Goal: Information Seeking & Learning: Learn about a topic

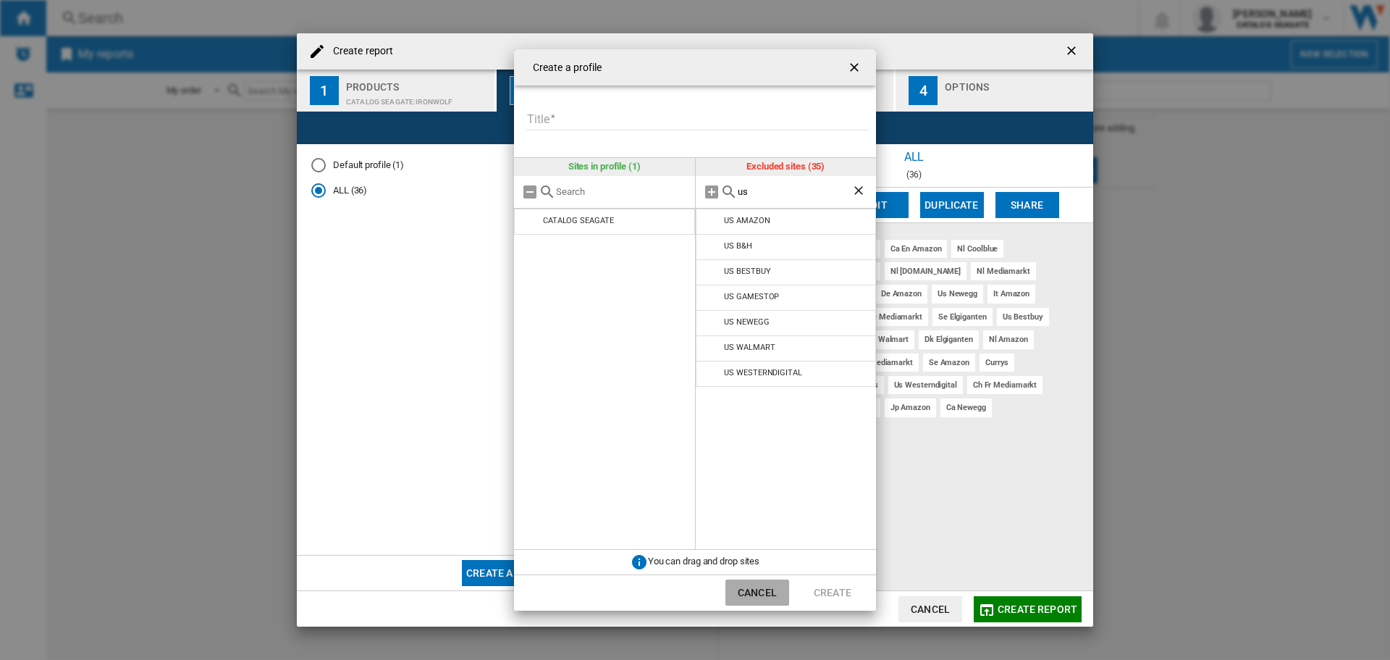
click at [760, 589] on button "Cancel" at bounding box center [757, 592] width 64 height 26
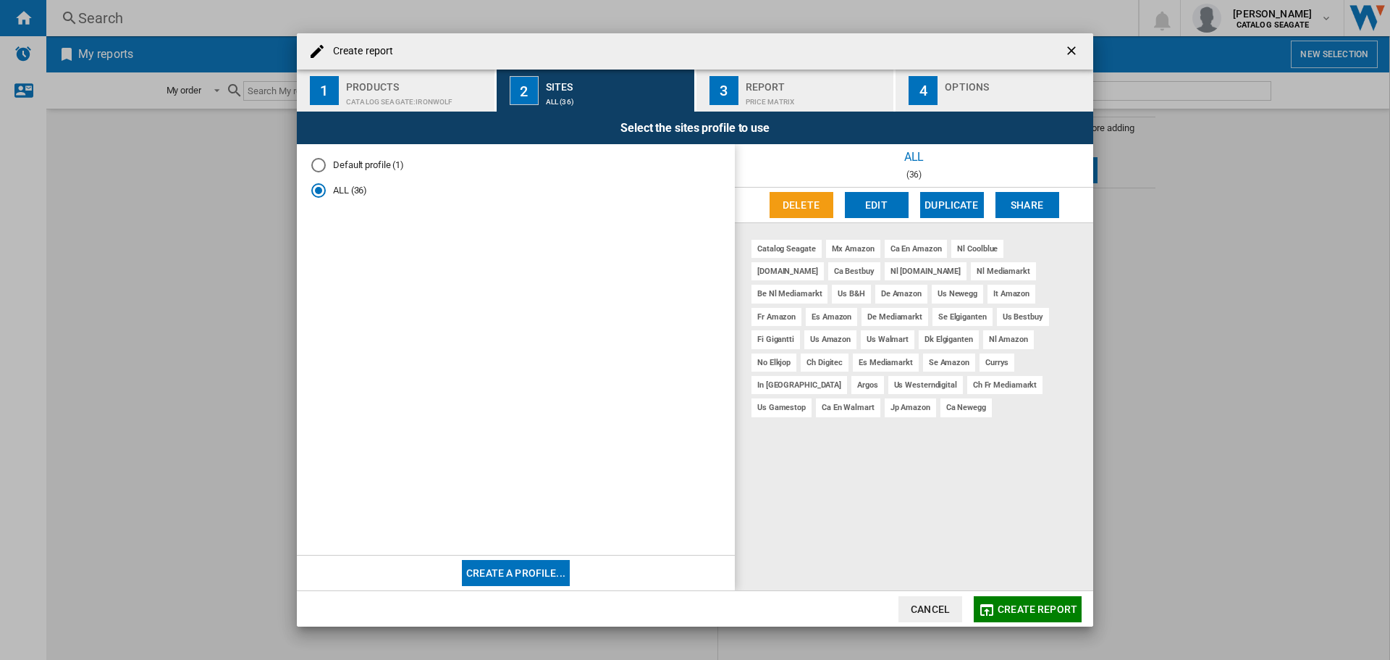
click at [906, 613] on button "Cancel" at bounding box center [931, 609] width 64 height 26
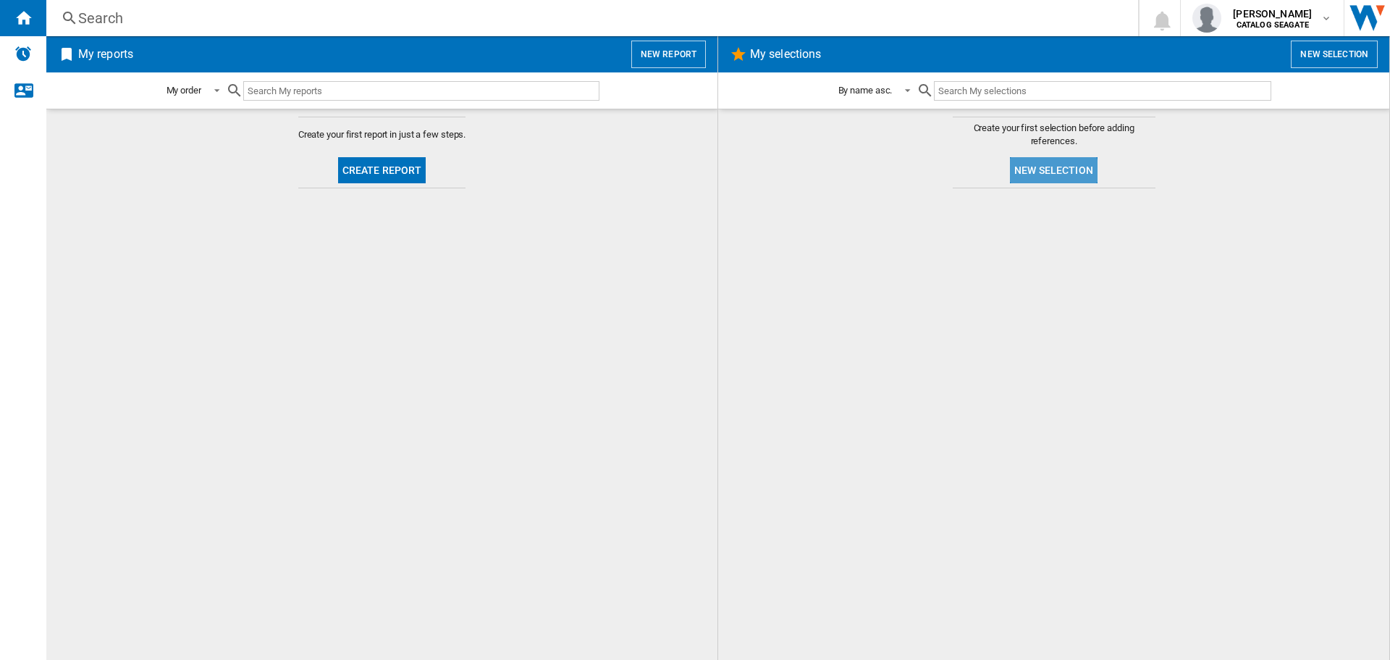
click at [1046, 172] on button "New selection" at bounding box center [1054, 170] width 88 height 26
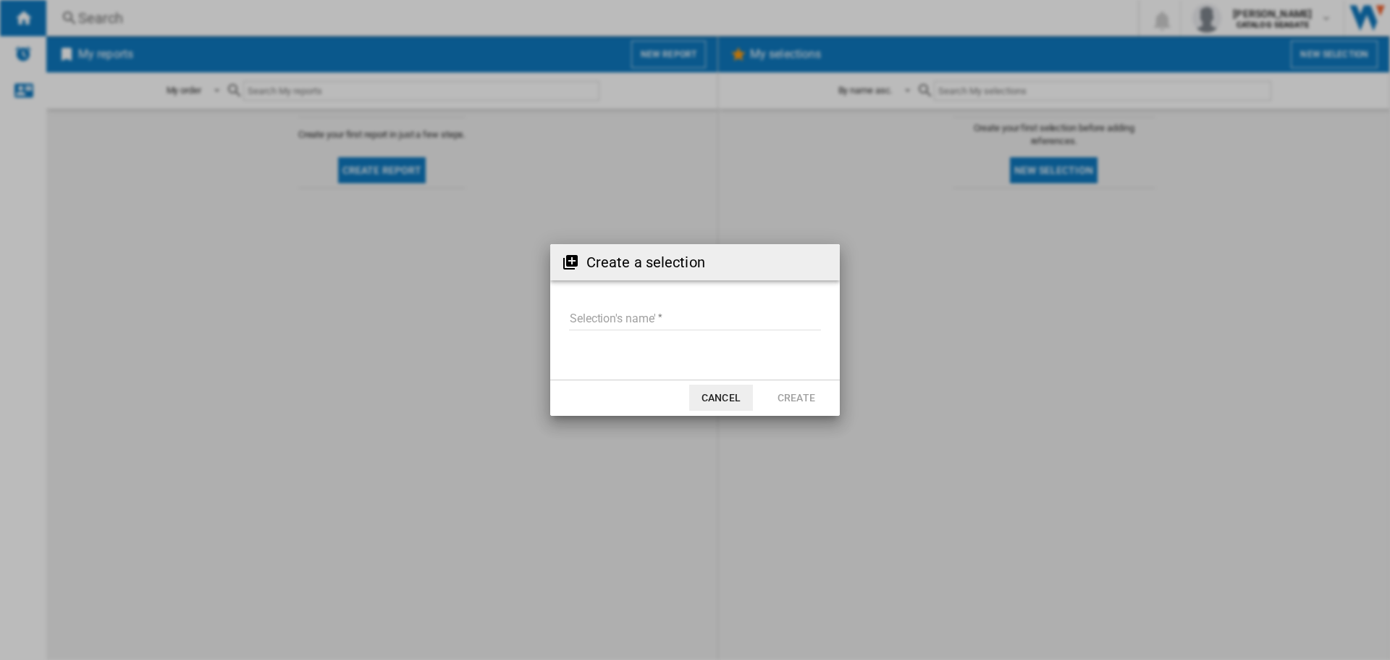
click at [680, 314] on input "Selection's name'" at bounding box center [695, 319] width 252 height 22
click at [603, 321] on input "Selection's name'" at bounding box center [695, 319] width 252 height 22
type input "**********"
click at [791, 397] on button "Create" at bounding box center [797, 397] width 64 height 26
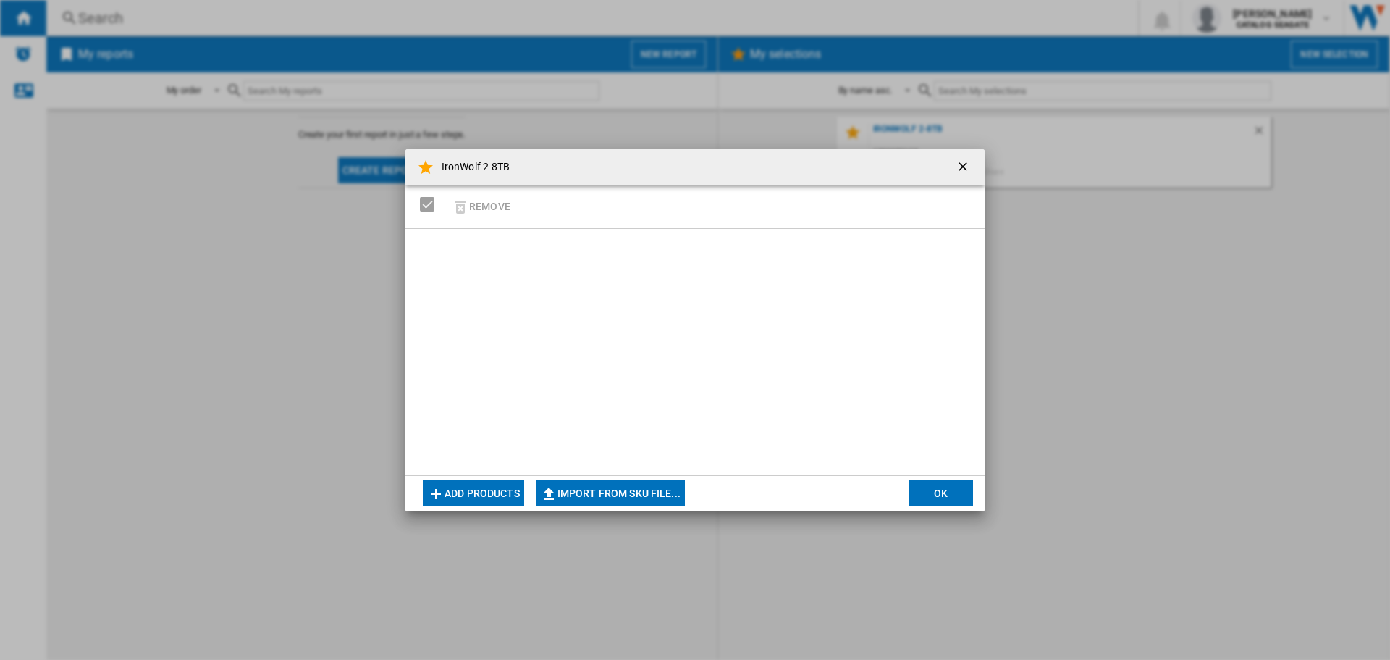
click at [510, 487] on button "Add products" at bounding box center [473, 493] width 101 height 26
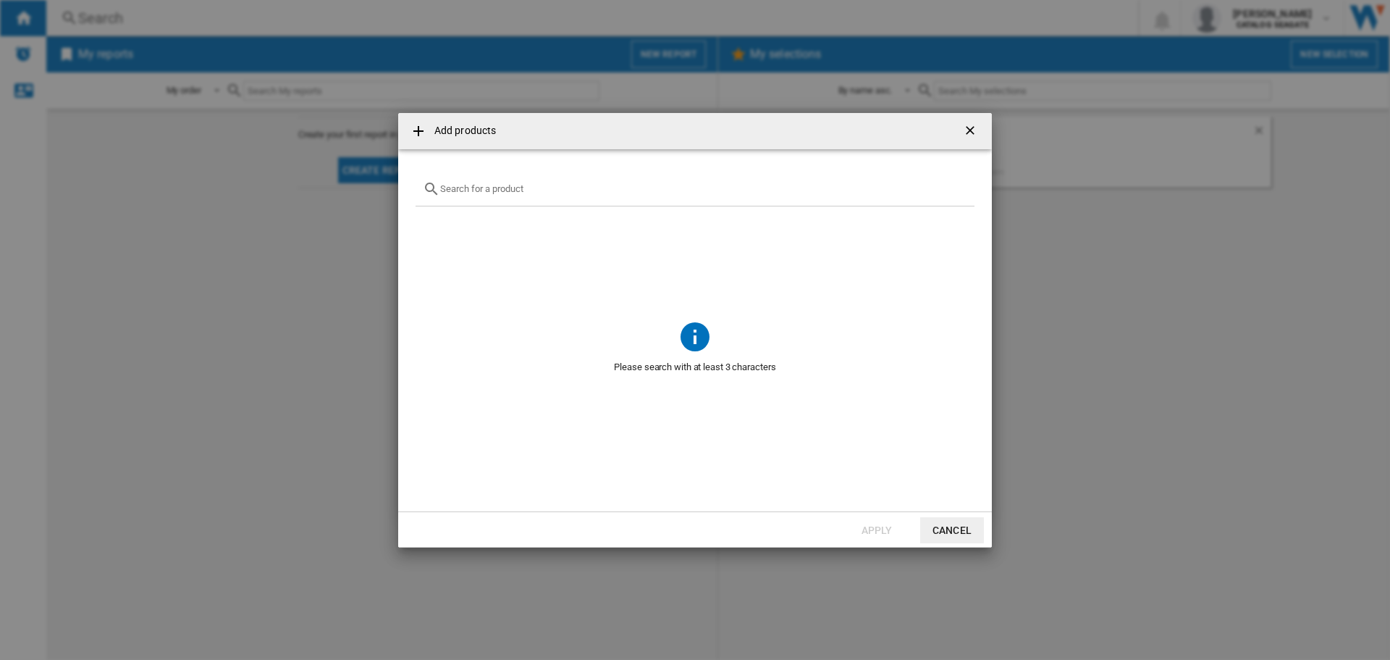
click at [499, 201] on div at bounding box center [695, 189] width 559 height 34
click at [458, 213] on span at bounding box center [695, 262] width 559 height 112
click at [471, 198] on div at bounding box center [695, 189] width 559 height 34
click at [485, 191] on input "text" at bounding box center [703, 188] width 527 height 11
paste input "ST2000VN003"
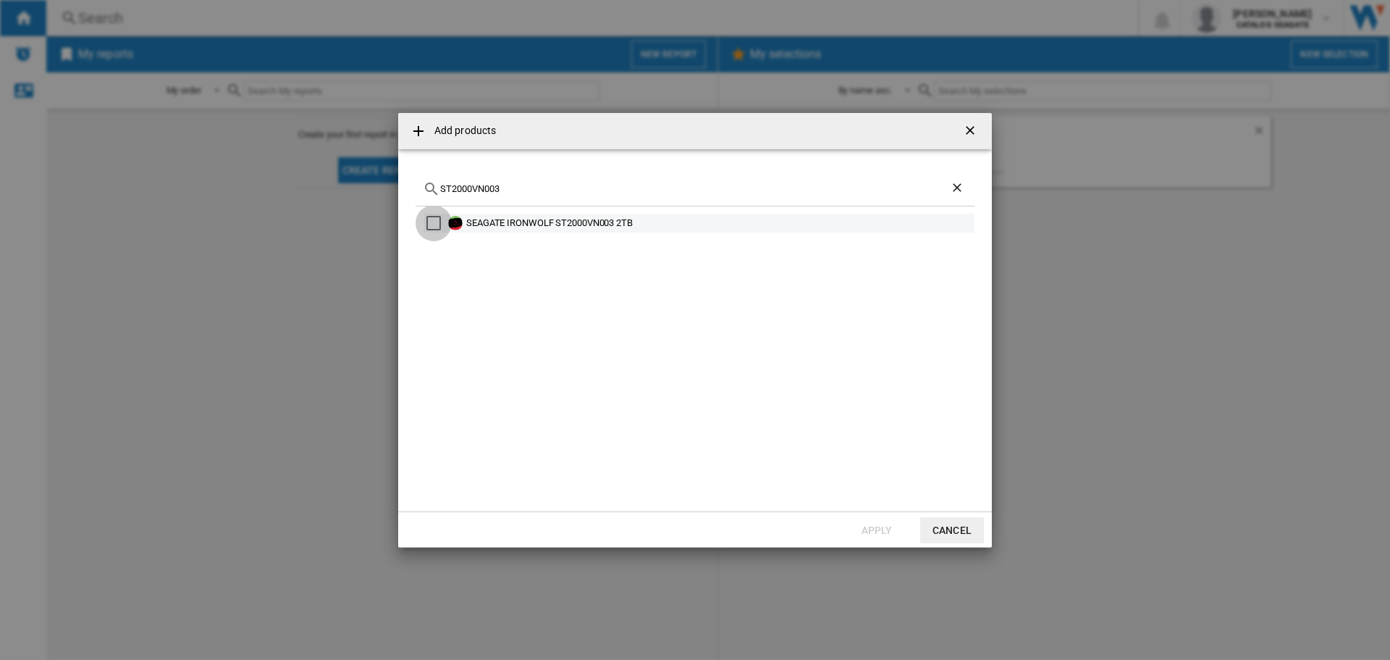
click at [436, 219] on div "Select" at bounding box center [433, 223] width 14 height 14
click at [494, 190] on input "ST2000VN003" at bounding box center [695, 188] width 510 height 11
paste input "WD20EFPX"
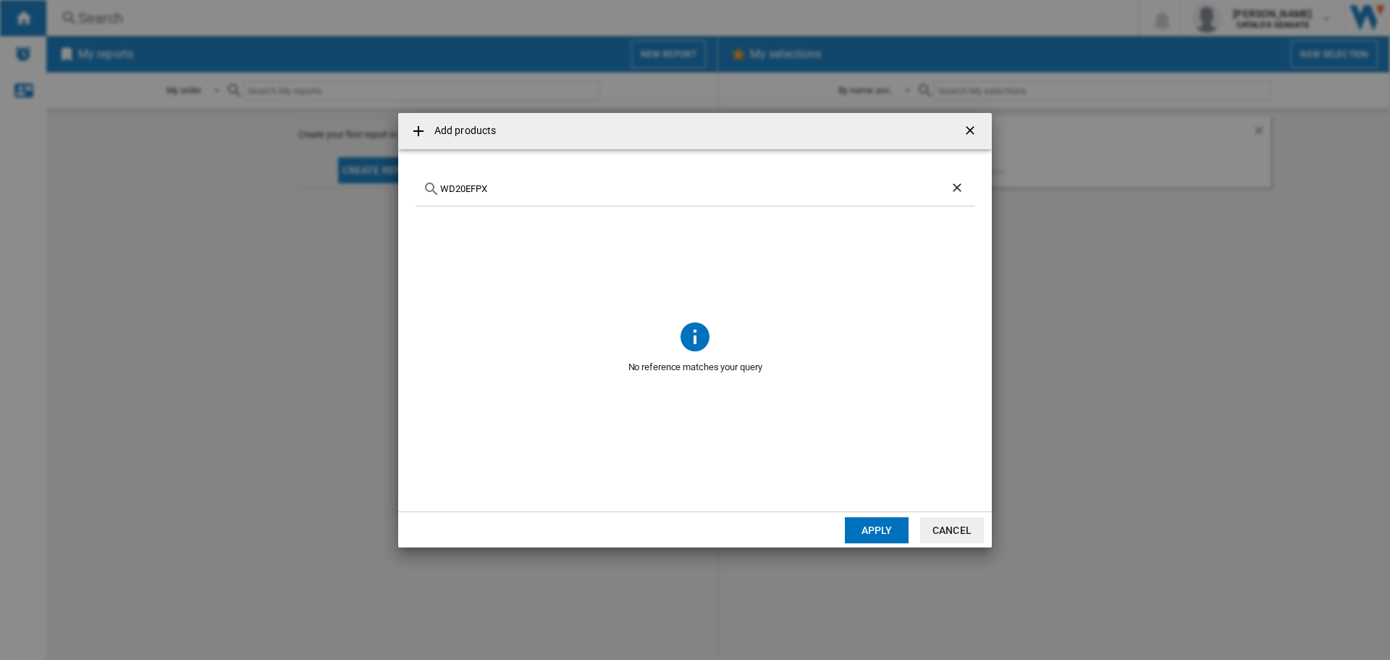
click at [476, 185] on input "WD20EFPX" at bounding box center [695, 188] width 510 height 11
paste input "4"
type input "WD40EFPX"
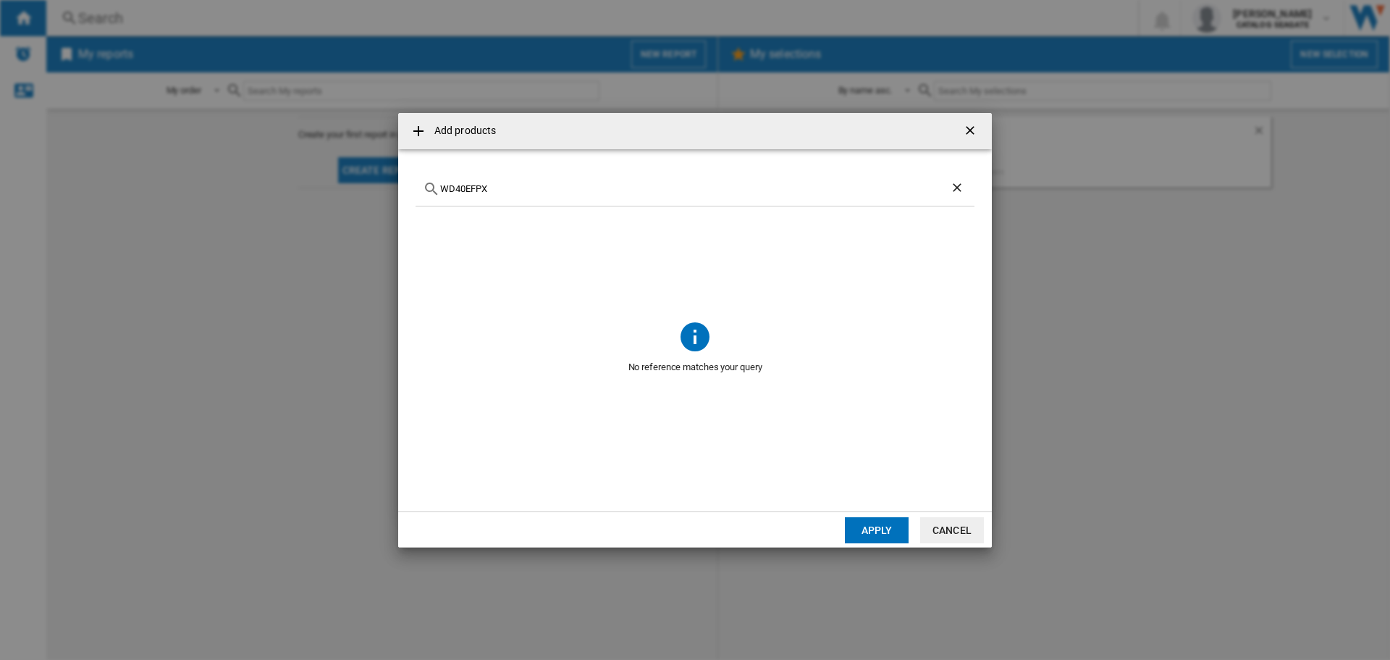
click at [946, 537] on button "Cancel" at bounding box center [952, 530] width 64 height 26
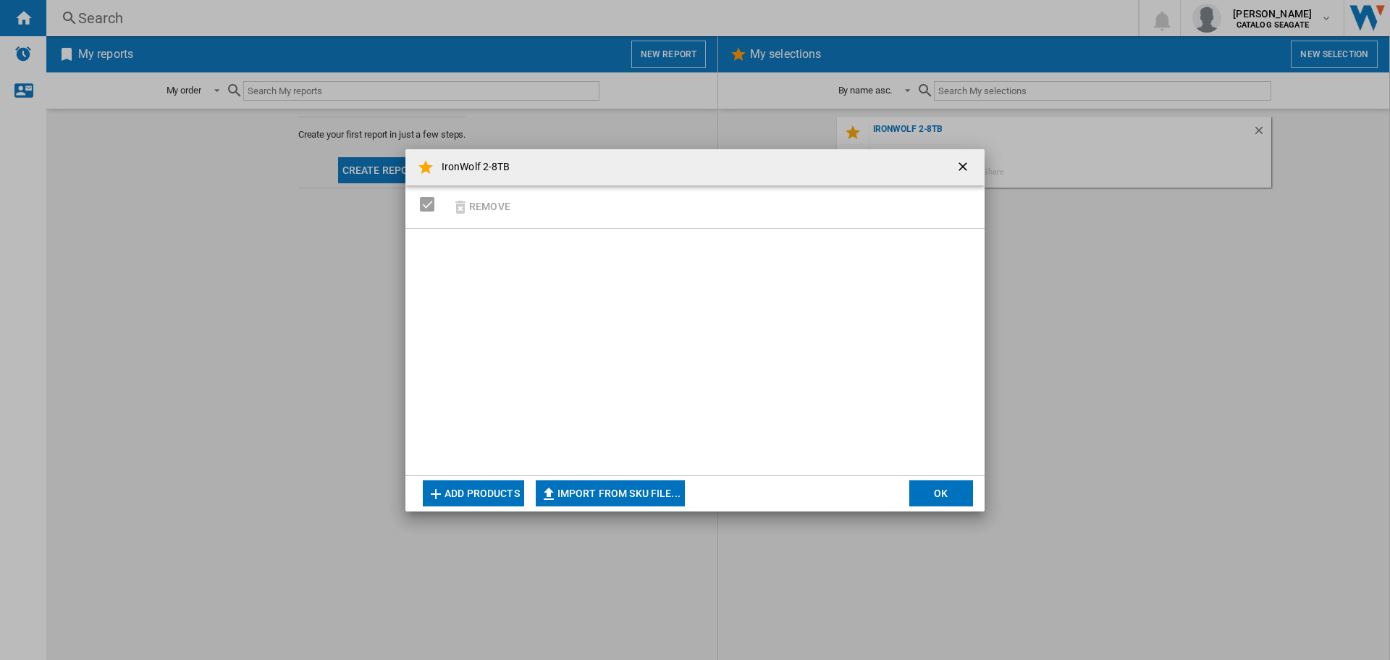
click at [963, 162] on ng-md-icon "getI18NText('BUTTONS.CLOSE_DIALOG')" at bounding box center [964, 167] width 17 height 17
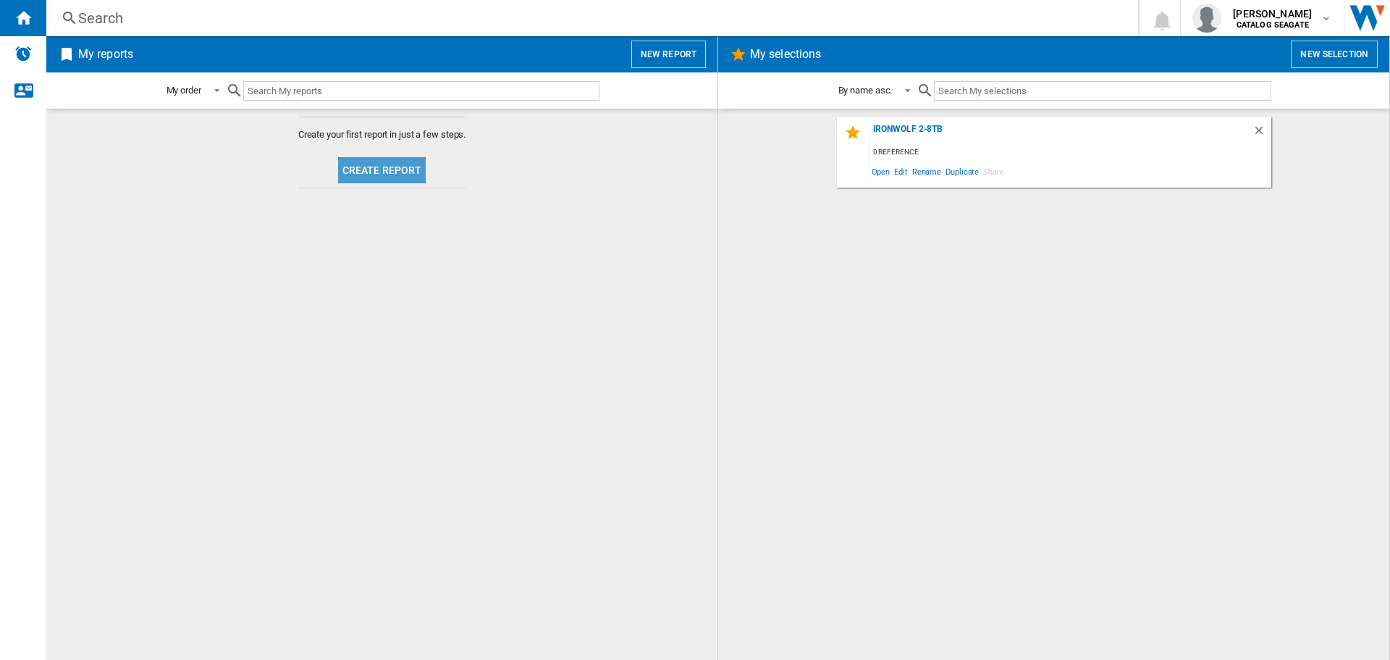
click at [361, 169] on button "Create report" at bounding box center [382, 170] width 88 height 26
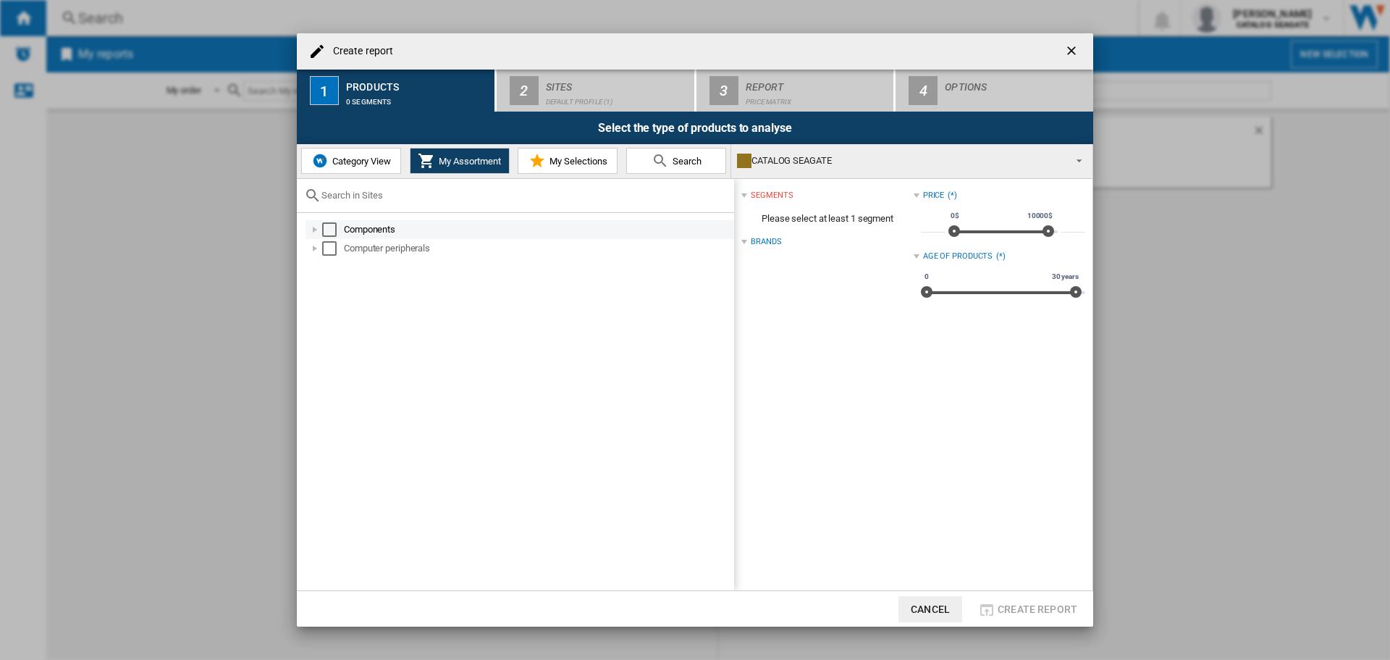
click at [316, 232] on div at bounding box center [315, 229] width 14 height 14
click at [311, 317] on div at bounding box center [315, 323] width 14 height 14
click at [329, 224] on div "Select" at bounding box center [329, 229] width 14 height 14
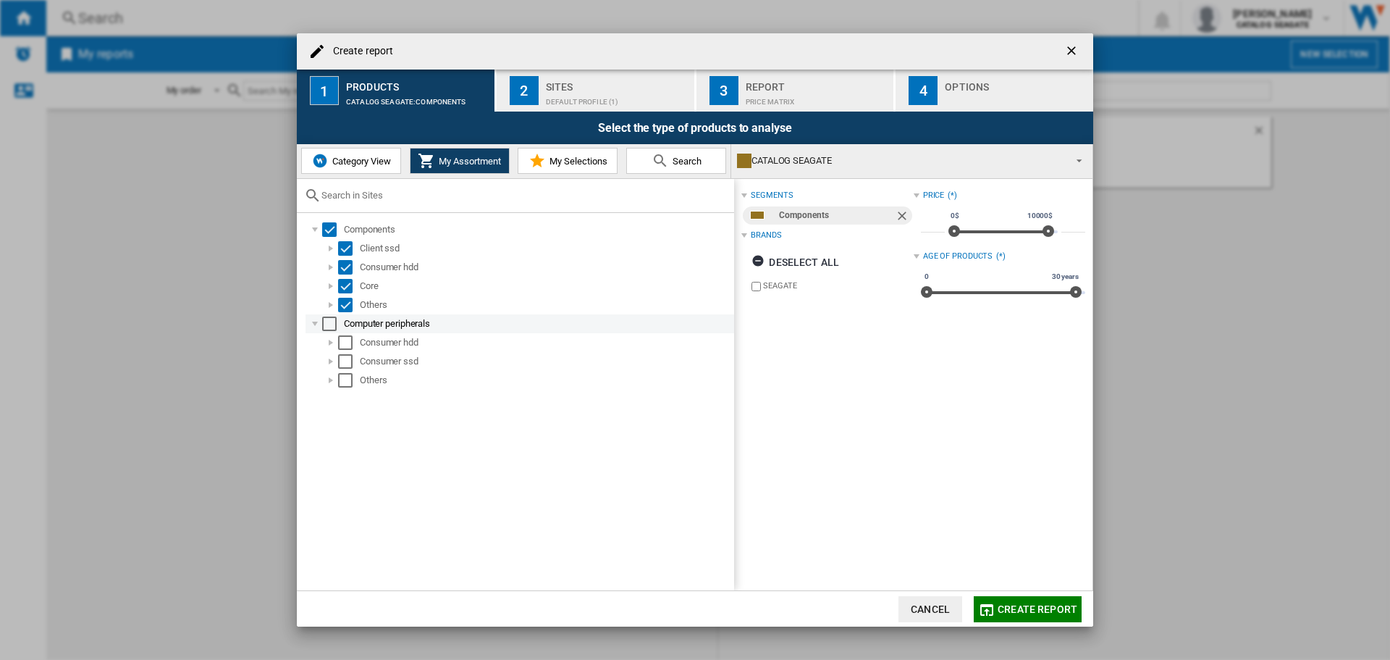
click at [324, 325] on div "Select" at bounding box center [329, 323] width 14 height 14
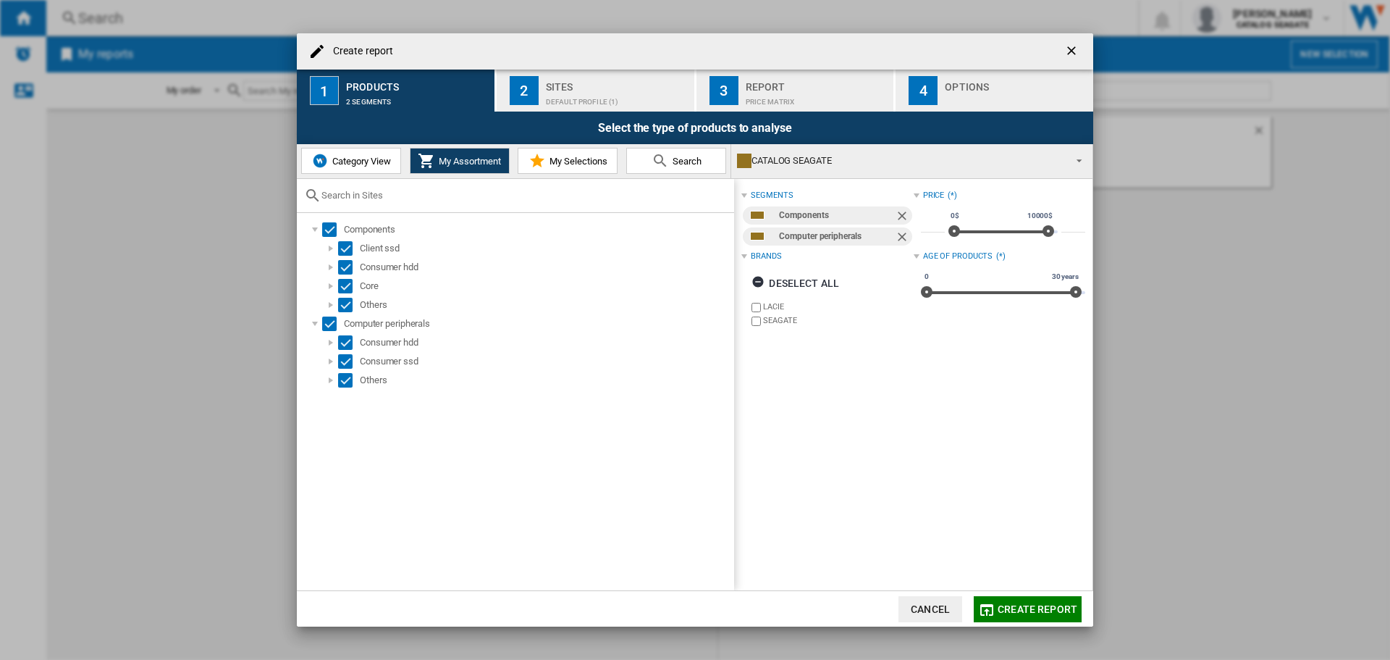
click at [1080, 159] on span at bounding box center [1075, 159] width 17 height 20
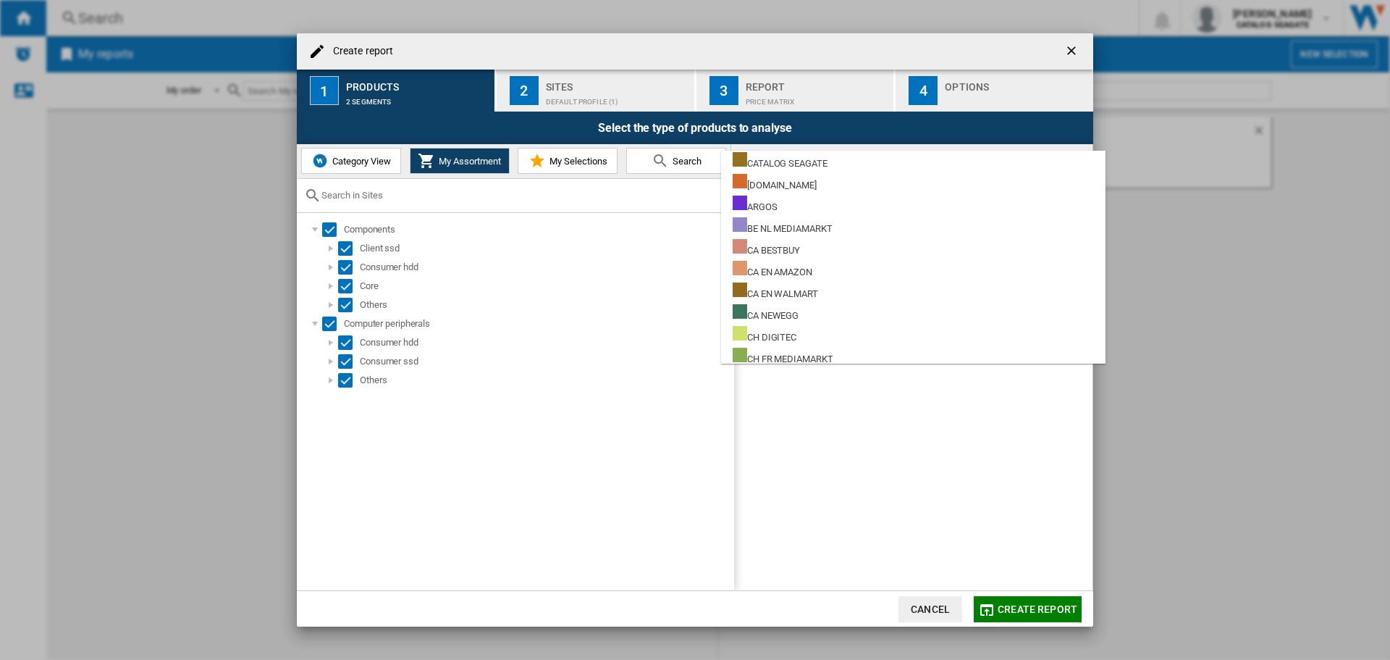
click at [927, 531] on md-backdrop at bounding box center [695, 330] width 1390 height 660
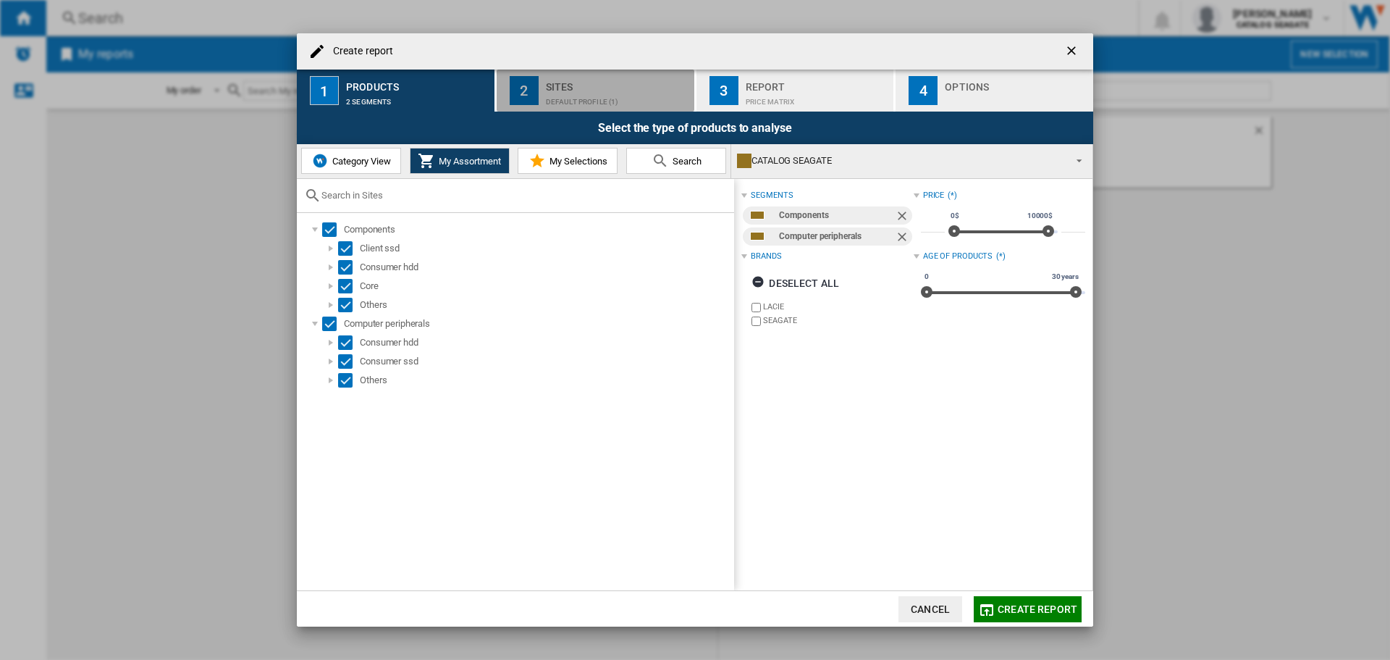
click at [544, 77] on button "2 Sites Default profile (1)" at bounding box center [596, 91] width 199 height 42
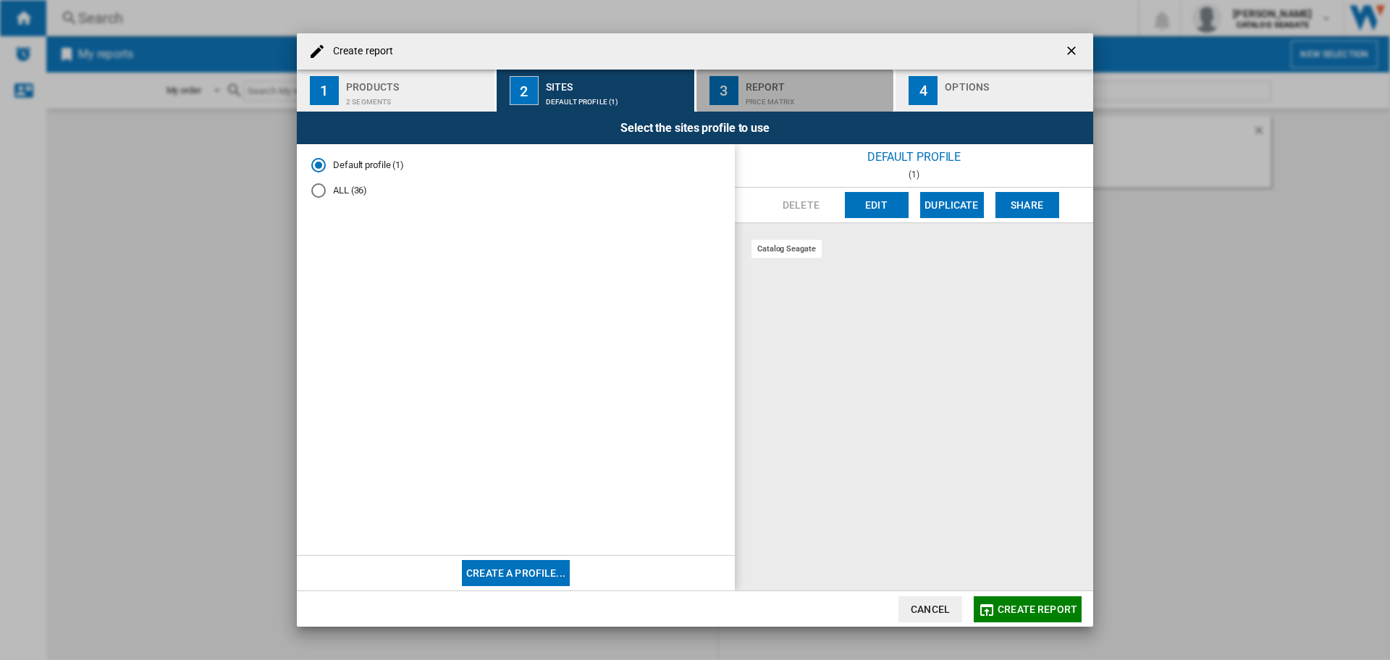
click at [739, 84] on button "3 Report Price Matrix" at bounding box center [796, 91] width 199 height 42
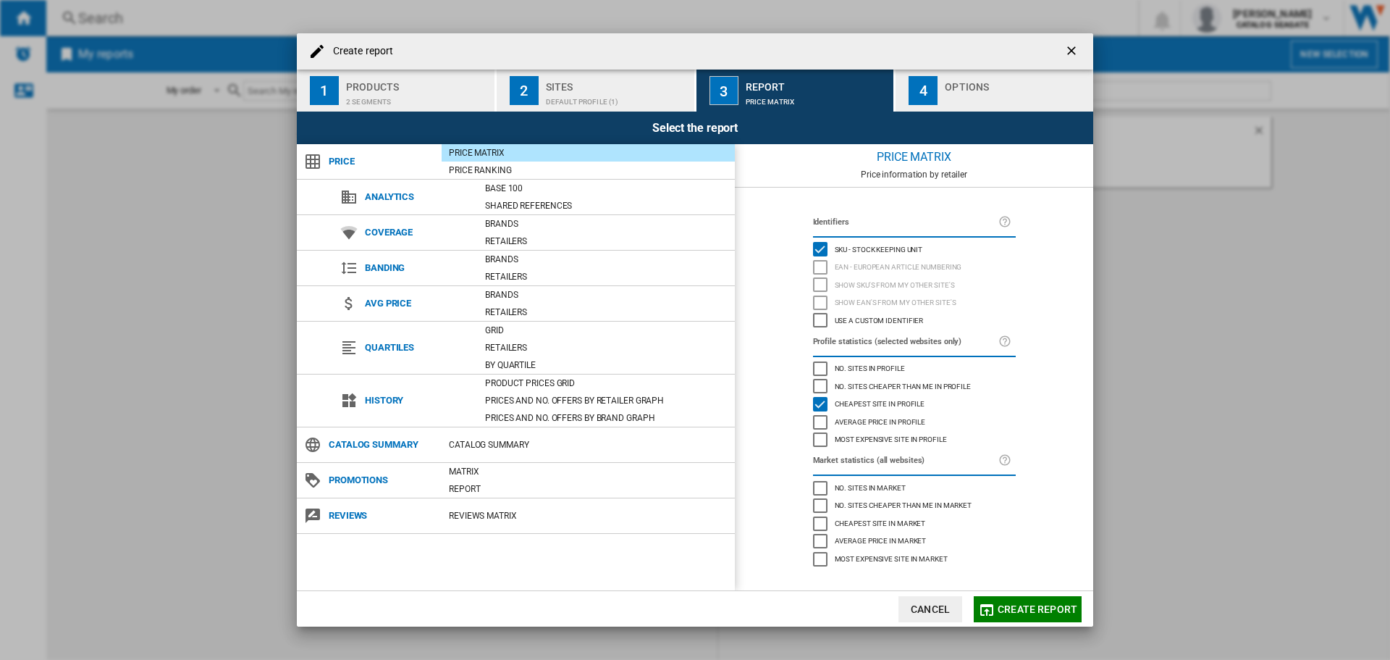
click at [434, 80] on div "Products" at bounding box center [417, 82] width 143 height 15
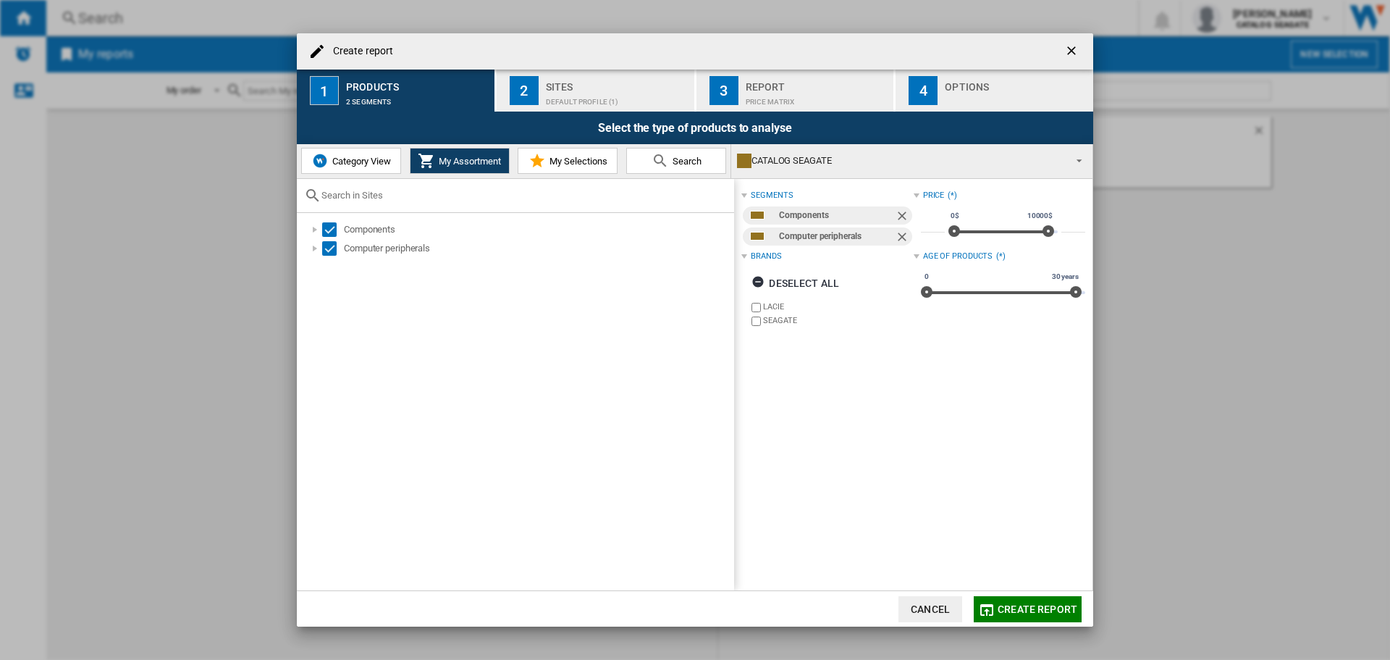
click at [951, 607] on button "Cancel" at bounding box center [931, 609] width 64 height 26
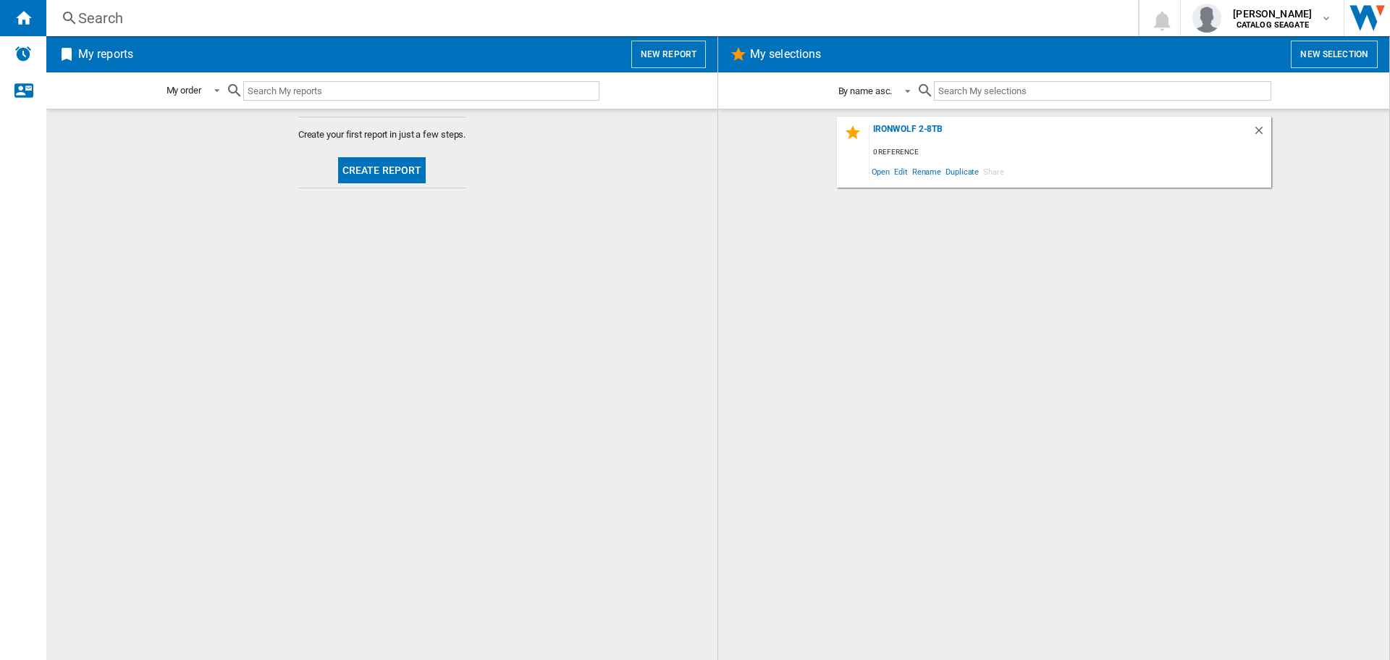
click at [912, 91] on span at bounding box center [903, 89] width 17 height 13
click at [586, 290] on md-backdrop at bounding box center [695, 330] width 1390 height 660
click at [216, 89] on span at bounding box center [212, 89] width 17 height 13
click at [373, 322] on md-backdrop at bounding box center [695, 330] width 1390 height 660
click at [901, 177] on span "Edit" at bounding box center [901, 171] width 18 height 20
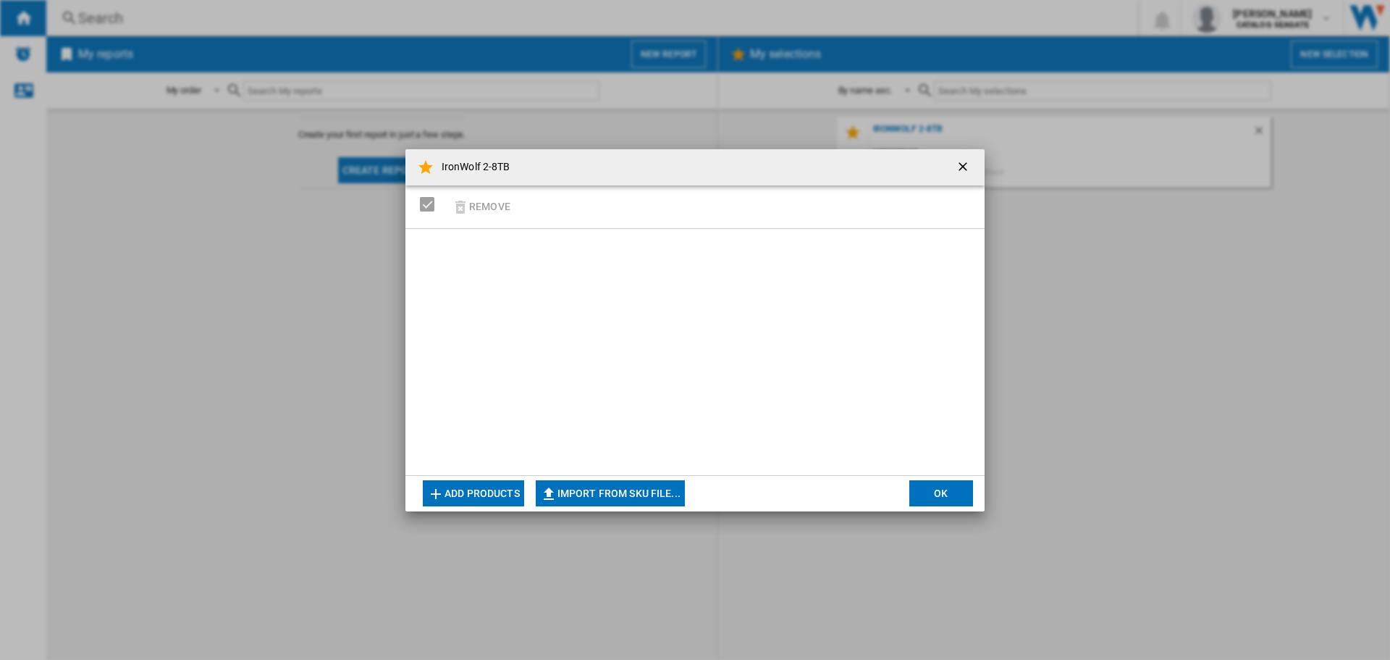
click at [453, 486] on button "Add products" at bounding box center [473, 493] width 101 height 26
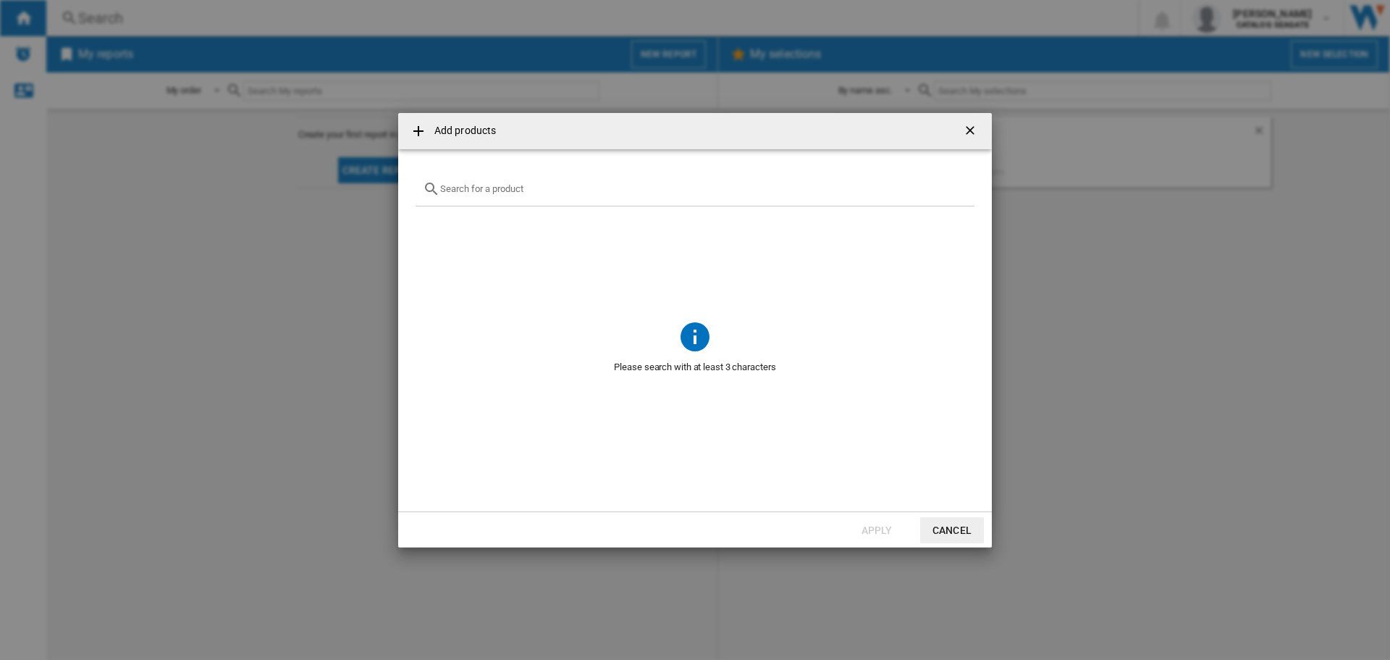
click at [959, 527] on button "Cancel" at bounding box center [952, 530] width 64 height 26
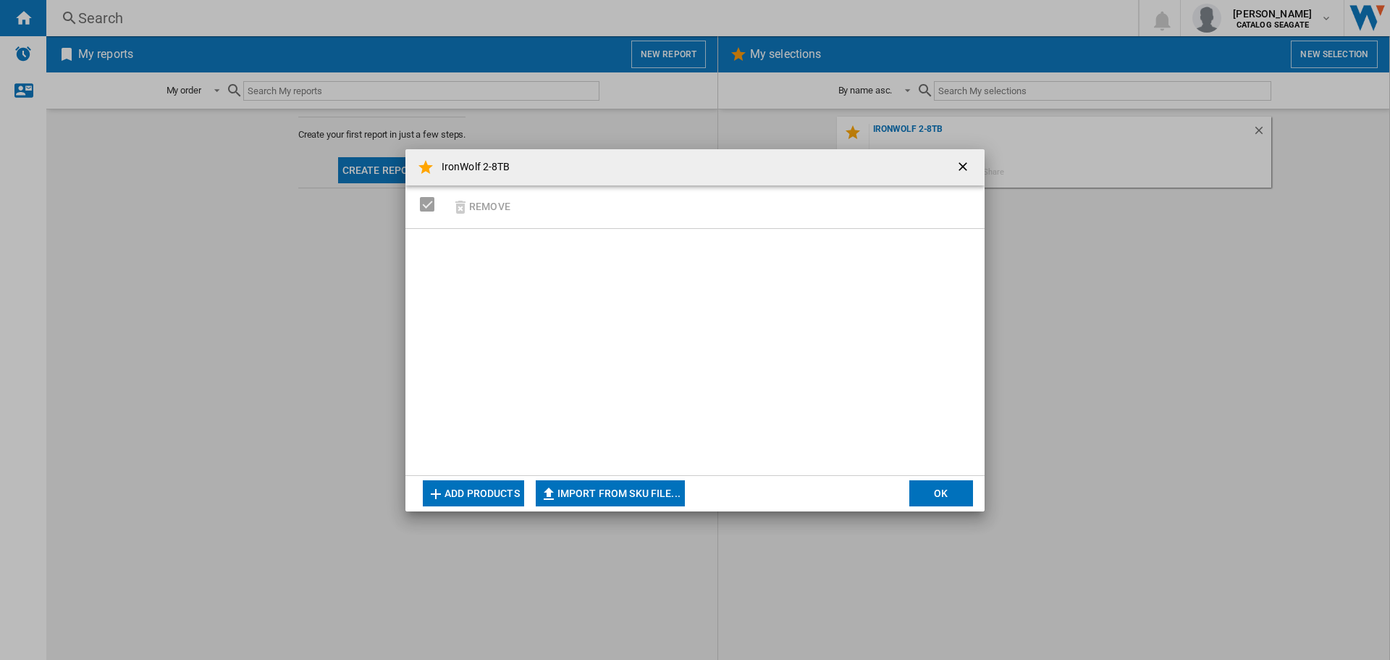
click at [977, 164] on button "{{::selection.title}} {{::getI18NText('BUTTONS.REMOVE')}} ..." at bounding box center [964, 167] width 29 height 29
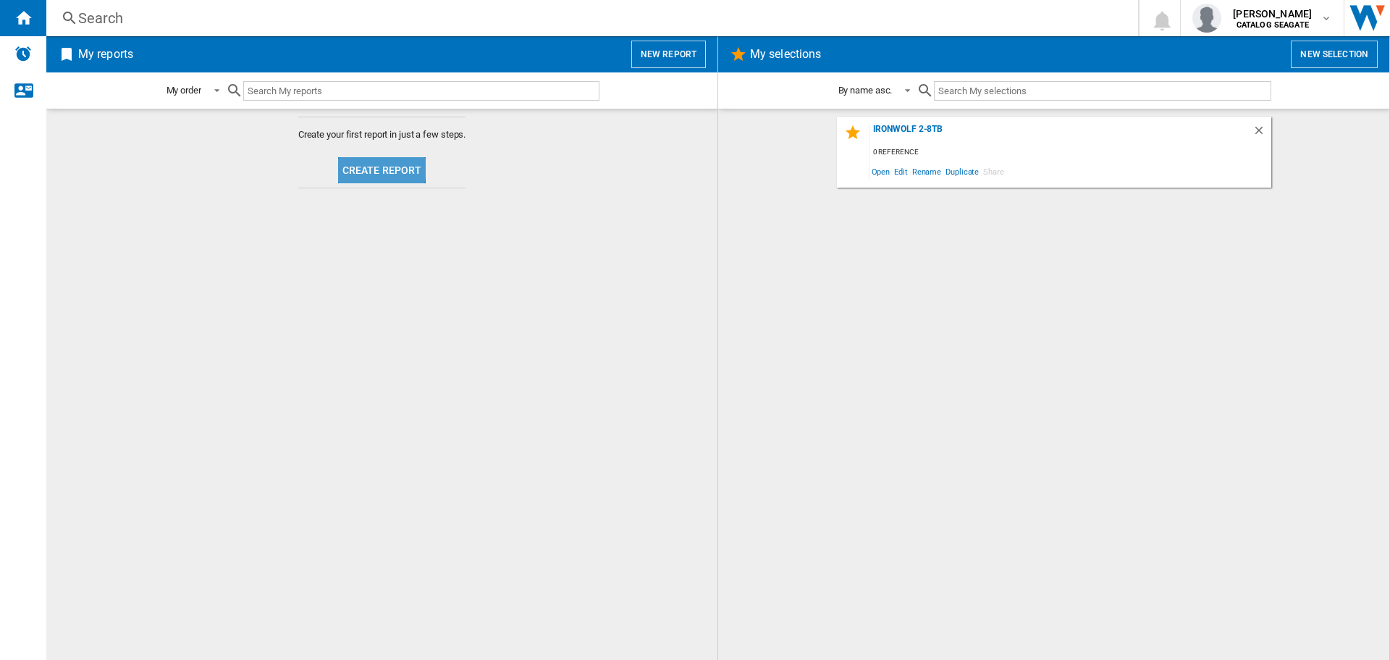
click at [355, 164] on button "Create report" at bounding box center [382, 170] width 88 height 26
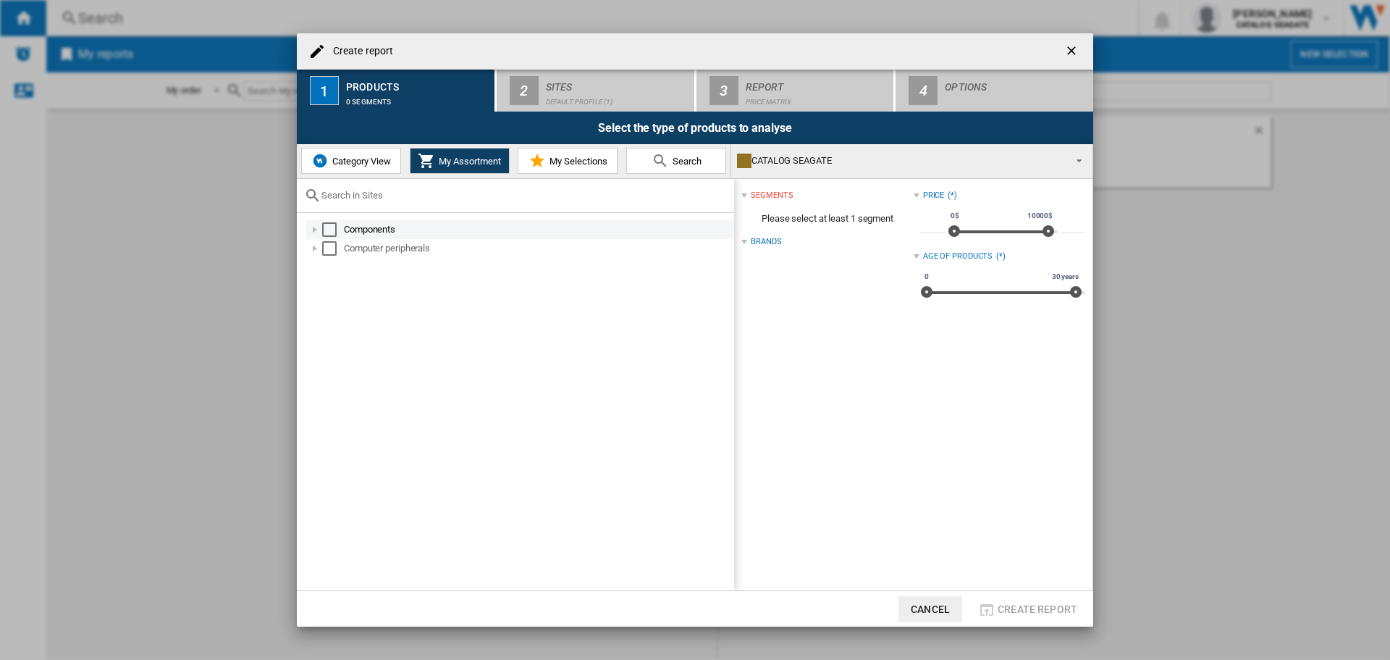
click at [335, 227] on div "Select" at bounding box center [329, 229] width 14 height 14
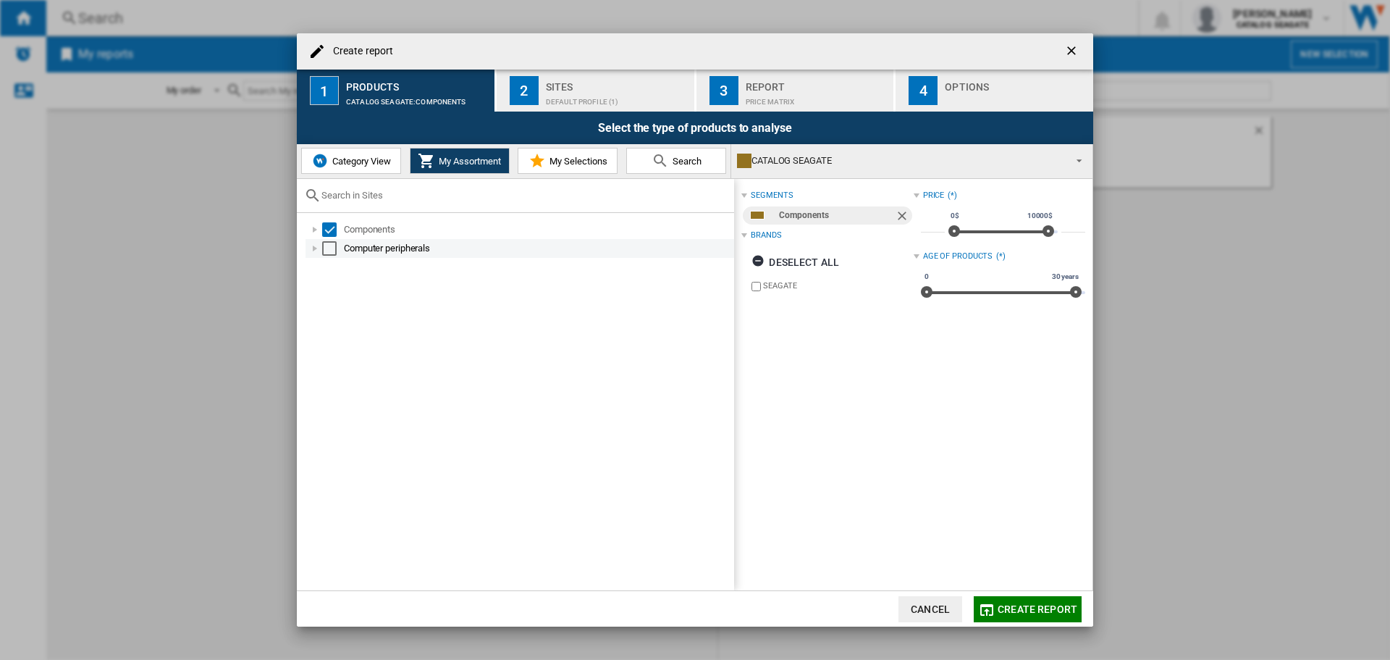
click at [329, 246] on div "Select" at bounding box center [329, 248] width 14 height 14
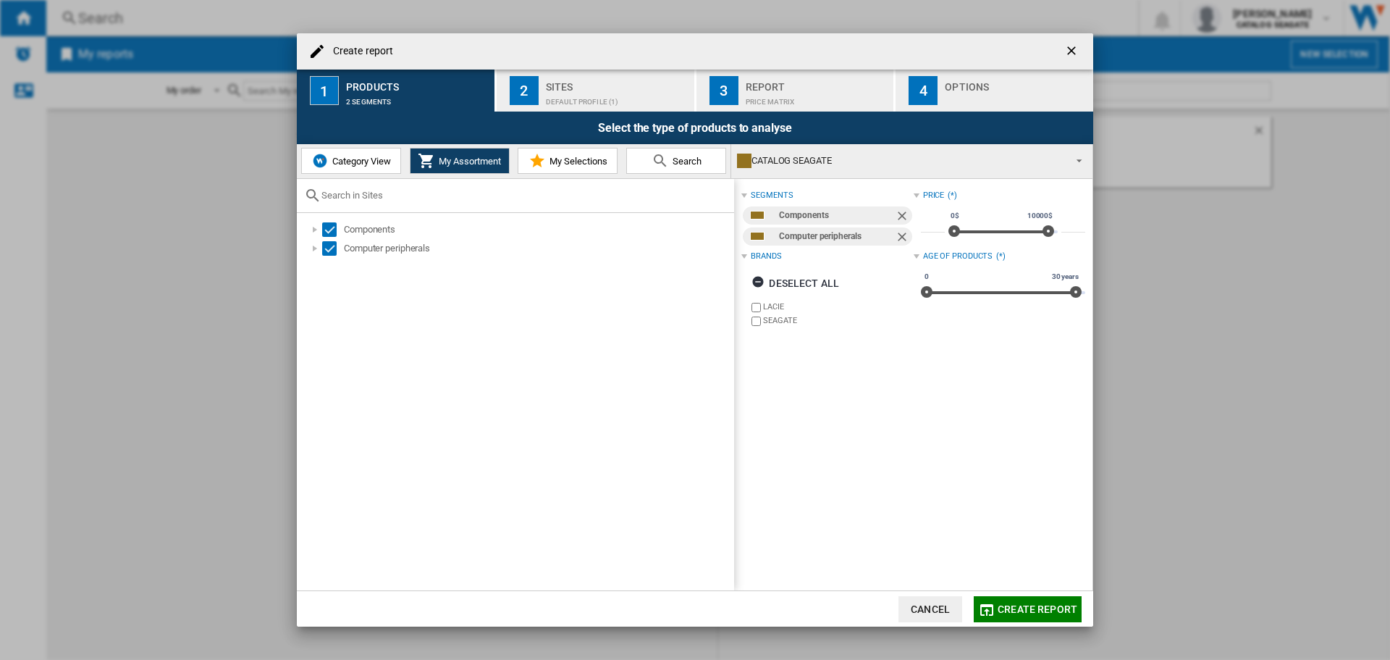
click at [1082, 159] on span at bounding box center [1075, 159] width 17 height 20
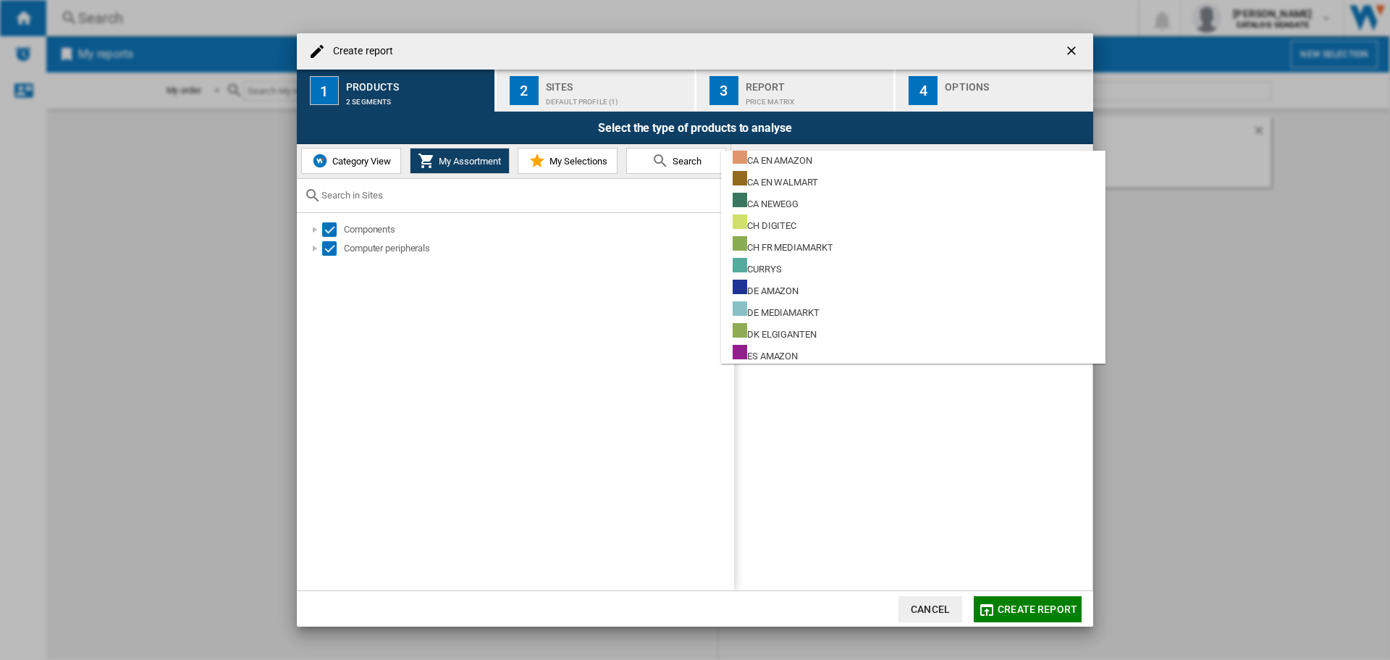
scroll to position [217, 0]
click at [590, 347] on md-backdrop at bounding box center [695, 330] width 1390 height 660
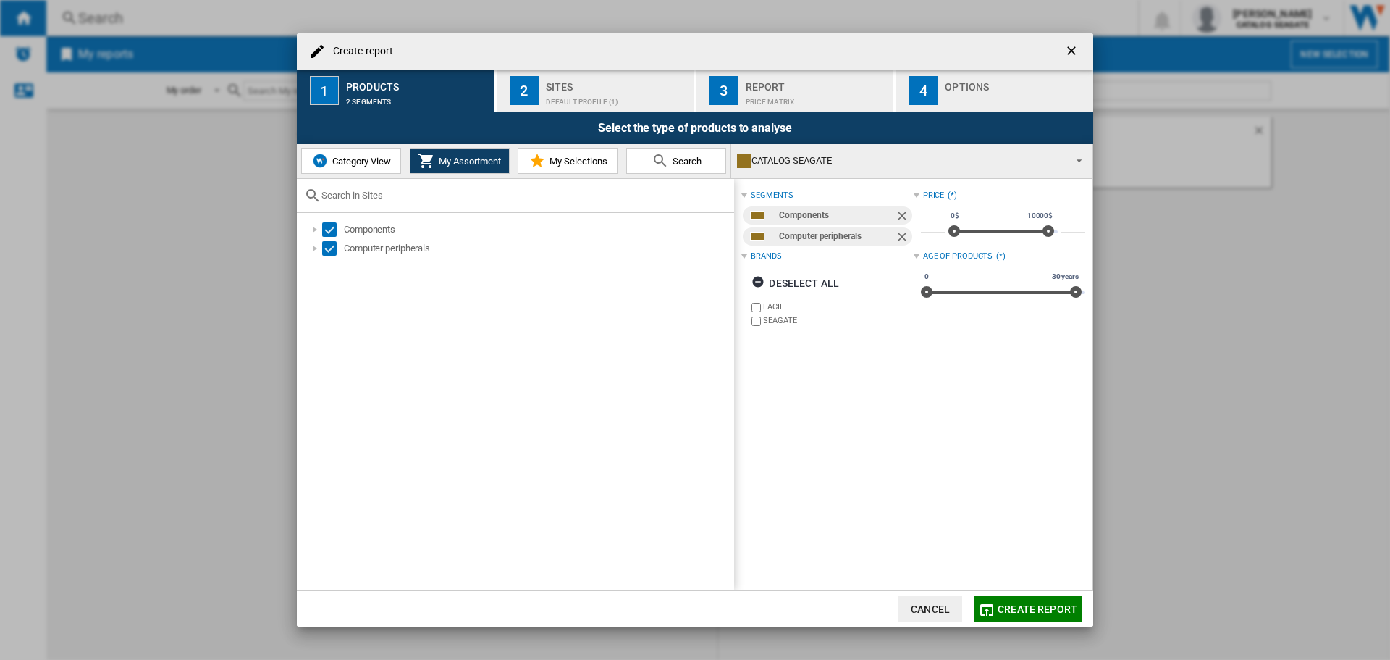
click at [578, 116] on div "Select the type of products to analyse" at bounding box center [695, 128] width 796 height 33
click at [582, 101] on div "Default profile (1)" at bounding box center [617, 98] width 143 height 15
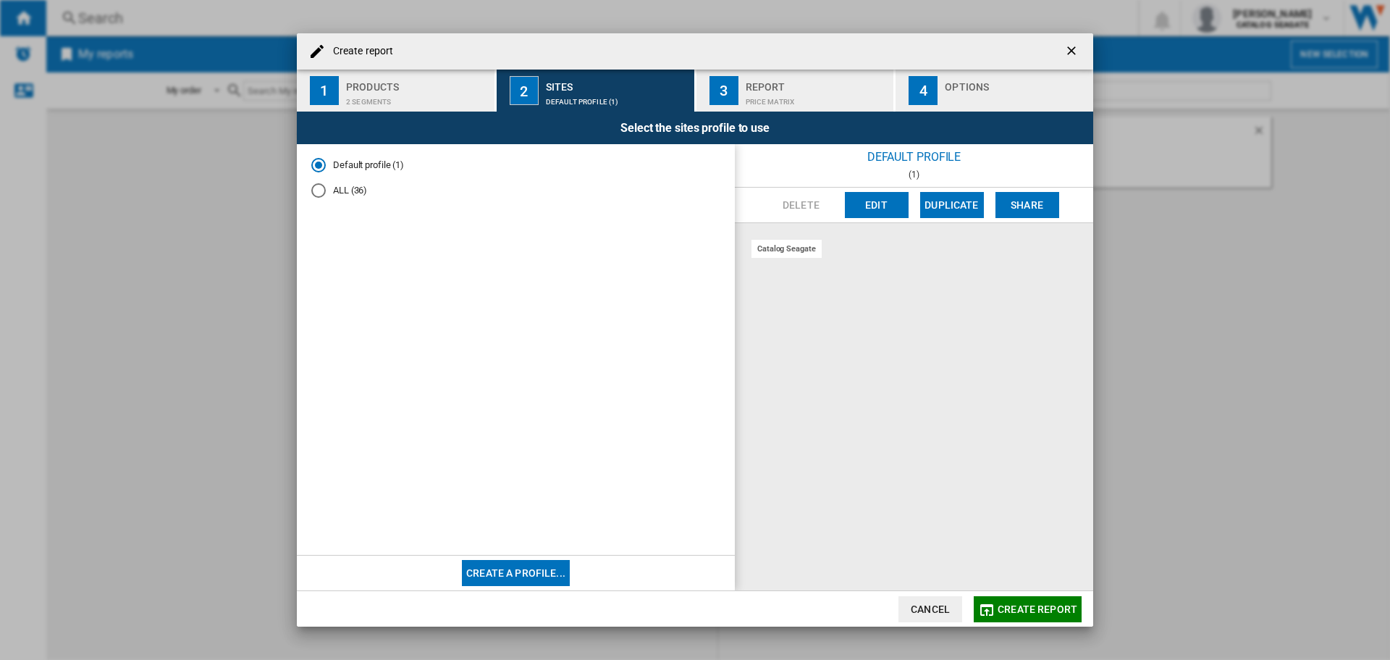
click at [552, 565] on button "Create a profile..." at bounding box center [516, 573] width 108 height 26
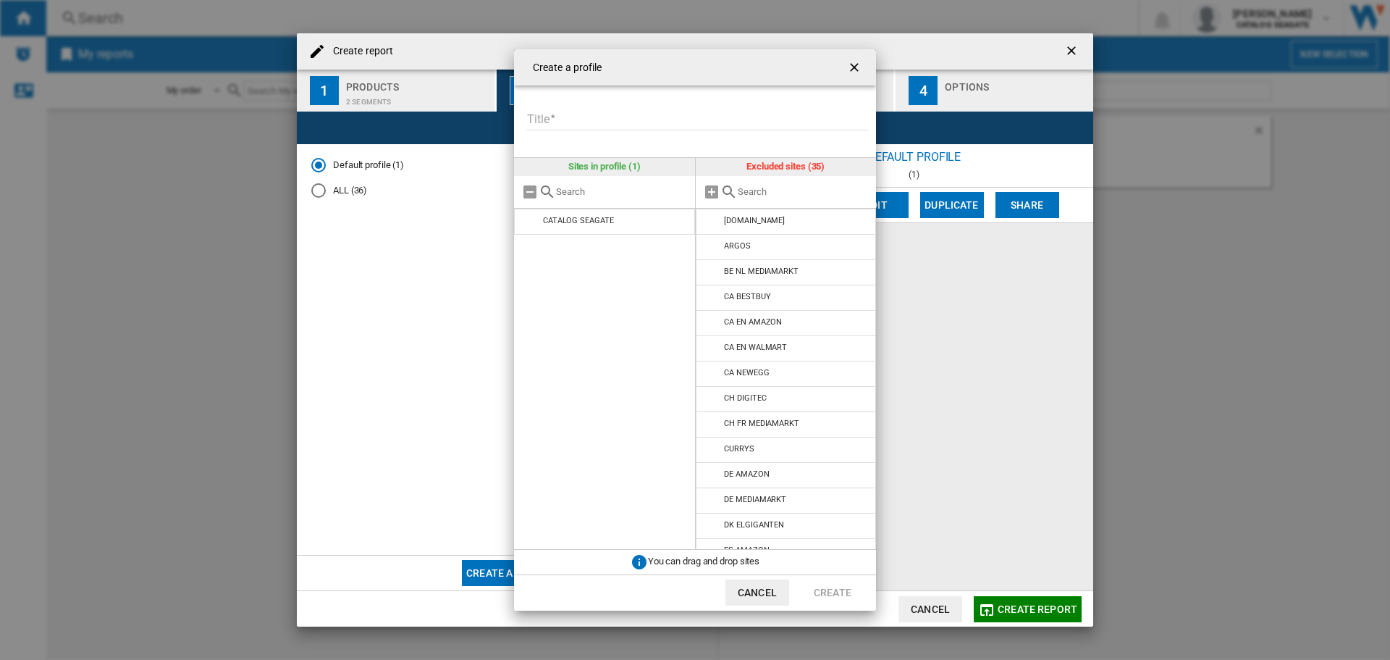
click at [645, 122] on input "Title" at bounding box center [697, 120] width 342 height 22
type input "**********"
click at [770, 187] on input "{{::title}} {{::getI18NText('BUTTONS.CANCEL')}} ..." at bounding box center [804, 191] width 132 height 11
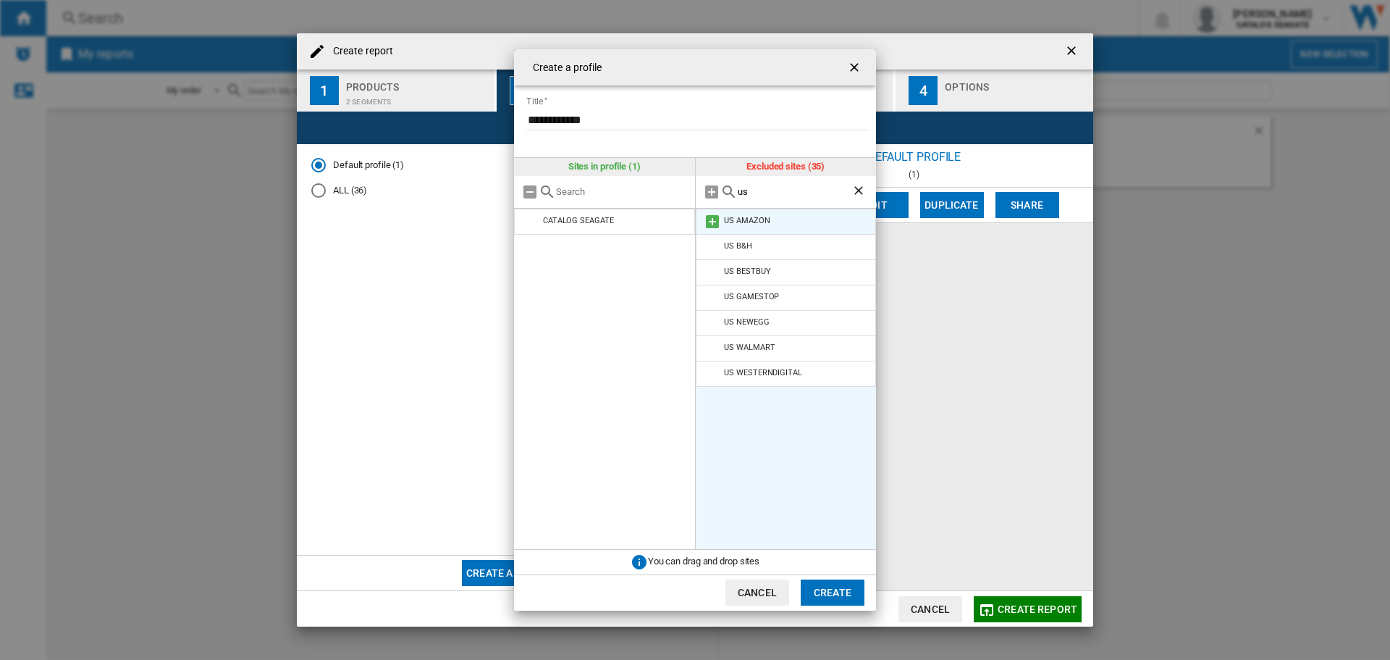
type input "us"
click at [715, 224] on md-icon "{{::title}} {{::getI18NText('BUTTONS.CANCEL')}} ..." at bounding box center [712, 221] width 17 height 17
click at [711, 221] on md-icon "{{::title}} {{::getI18NText('BUTTONS.CANCEL')}} ..." at bounding box center [712, 221] width 17 height 17
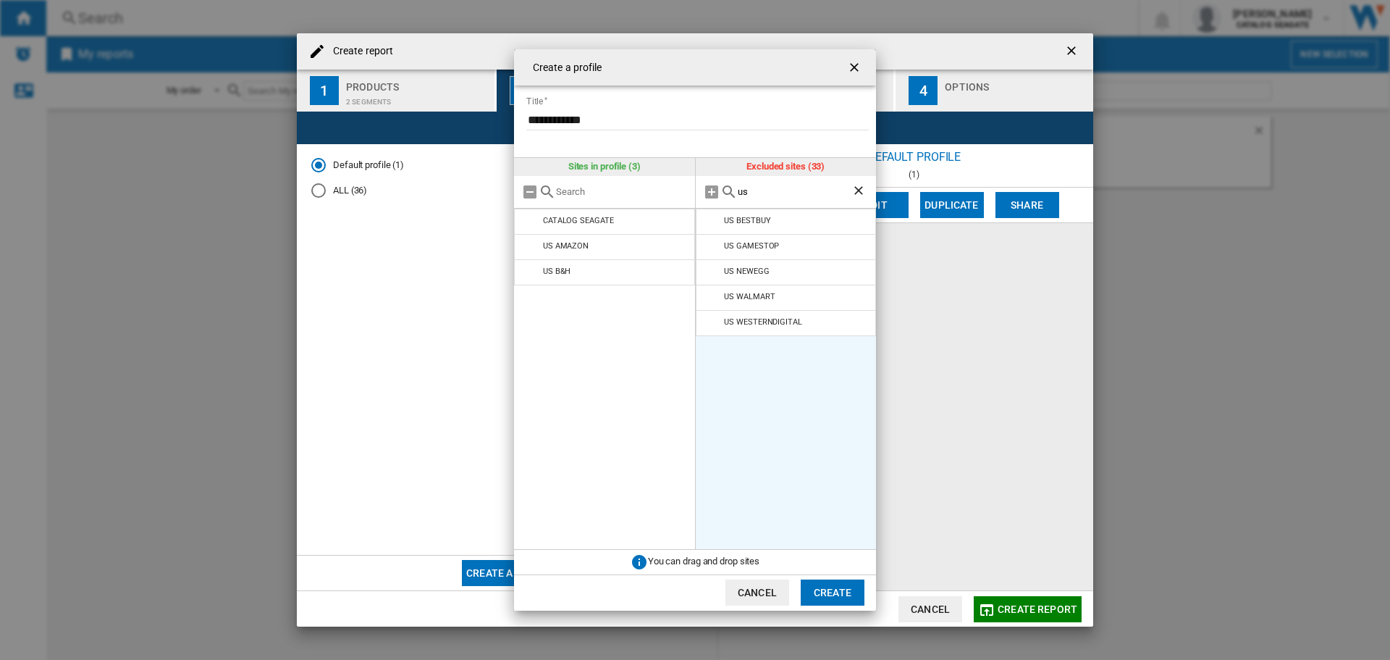
click at [711, 221] on md-icon "{{::title}} {{::getI18NText('BUTTONS.CANCEL')}} ..." at bounding box center [712, 221] width 17 height 17
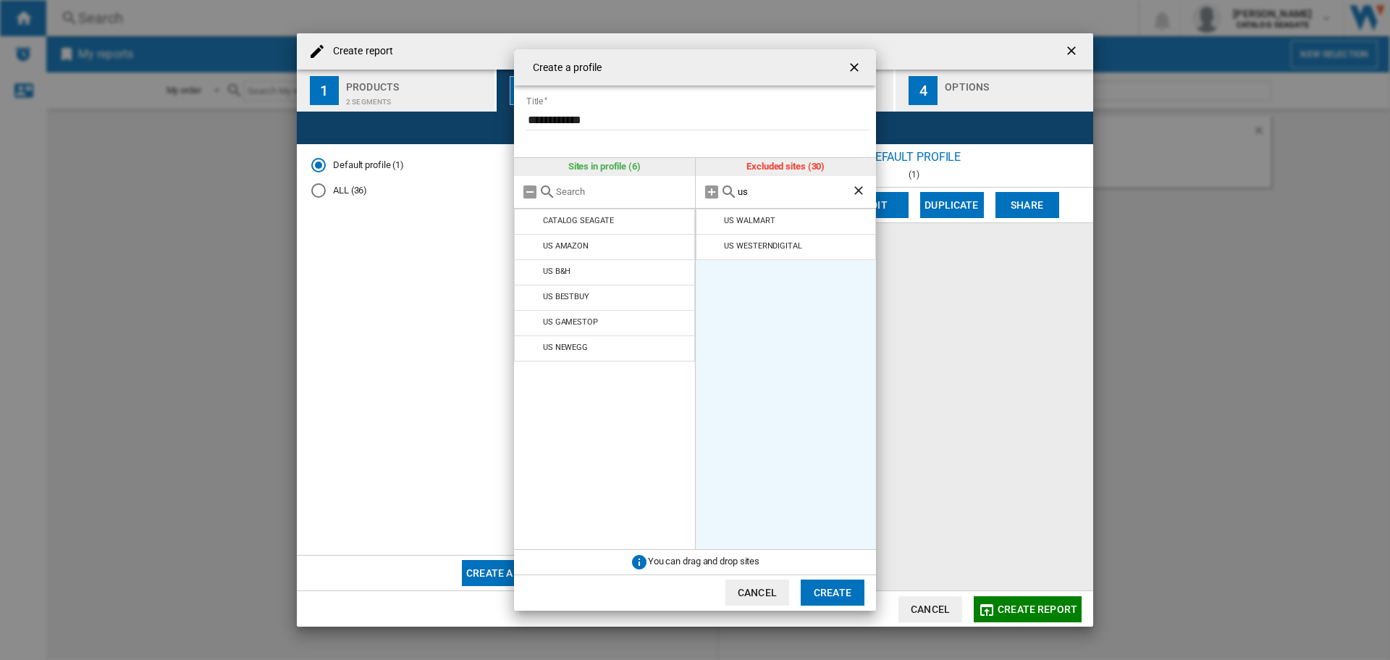
click at [711, 221] on md-icon "{{::title}} {{::getI18NText('BUTTONS.CANCEL')}} ..." at bounding box center [712, 221] width 17 height 17
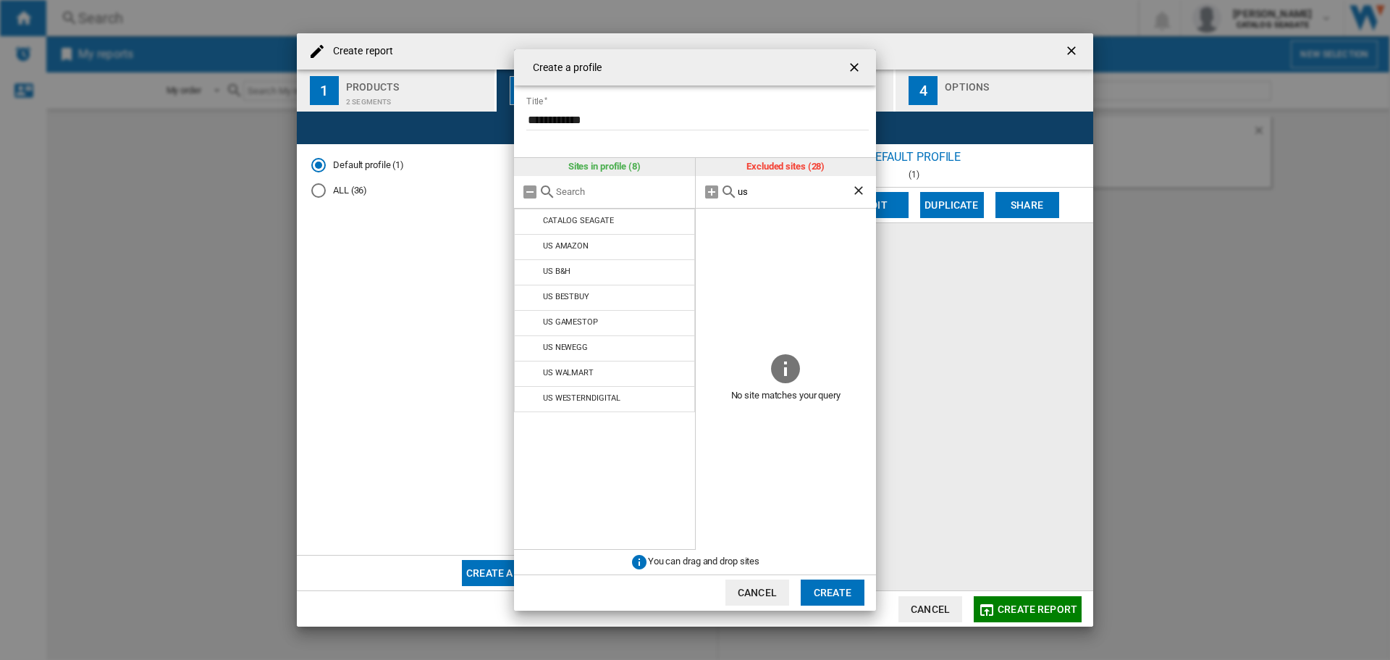
click at [854, 588] on button "Create" at bounding box center [833, 592] width 64 height 26
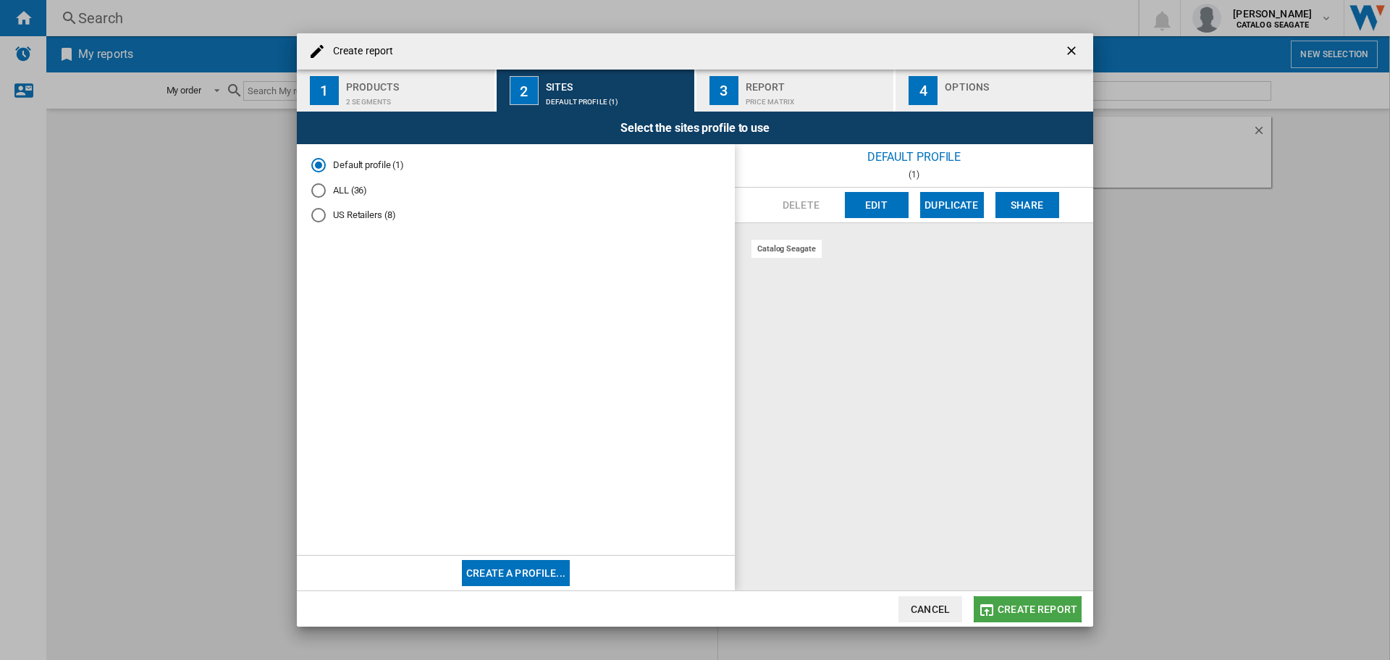
click at [1013, 607] on span "Create report" at bounding box center [1038, 609] width 80 height 12
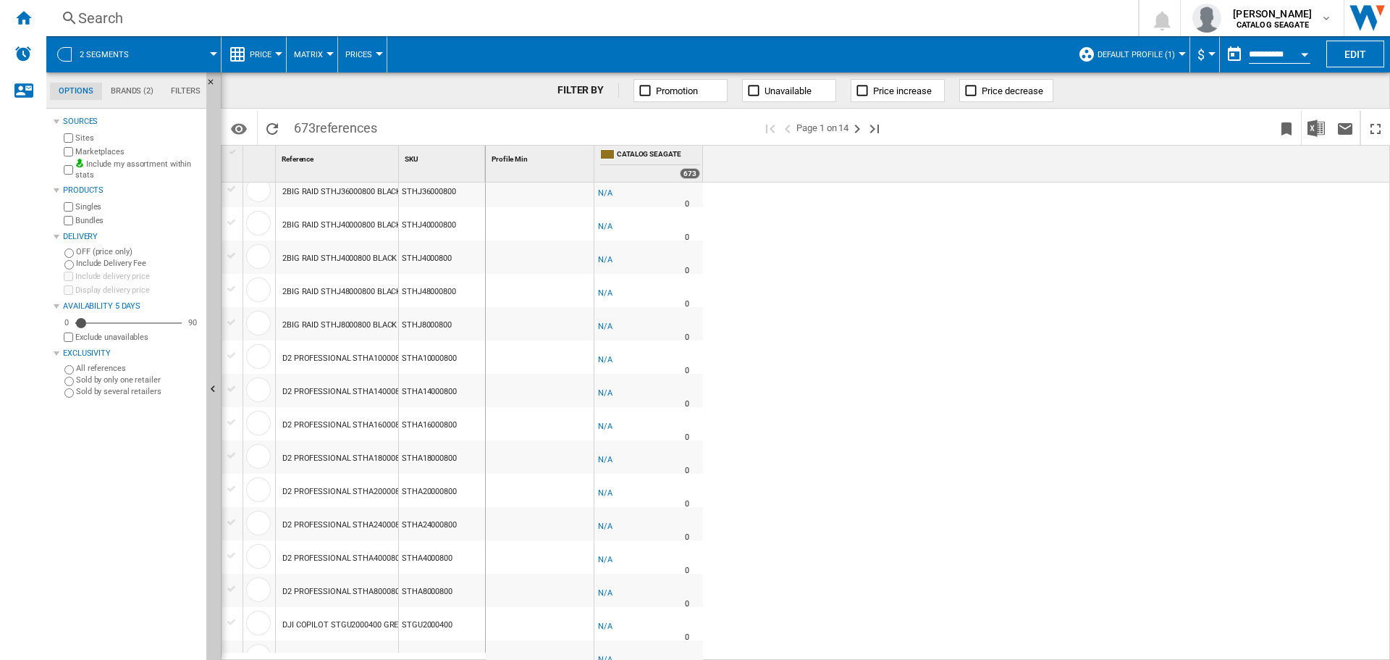
scroll to position [264, 0]
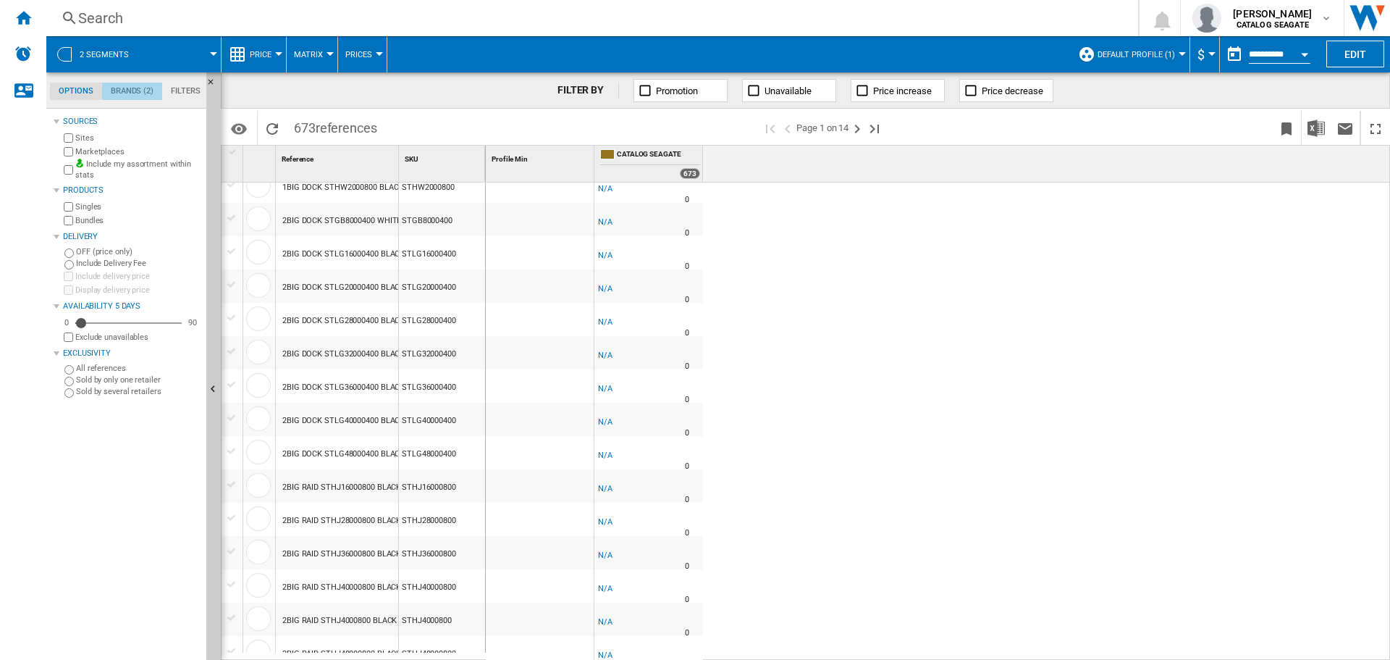
click at [128, 95] on md-tab-item "Brands (2)" at bounding box center [132, 91] width 60 height 17
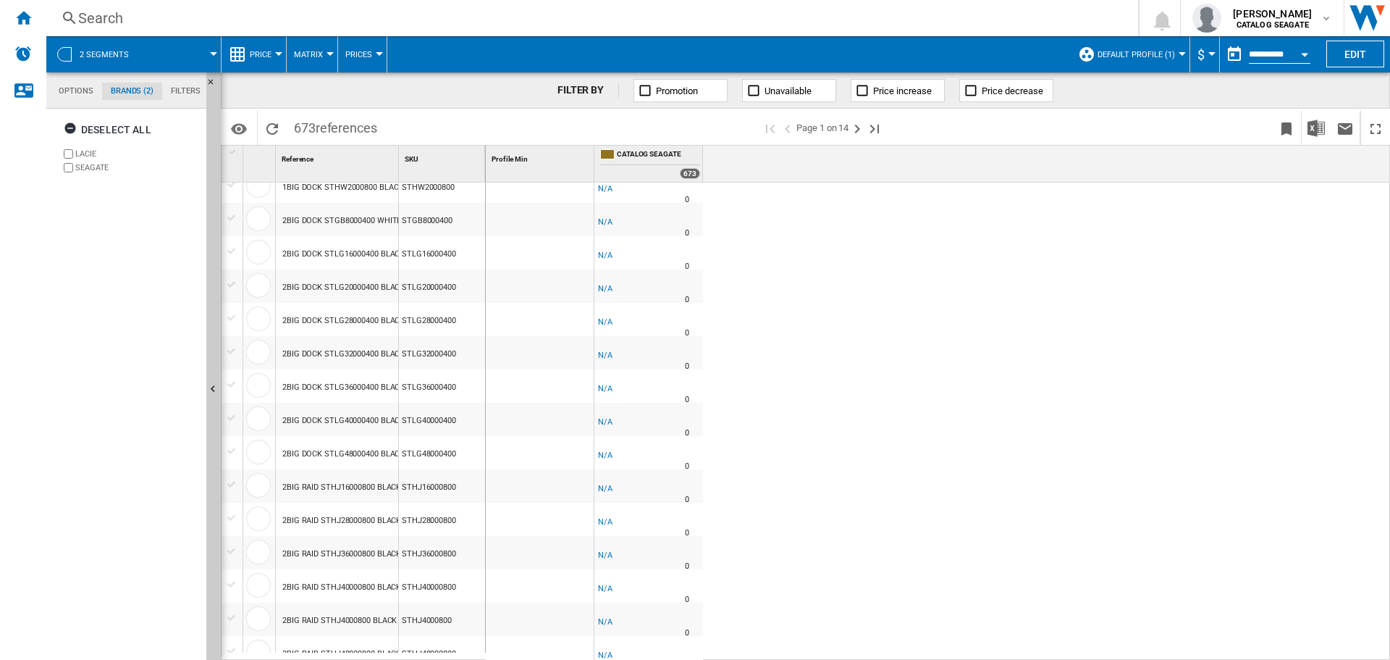
click at [73, 92] on md-tab-item "Options" at bounding box center [76, 91] width 52 height 17
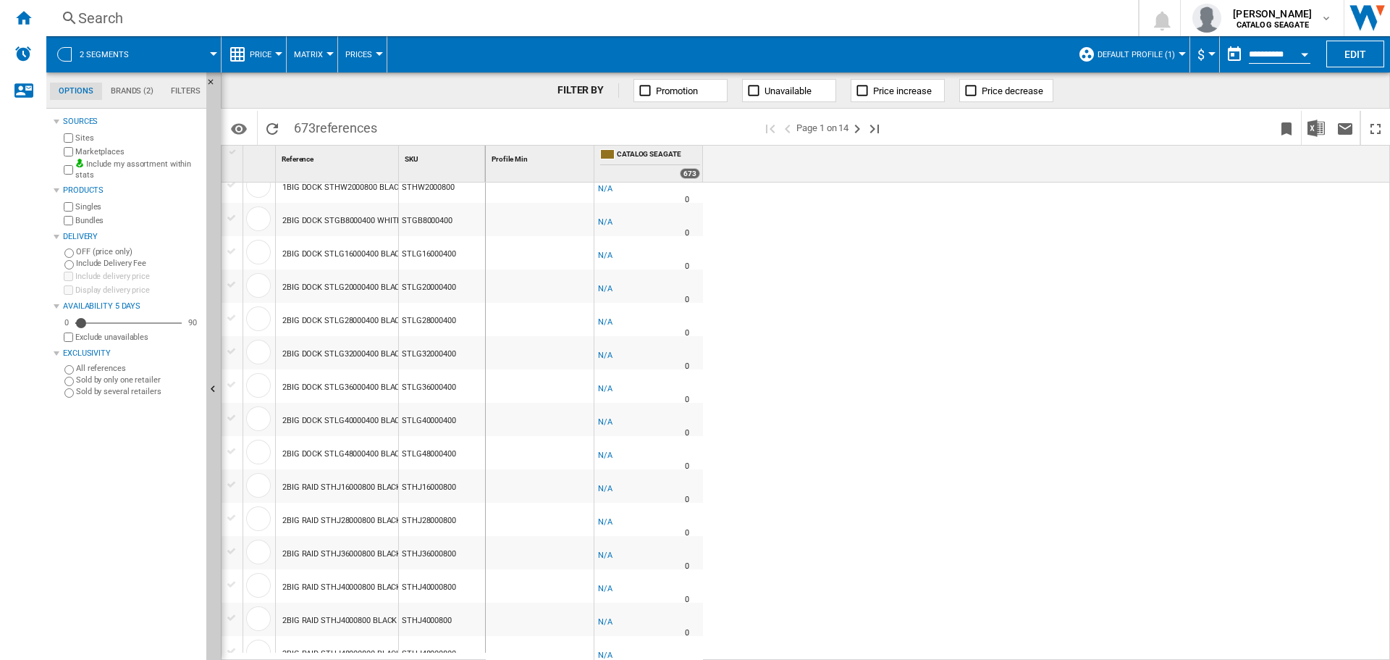
scroll to position [17, 0]
click at [209, 59] on span at bounding box center [181, 54] width 64 height 36
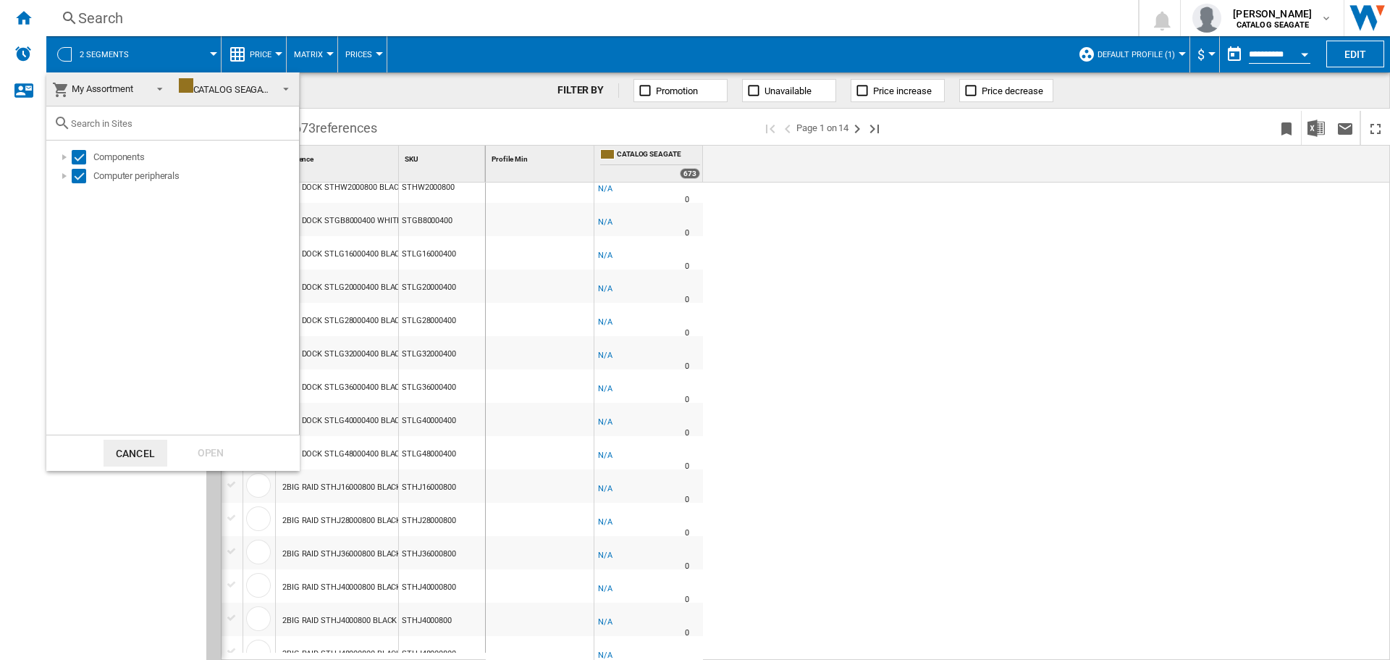
click at [209, 59] on md-backdrop at bounding box center [695, 330] width 1390 height 660
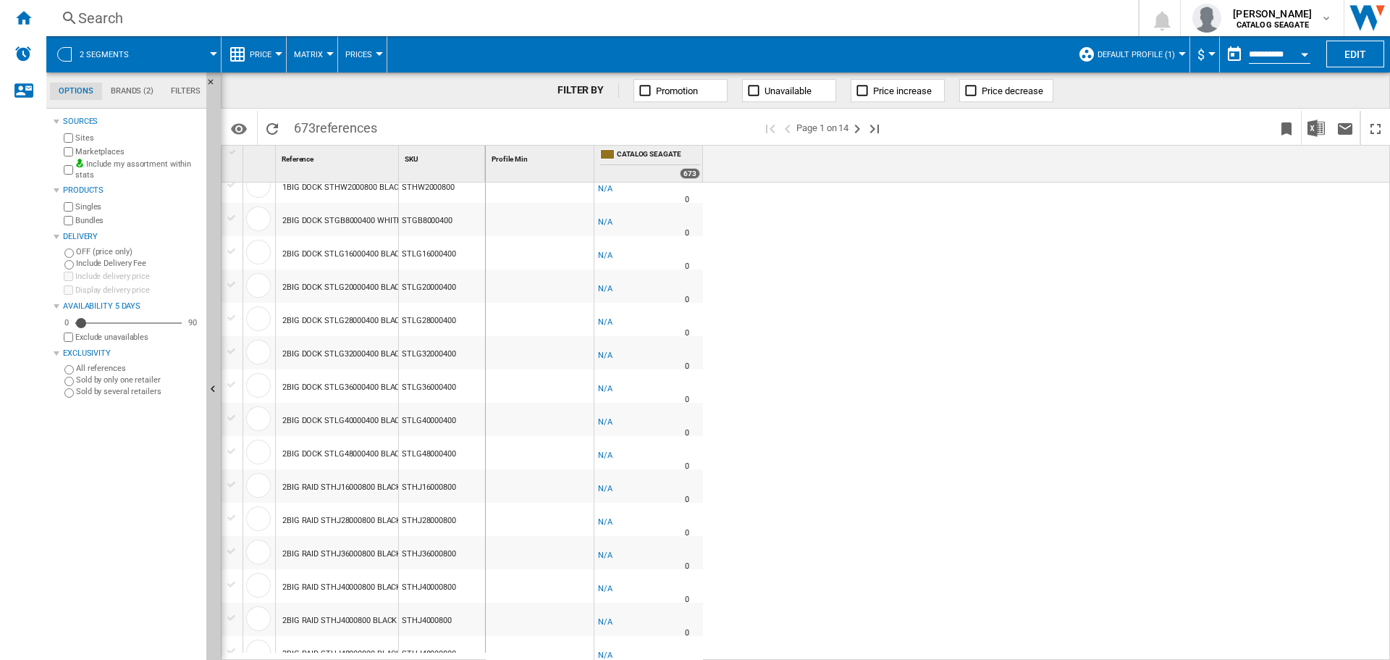
click at [209, 59] on span at bounding box center [181, 54] width 64 height 36
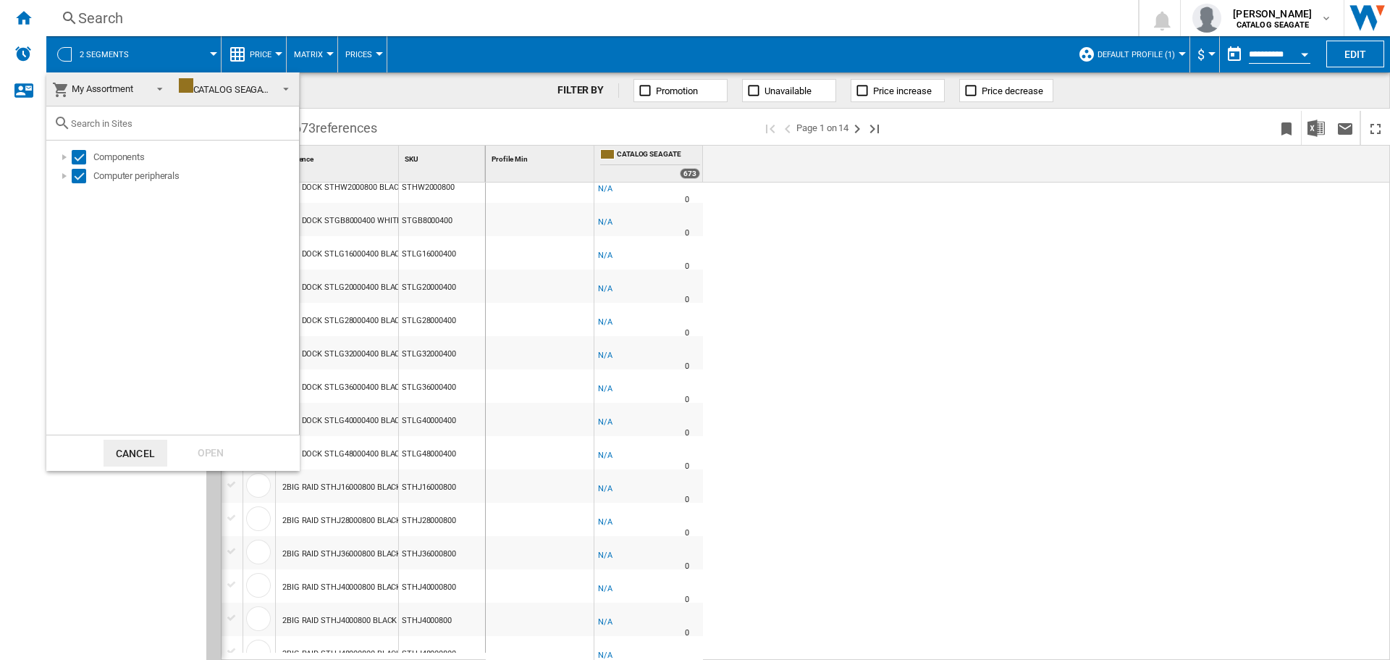
click at [209, 59] on md-backdrop at bounding box center [695, 330] width 1390 height 660
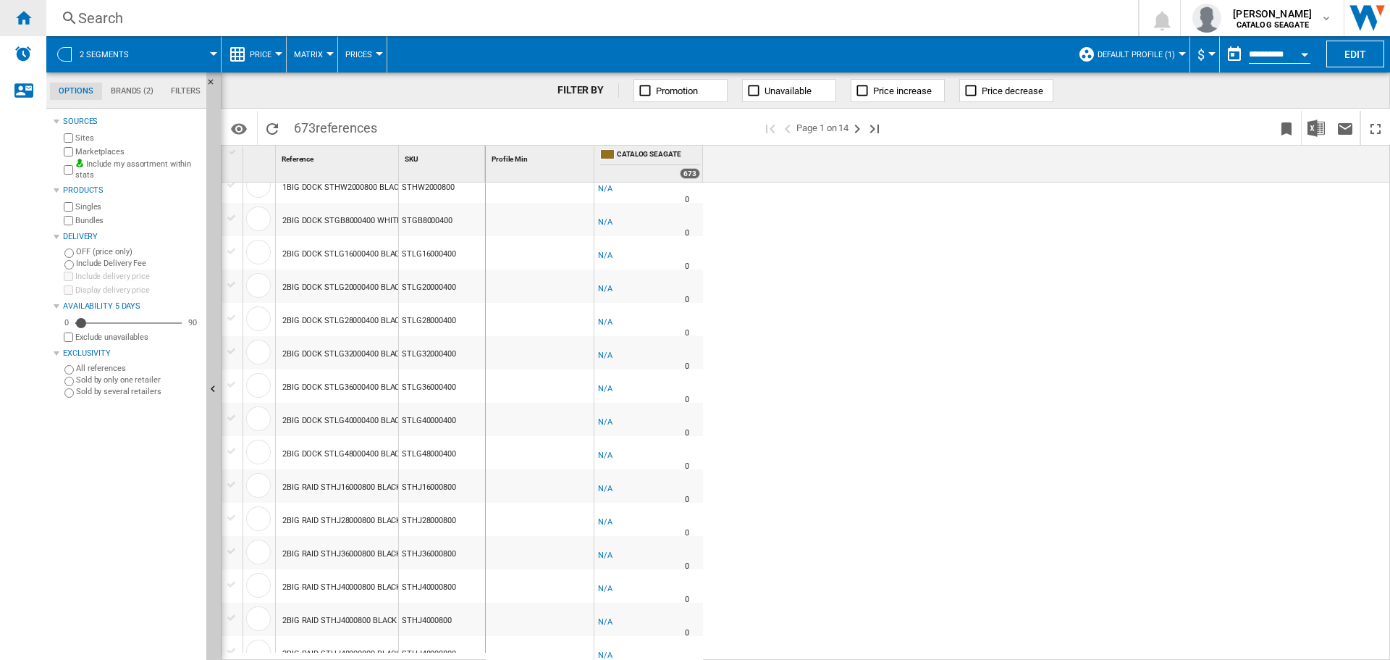
click at [17, 14] on ng-md-icon "Home" at bounding box center [22, 17] width 17 height 17
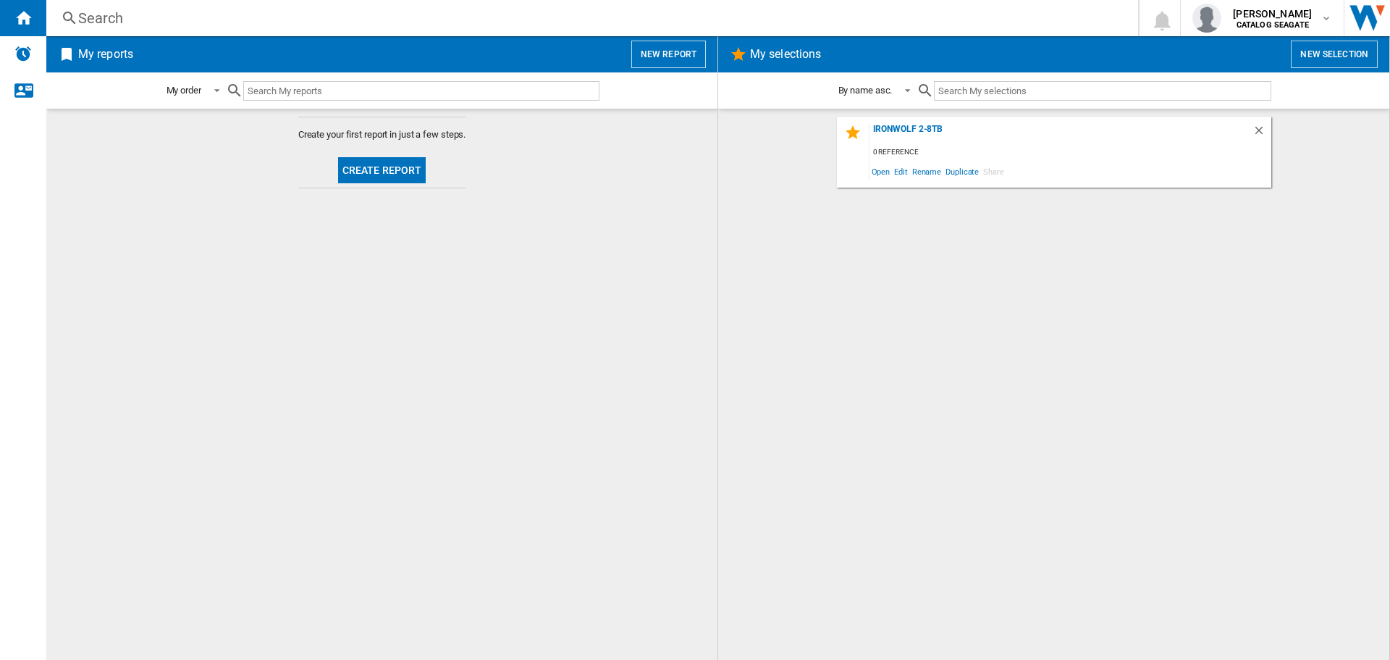
click at [341, 129] on span "Create your first report in just a few steps." at bounding box center [382, 134] width 168 height 13
click at [375, 172] on button "Create report" at bounding box center [382, 170] width 88 height 26
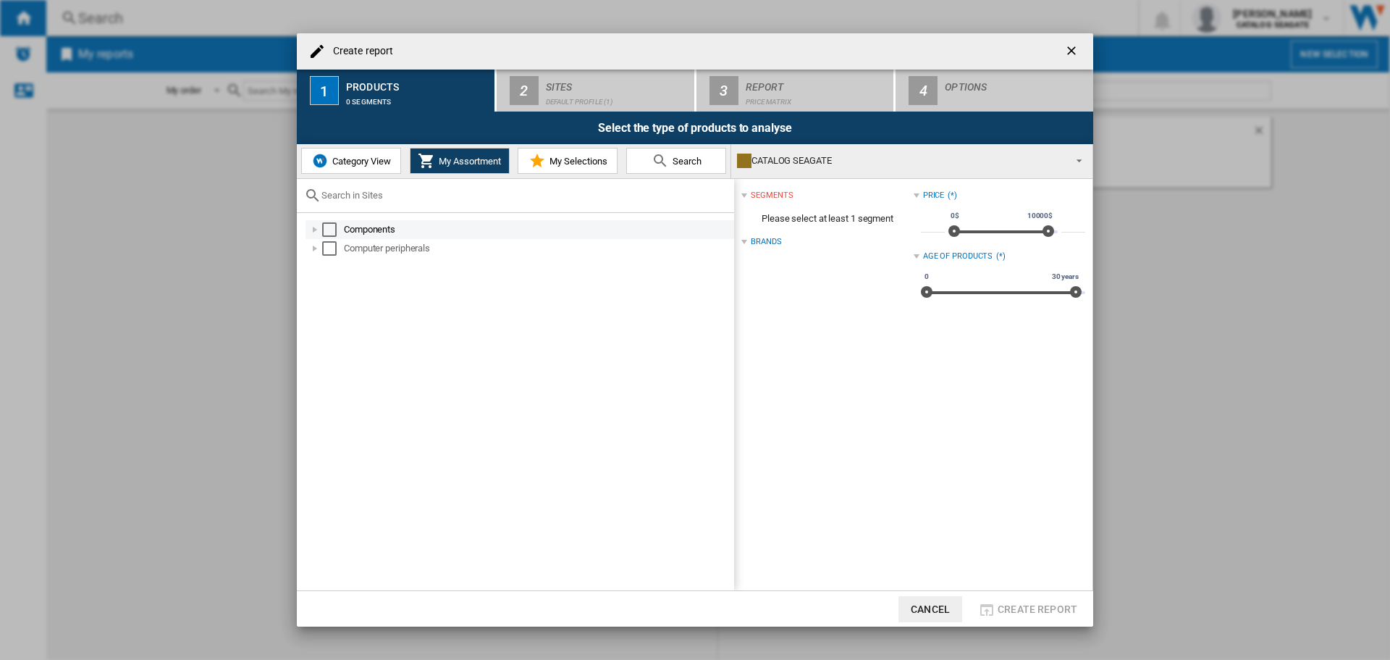
click at [334, 227] on div "Select" at bounding box center [329, 229] width 14 height 14
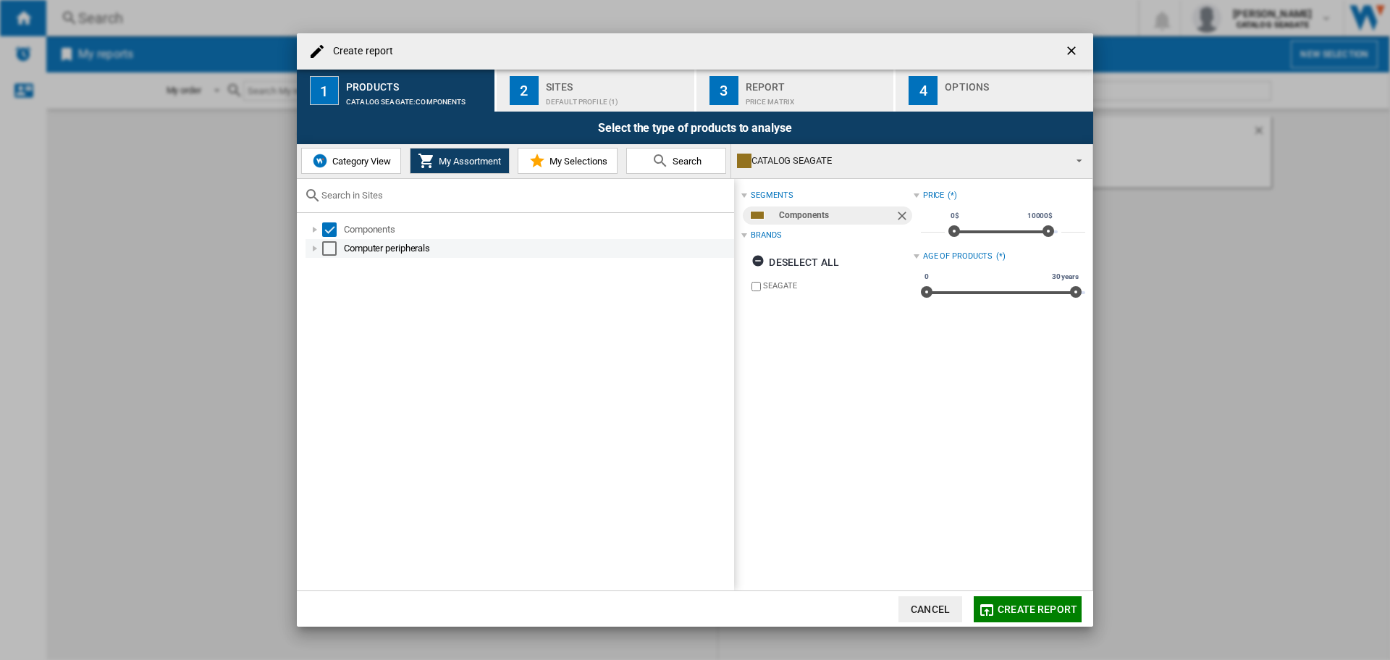
click at [329, 252] on div "Select" at bounding box center [329, 248] width 14 height 14
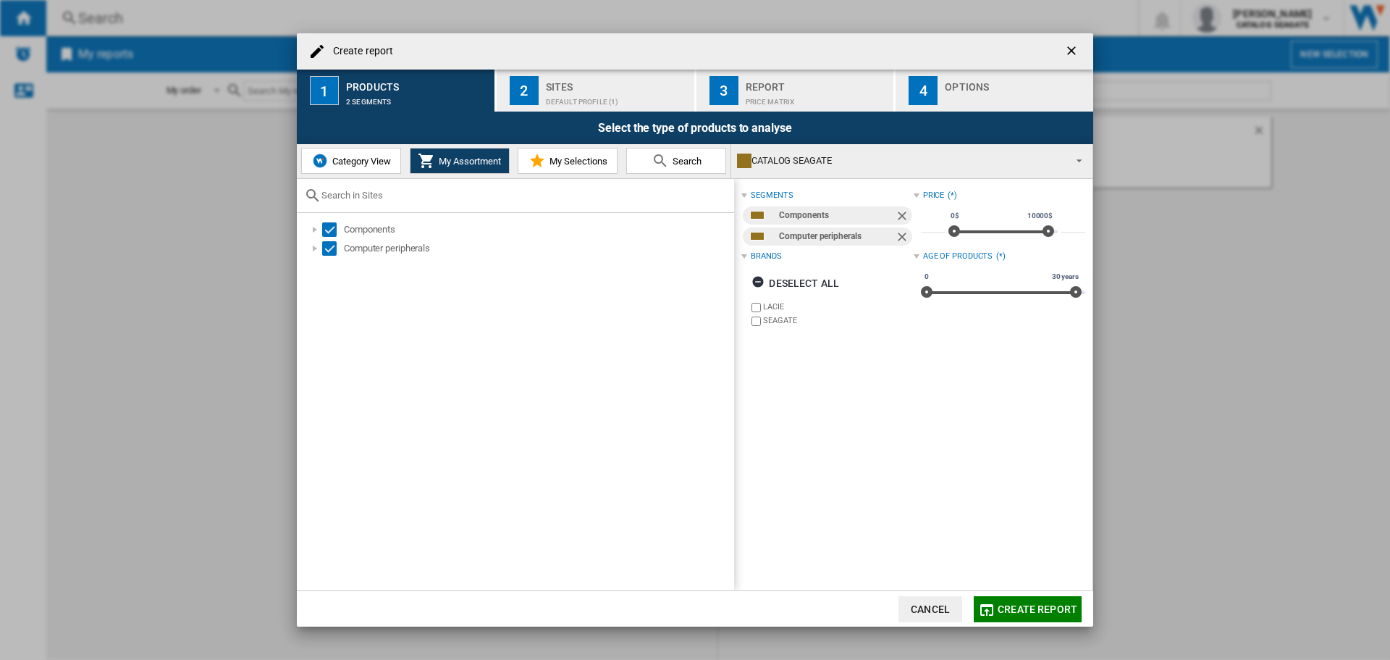
click at [579, 91] on div "Default profile (1)" at bounding box center [617, 98] width 143 height 15
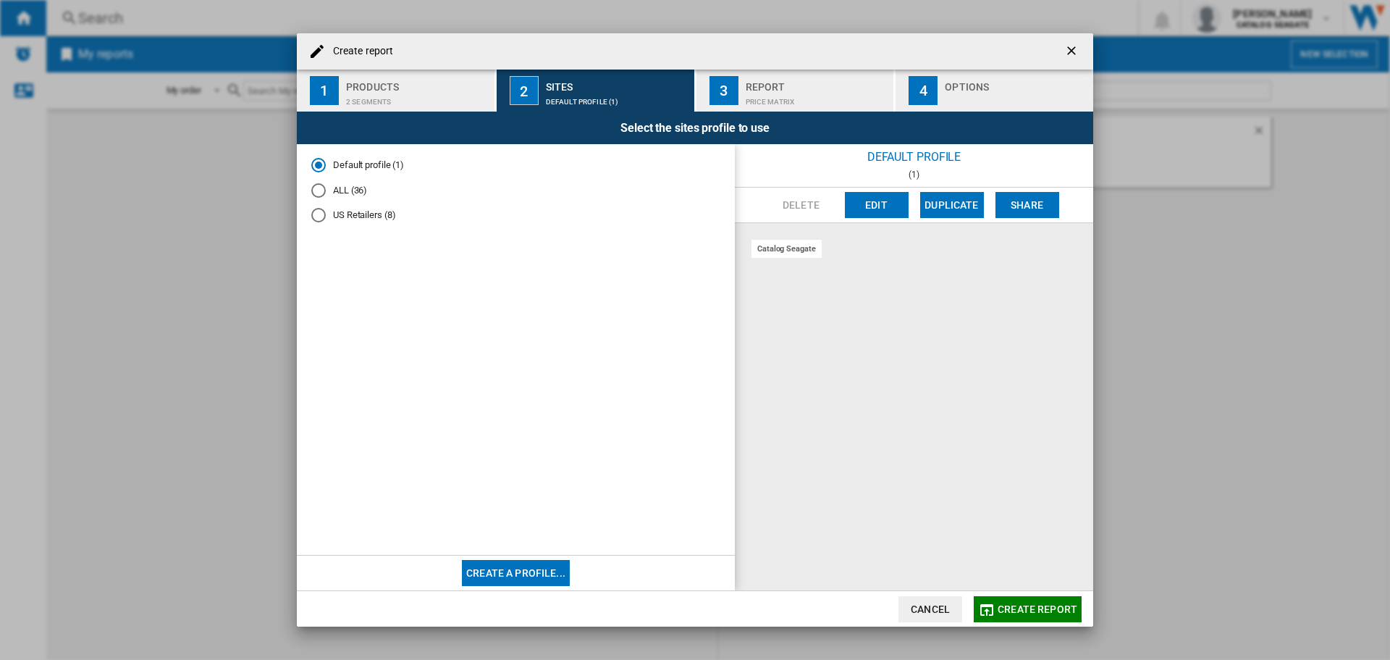
click at [319, 215] on div "US Retailers (8)" at bounding box center [318, 215] width 14 height 14
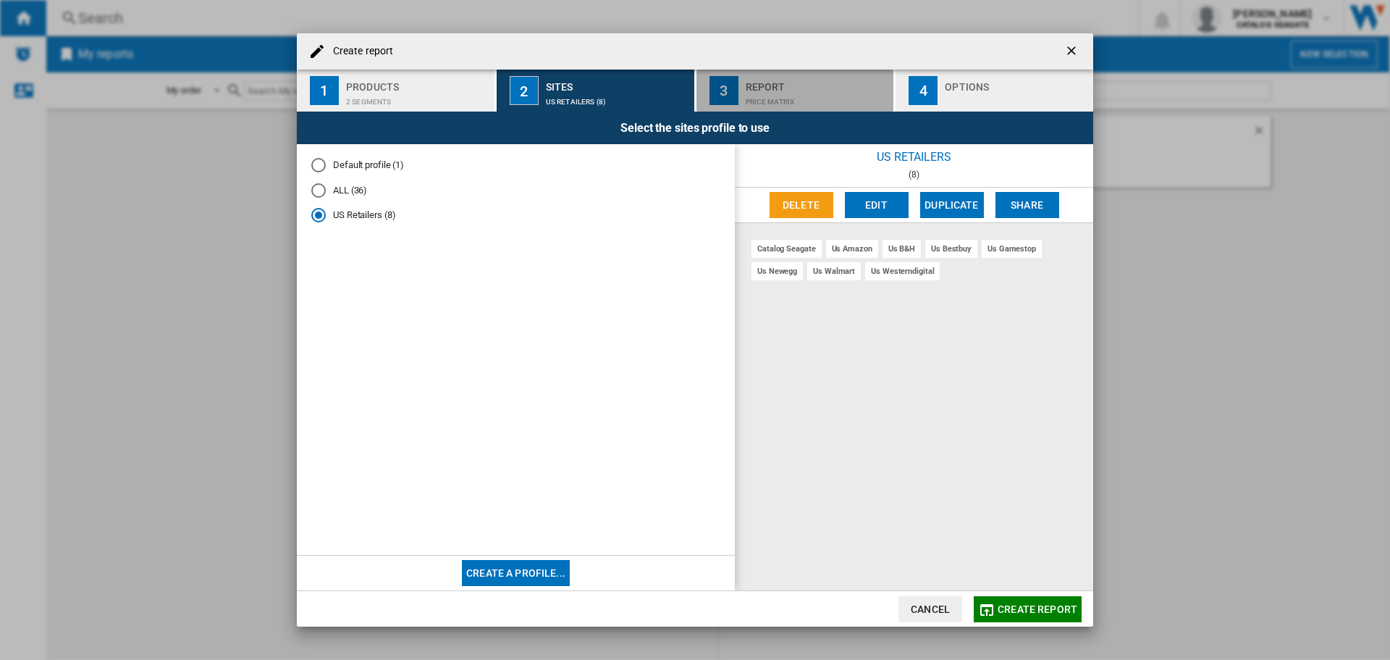
click at [773, 87] on div "Report" at bounding box center [817, 82] width 143 height 15
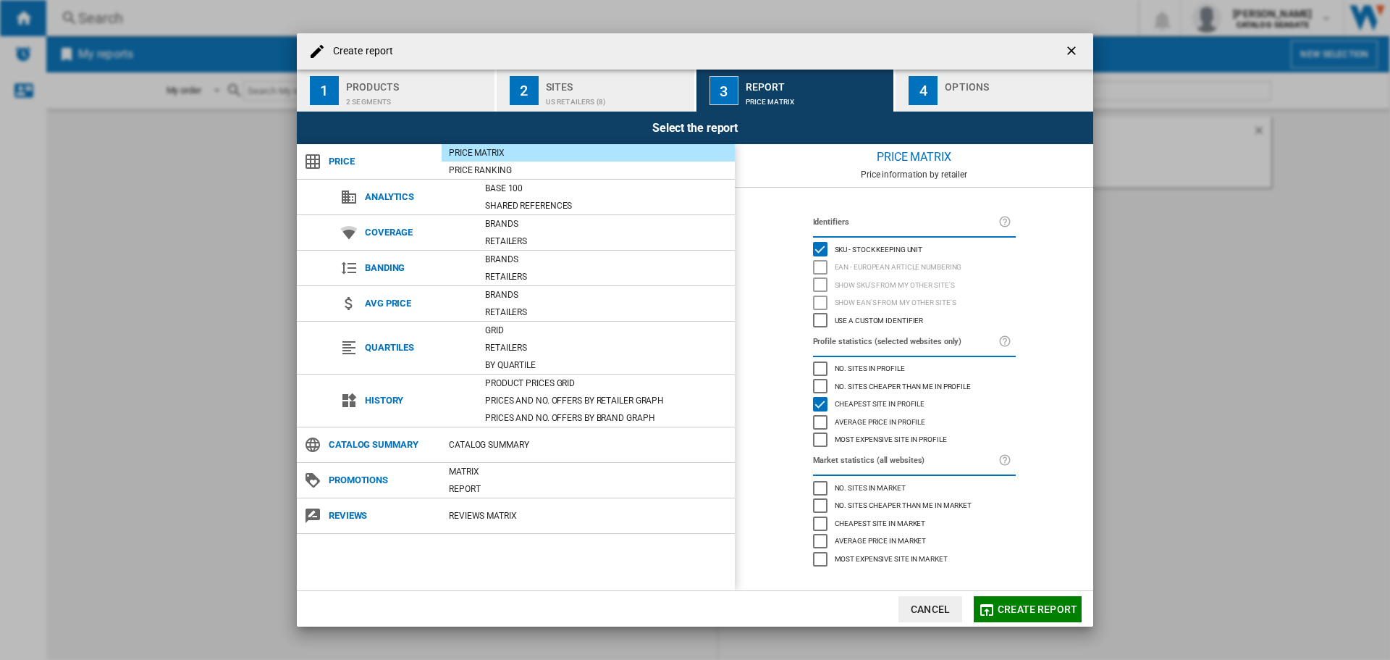
click at [946, 87] on div "Options" at bounding box center [1016, 82] width 143 height 15
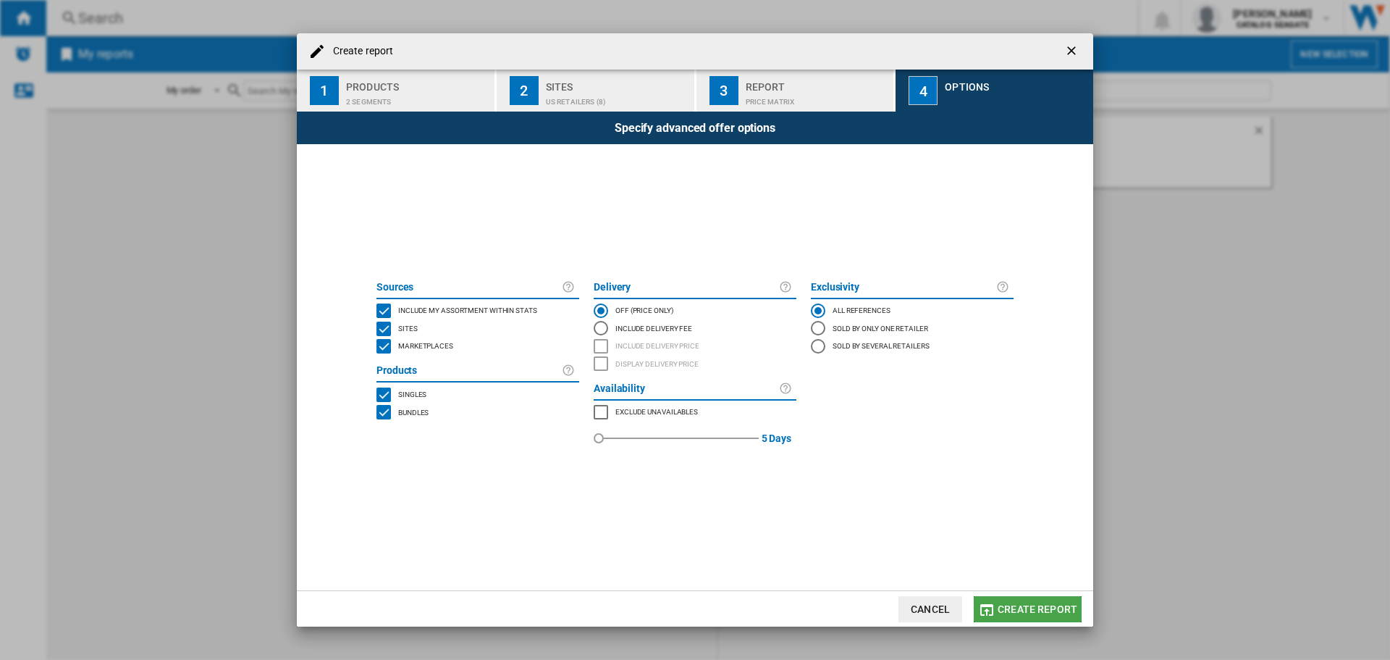
click at [1038, 603] on span "Create report" at bounding box center [1038, 609] width 80 height 12
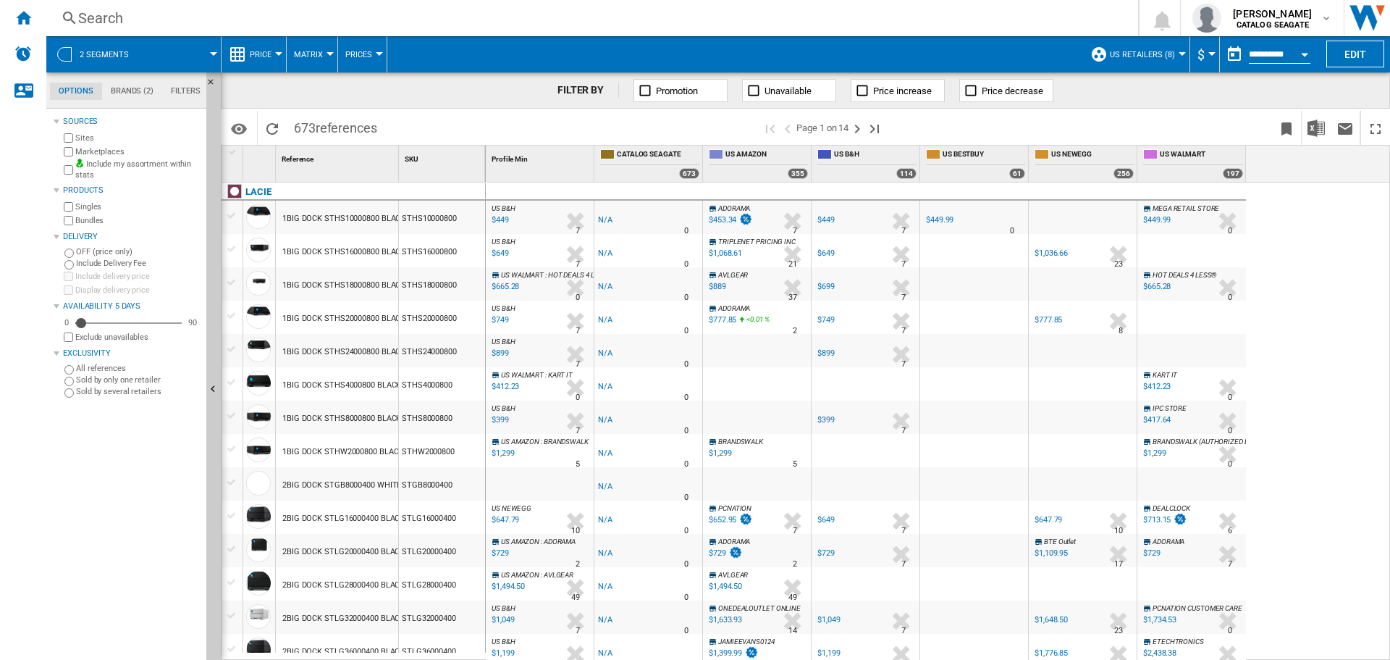
click at [327, 55] on div at bounding box center [330, 54] width 7 height 4
click at [360, 57] on md-backdrop at bounding box center [695, 330] width 1390 height 660
click at [278, 45] on button "Price" at bounding box center [264, 54] width 29 height 36
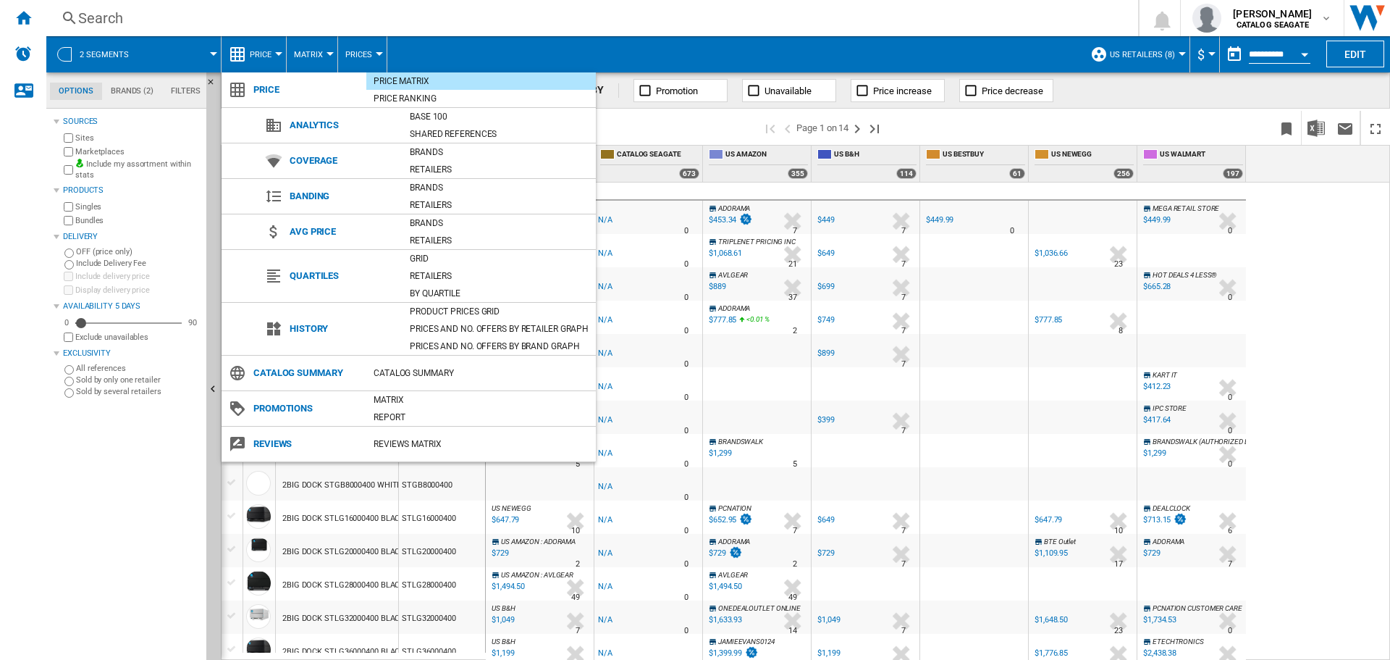
click at [508, 38] on md-backdrop at bounding box center [695, 330] width 1390 height 660
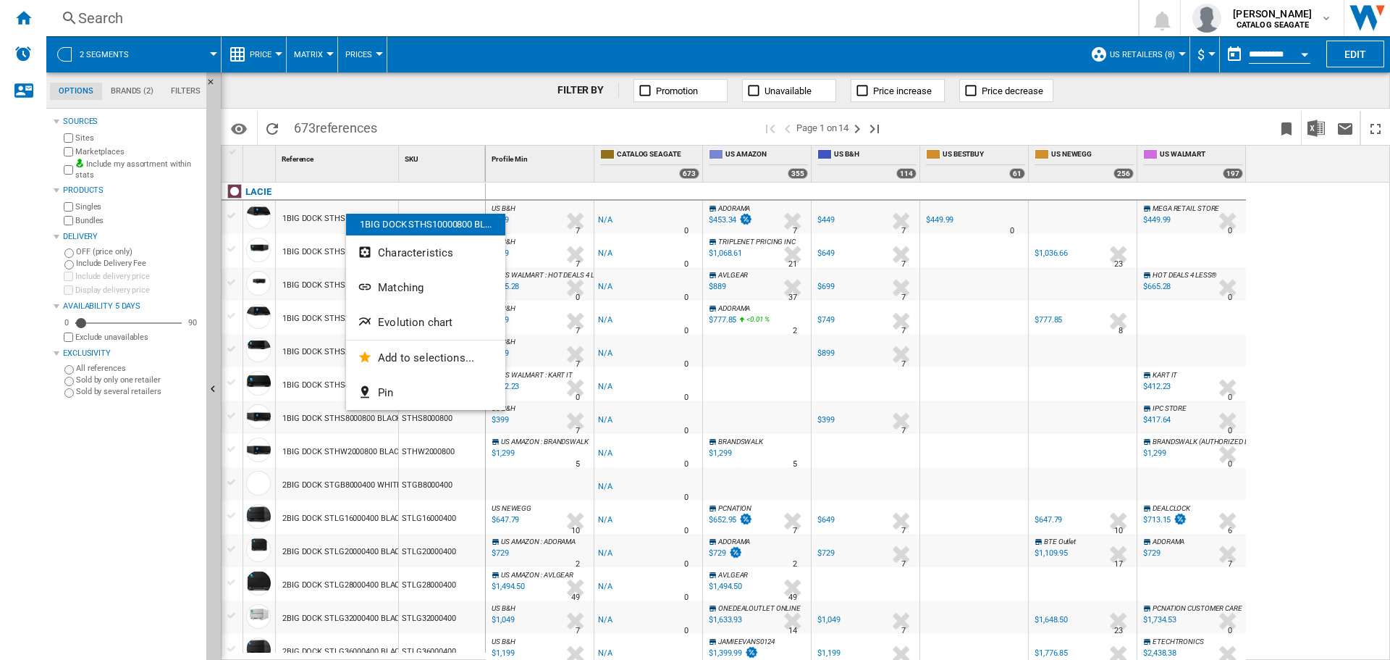
click at [1182, 59] on div at bounding box center [695, 330] width 1390 height 660
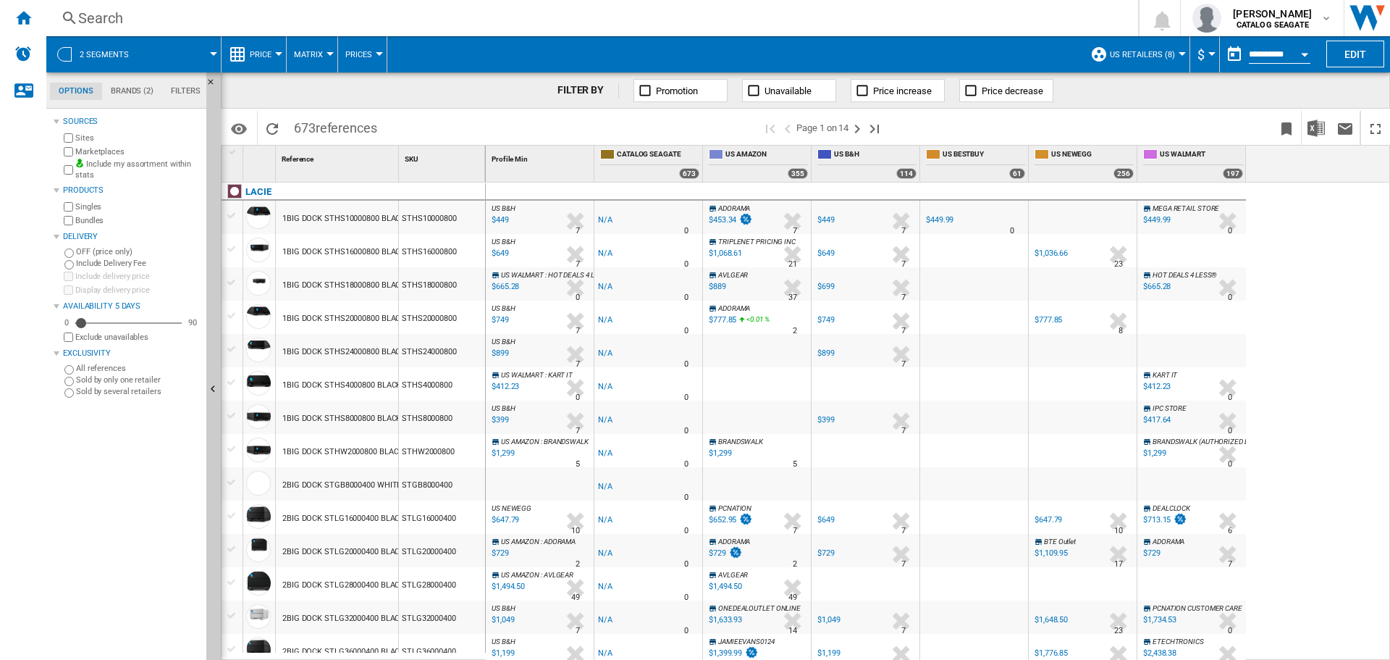
click at [1179, 53] on div at bounding box center [1182, 54] width 7 height 4
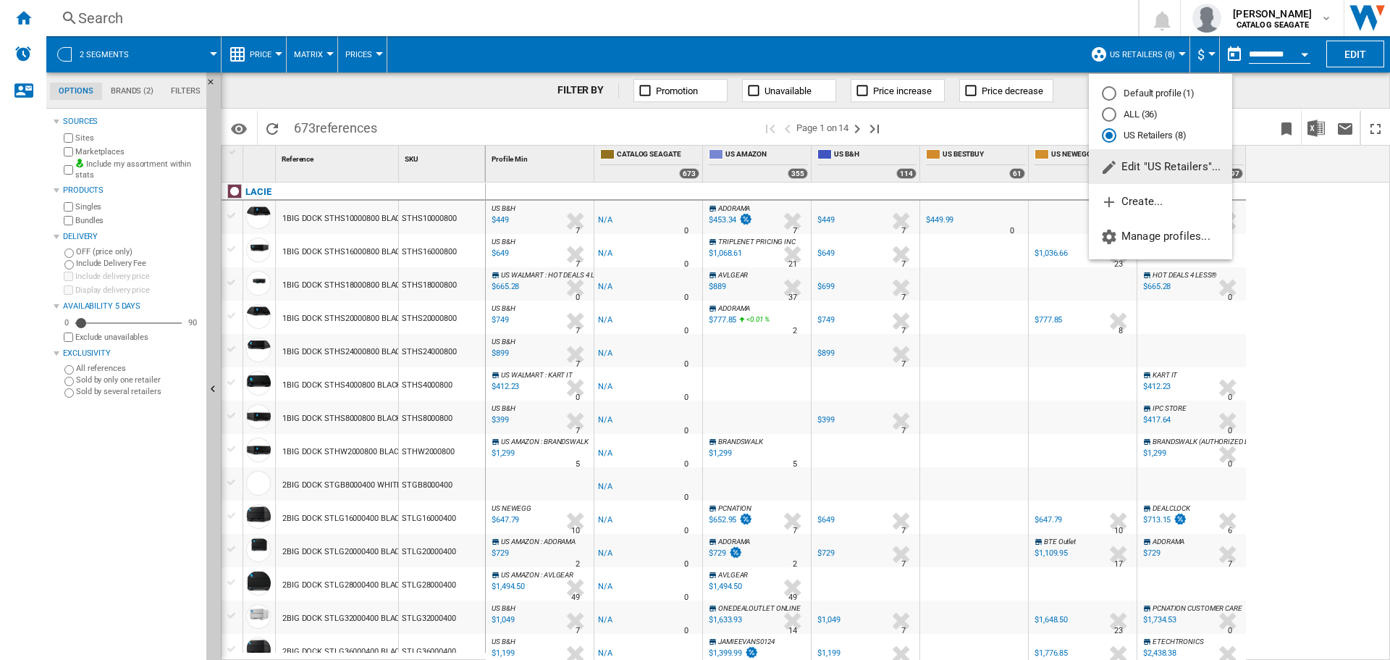
click at [172, 89] on md-backdrop at bounding box center [695, 330] width 1390 height 660
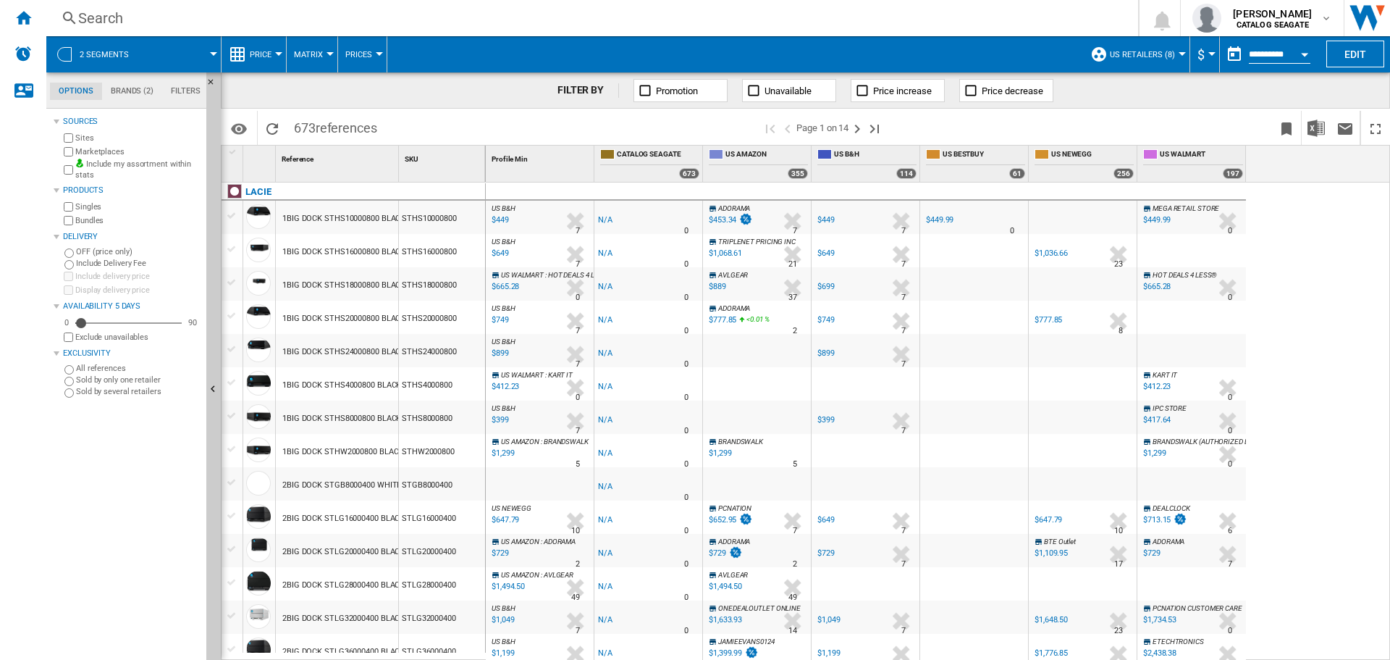
click at [188, 89] on md-tab-item "Filters" at bounding box center [185, 91] width 47 height 17
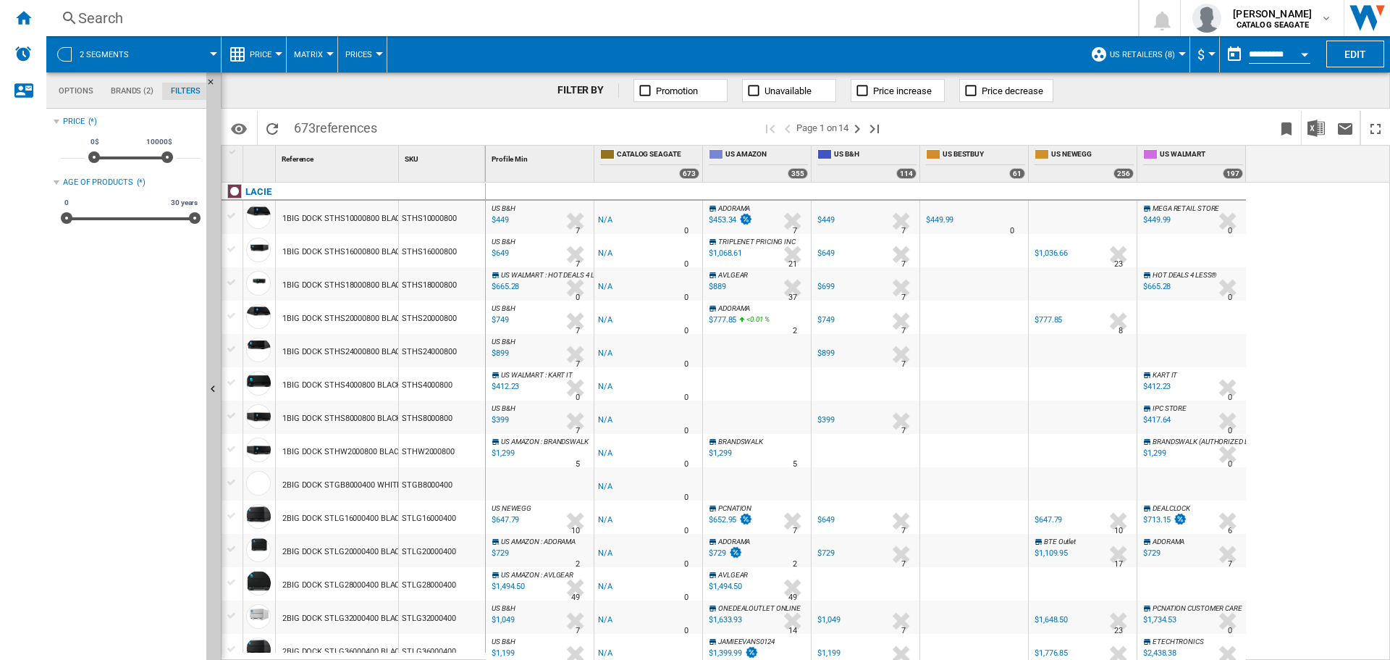
scroll to position [94, 0]
click at [85, 81] on md-tabs-canvas "Options Brands (2) Filters Options Brands (2) Filters" at bounding box center [133, 90] width 174 height 36
click at [77, 93] on md-tab-item "Options" at bounding box center [76, 91] width 52 height 17
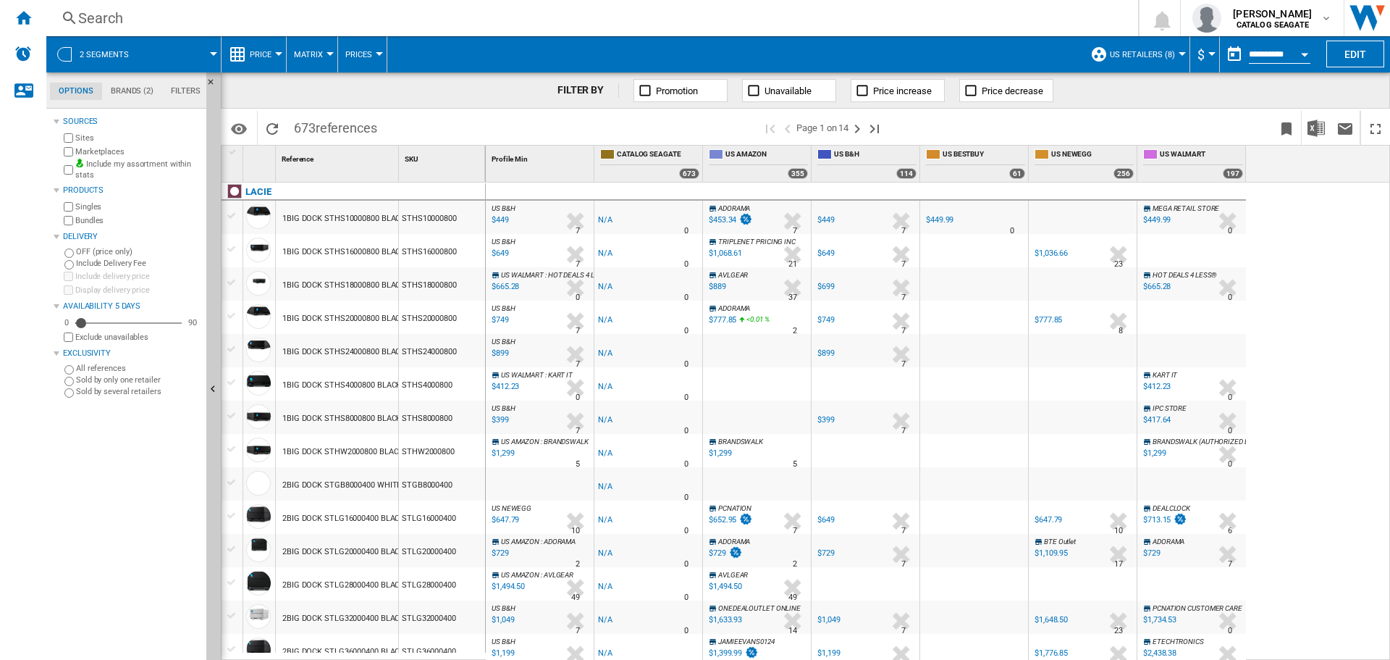
scroll to position [17, 0]
click at [1151, 57] on span "US Retailers (8)" at bounding box center [1142, 54] width 65 height 9
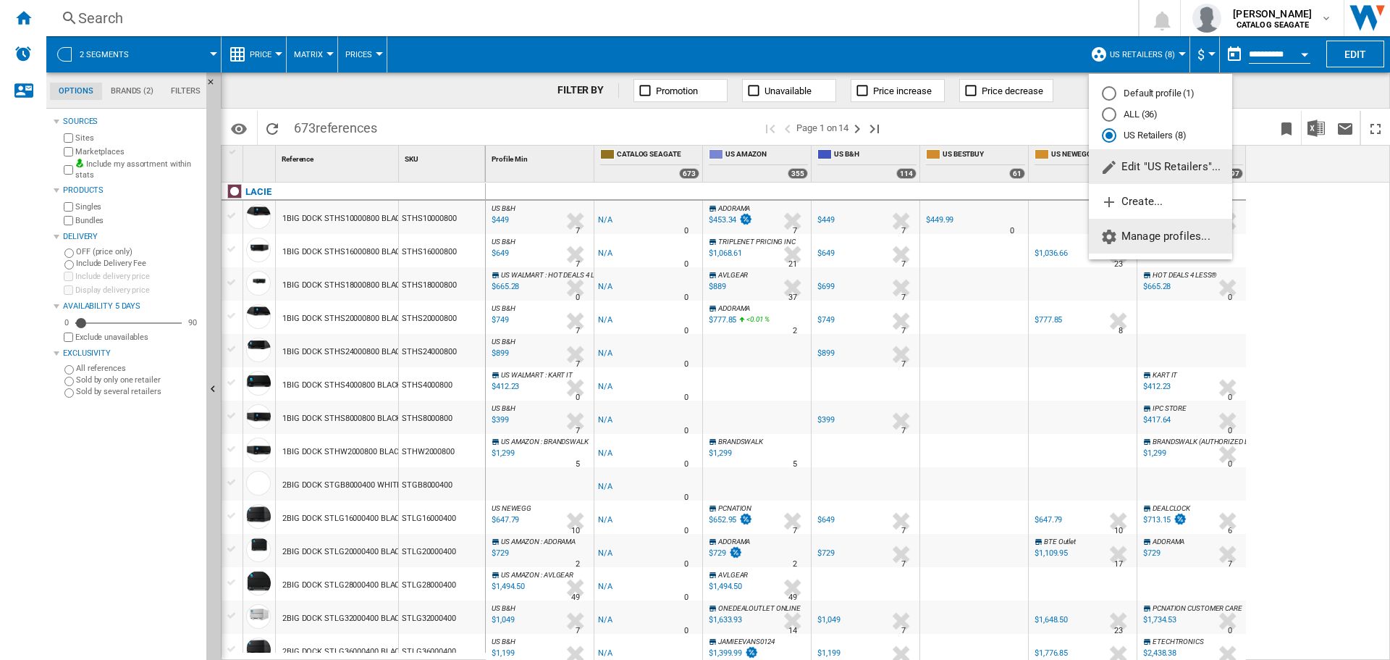
click at [1147, 234] on span "Manage profiles..." at bounding box center [1156, 236] width 110 height 13
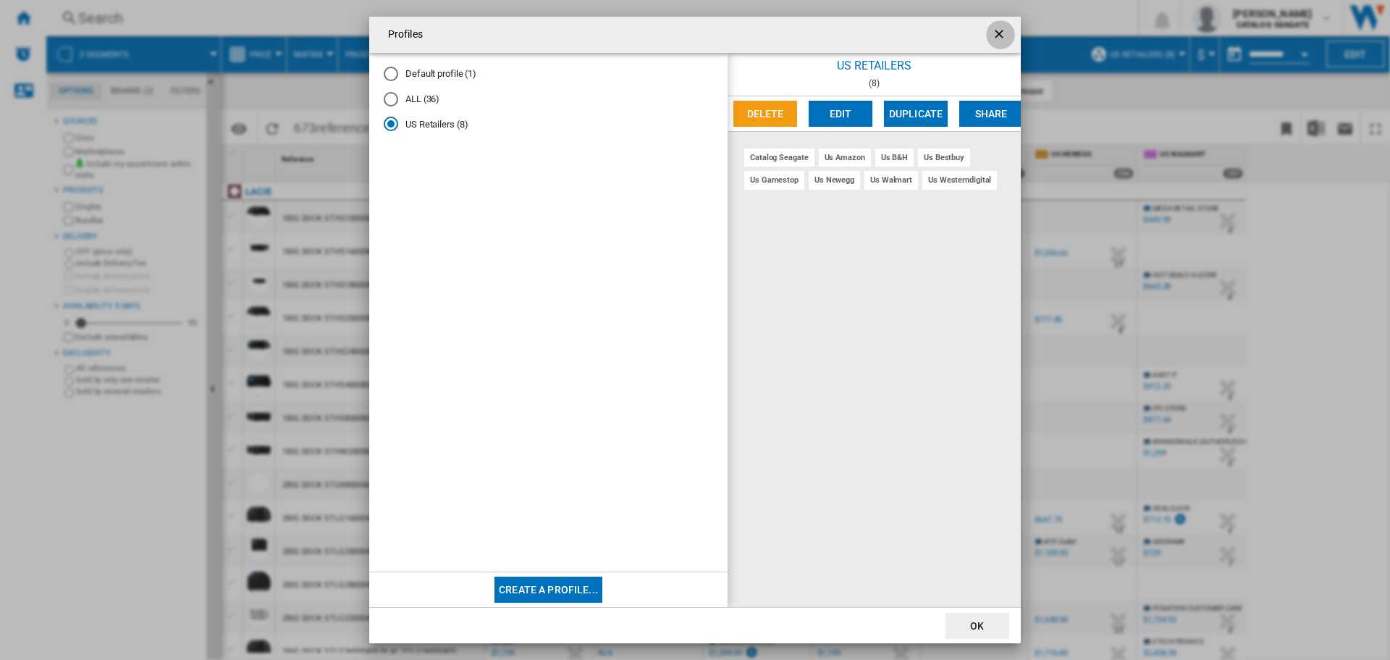
click at [1000, 35] on ng-md-icon "getI18NText('BUTTONS.CLOSE_DIALOG')" at bounding box center [1000, 35] width 17 height 17
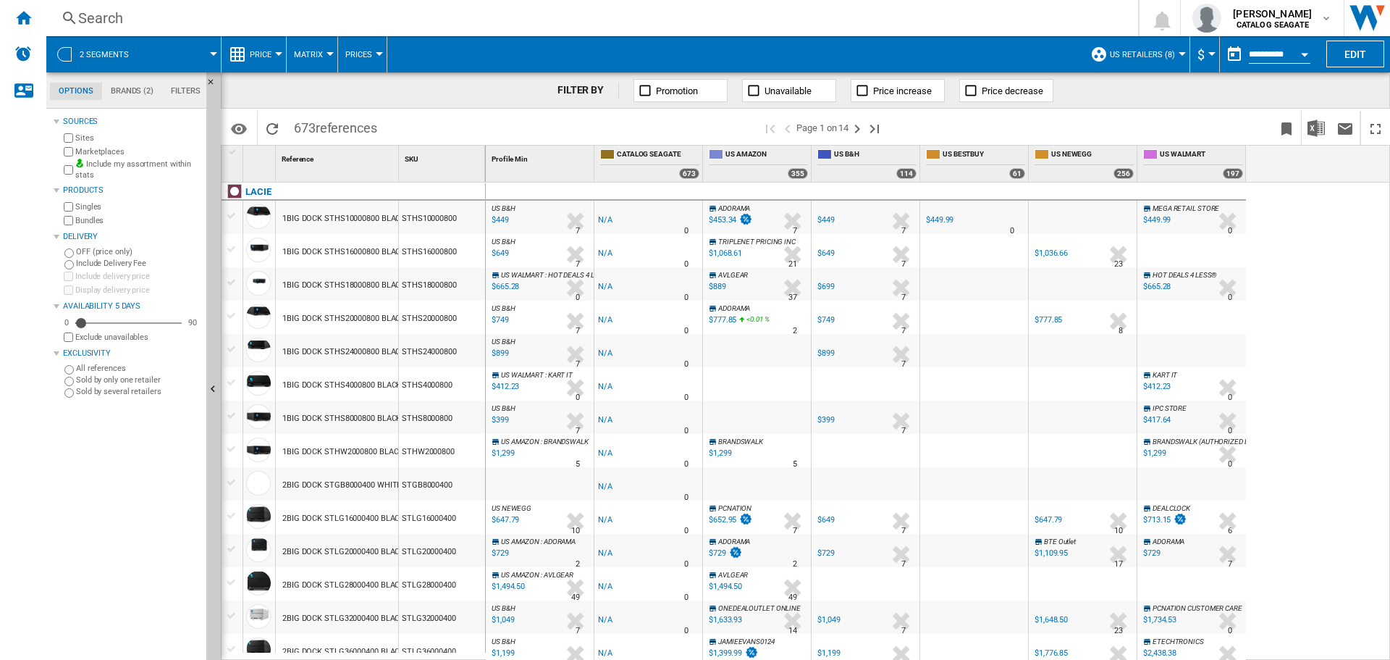
click at [1158, 56] on span "US Retailers (8)" at bounding box center [1142, 54] width 65 height 9
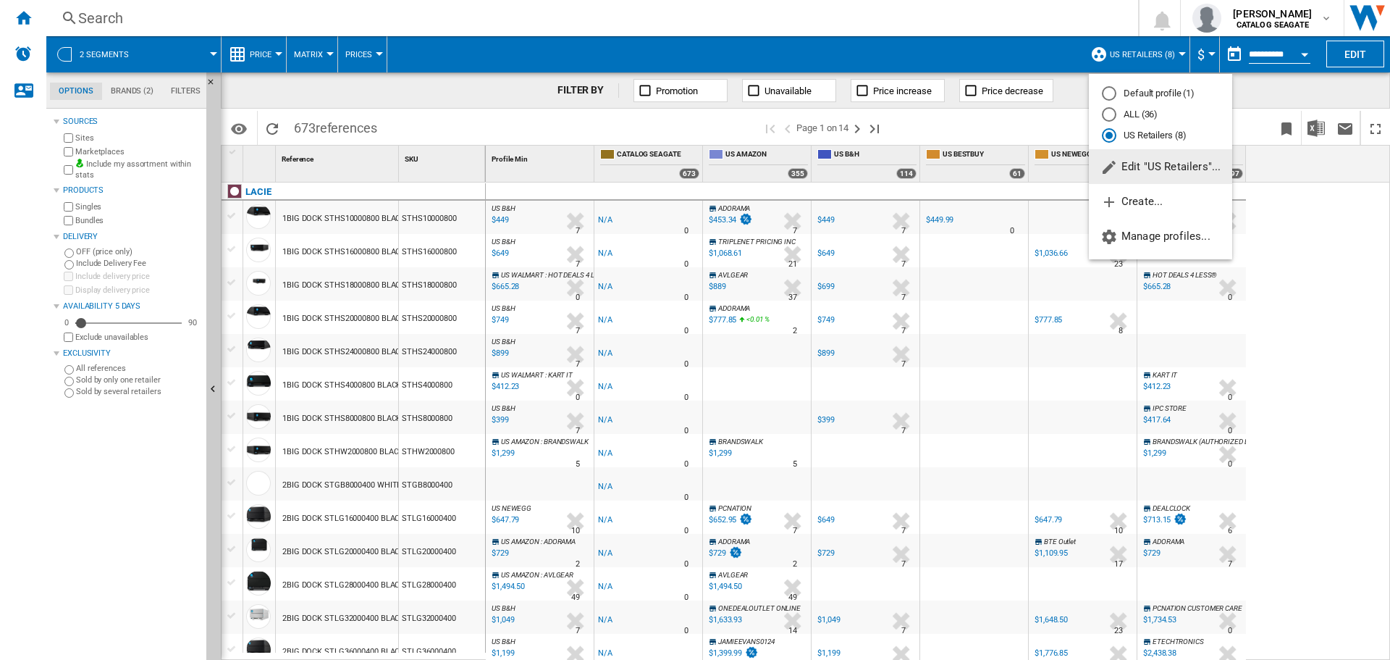
click at [707, 58] on md-backdrop at bounding box center [695, 330] width 1390 height 660
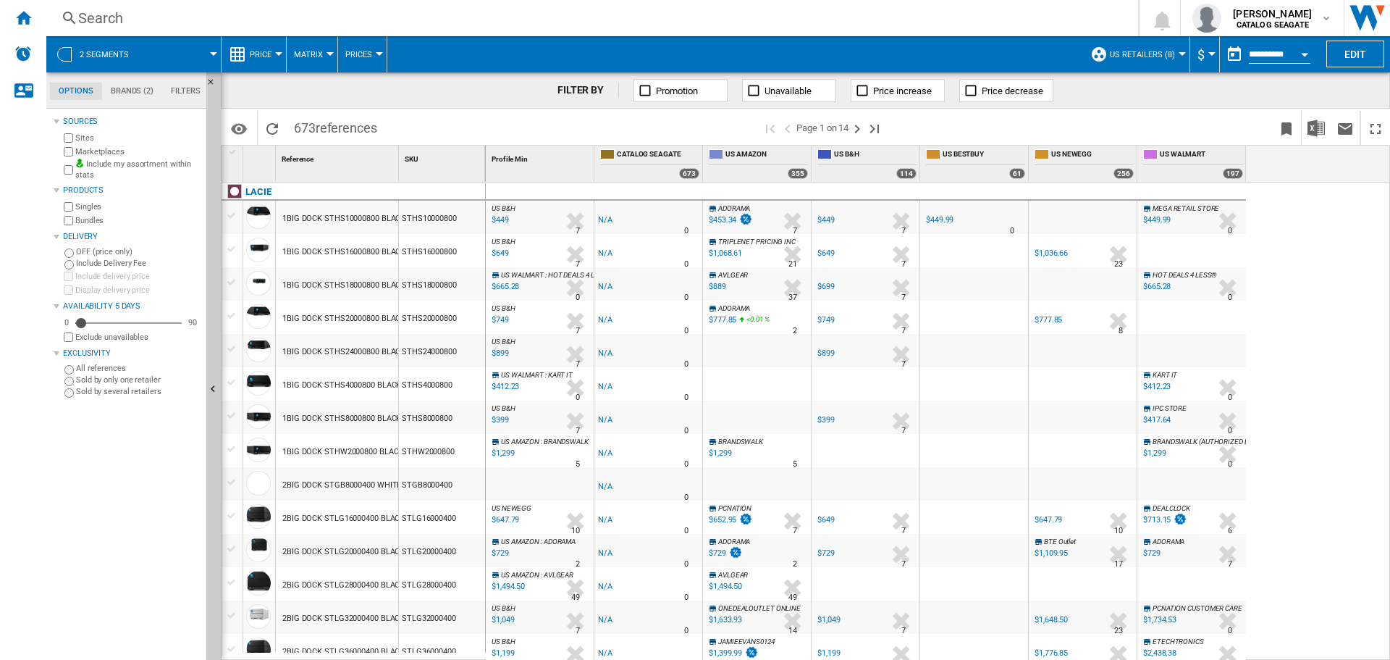
click at [212, 55] on div at bounding box center [213, 54] width 7 height 4
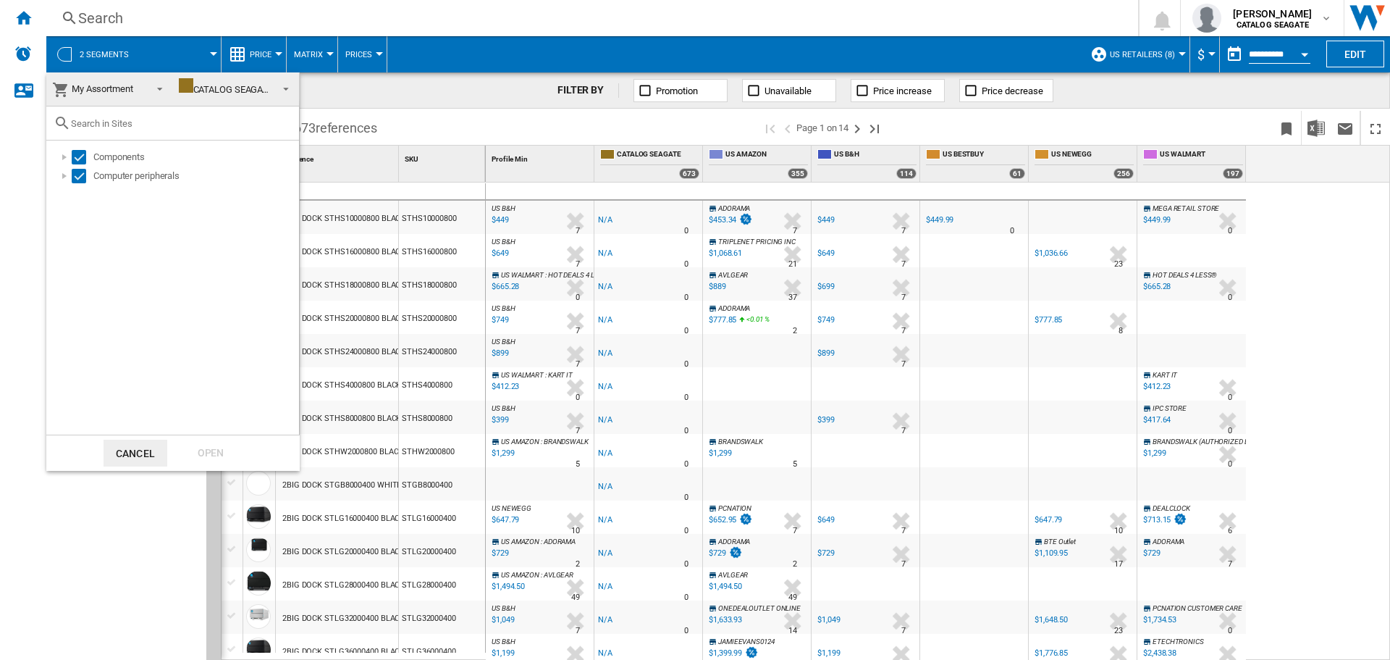
click at [265, 85] on div "CATALOG SEAGATE" at bounding box center [226, 89] width 95 height 11
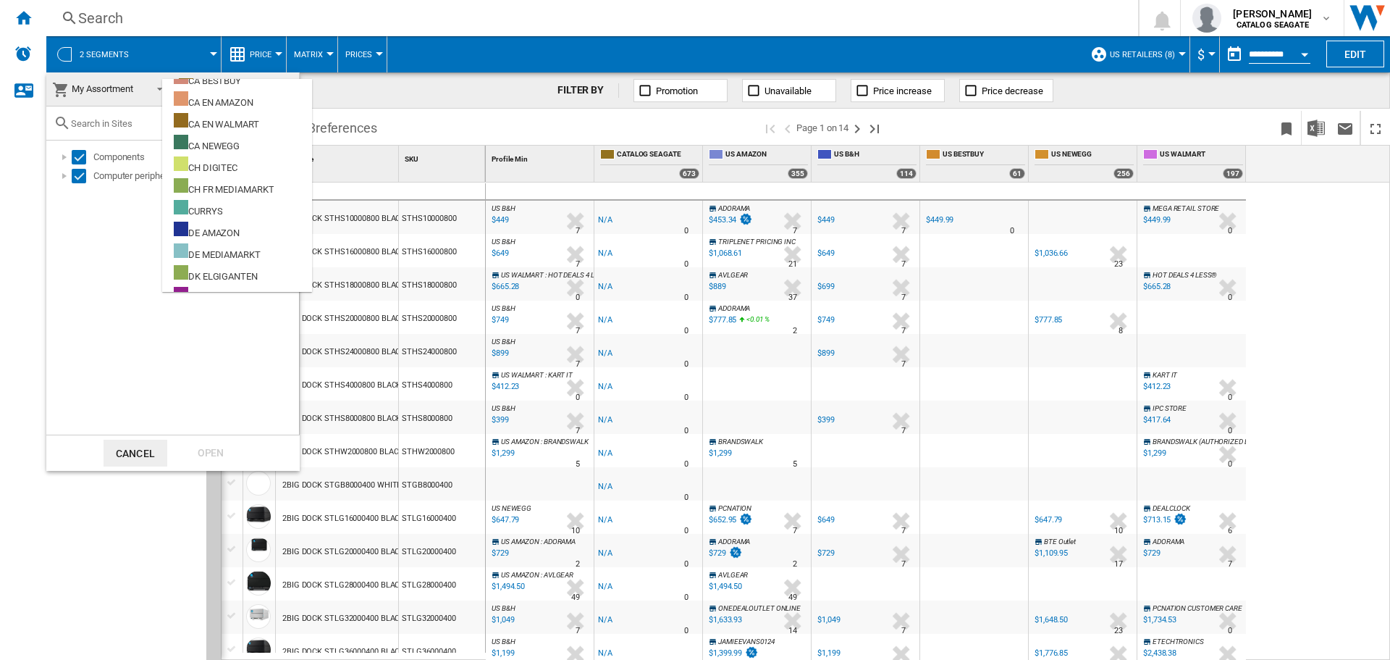
scroll to position [0, 0]
click at [192, 370] on div "Components Computer peripherals" at bounding box center [172, 287] width 253 height 294
click at [125, 344] on div "Components Computer peripherals" at bounding box center [172, 287] width 253 height 294
click at [142, 451] on button "Cancel" at bounding box center [136, 452] width 64 height 27
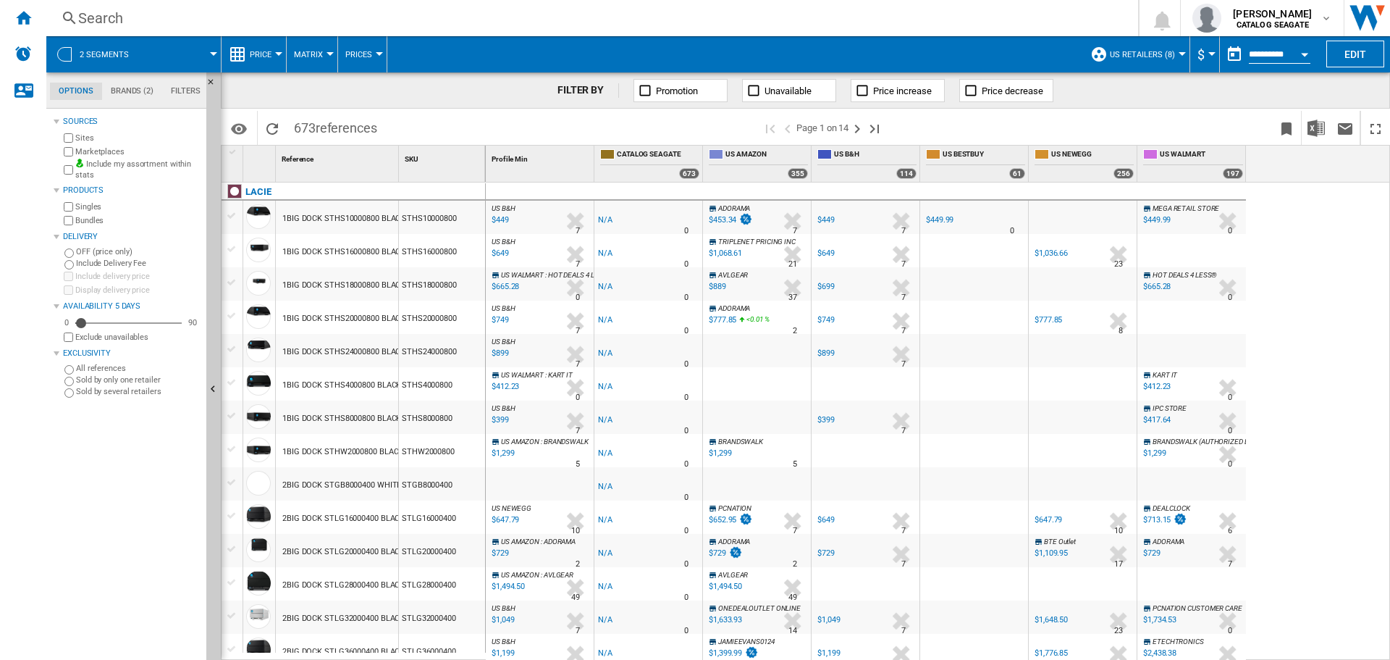
click at [187, 54] on span at bounding box center [181, 54] width 64 height 36
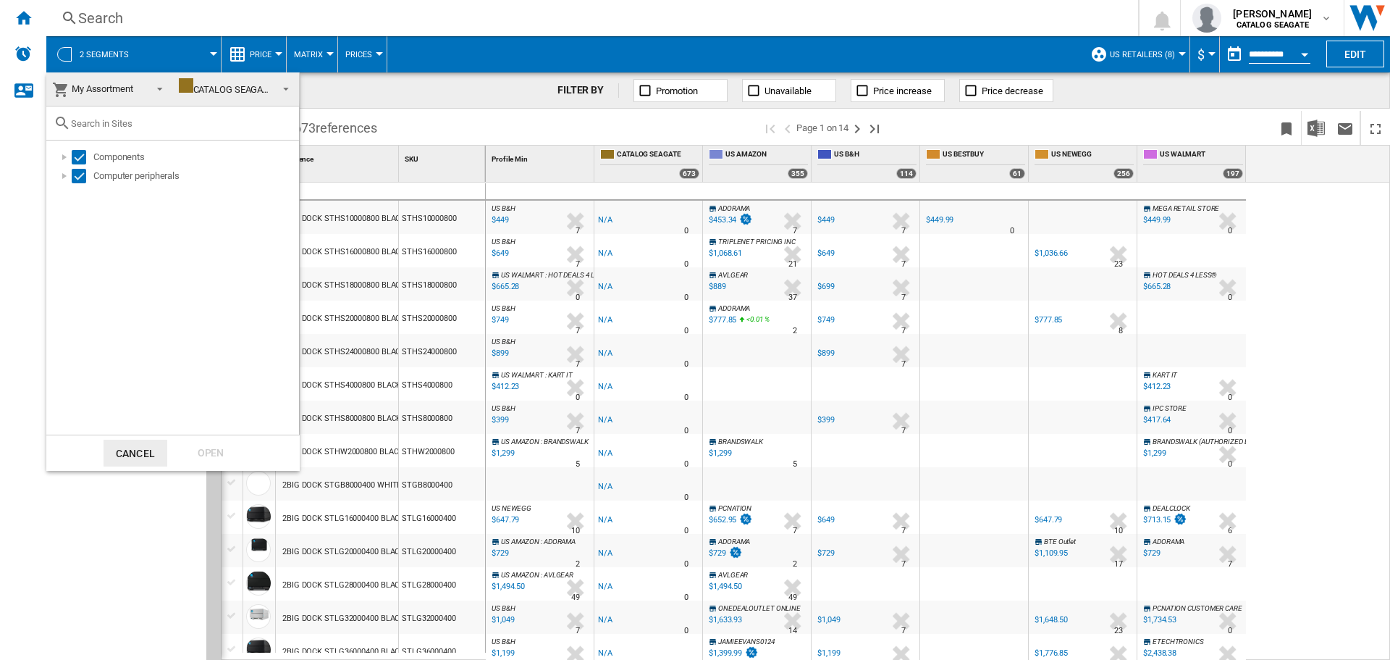
click at [121, 88] on span "My Assortment" at bounding box center [103, 88] width 62 height 11
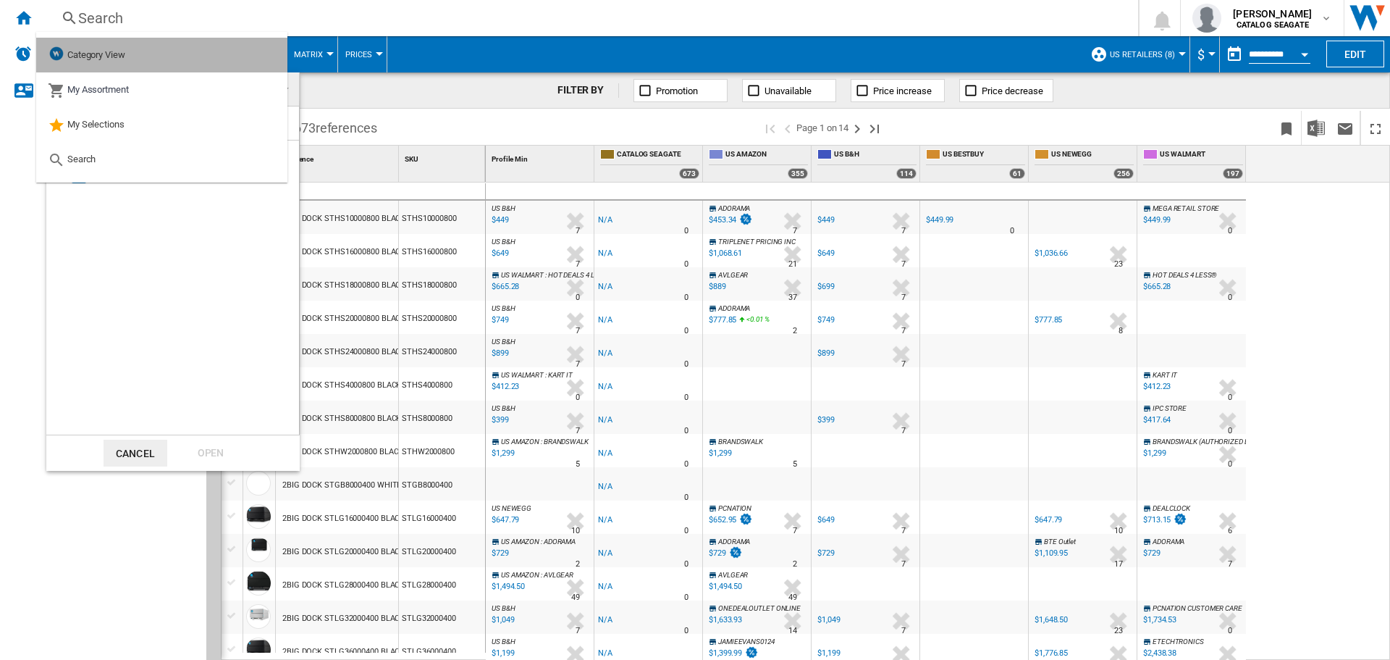
click at [119, 54] on span "Category View" at bounding box center [96, 54] width 58 height 11
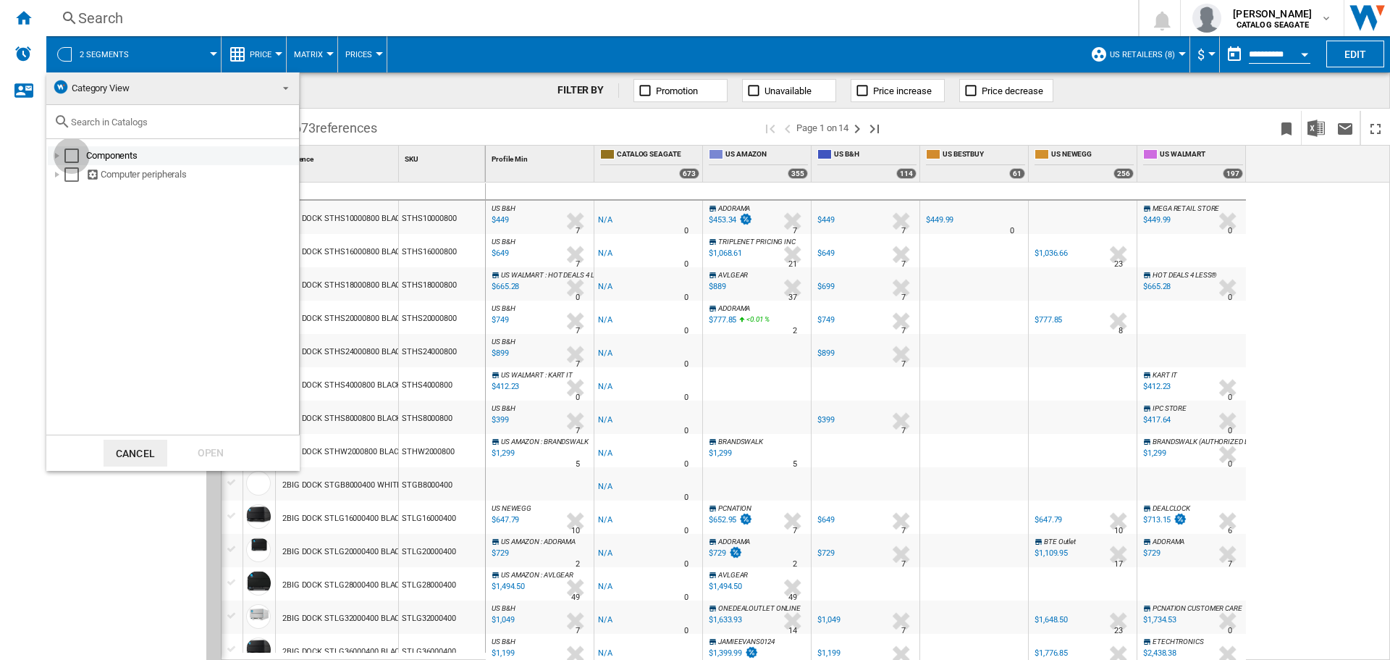
click at [76, 151] on div "Select" at bounding box center [71, 155] width 14 height 14
click at [75, 171] on div "Select" at bounding box center [71, 174] width 14 height 14
click at [210, 447] on div "Open" at bounding box center [211, 452] width 64 height 27
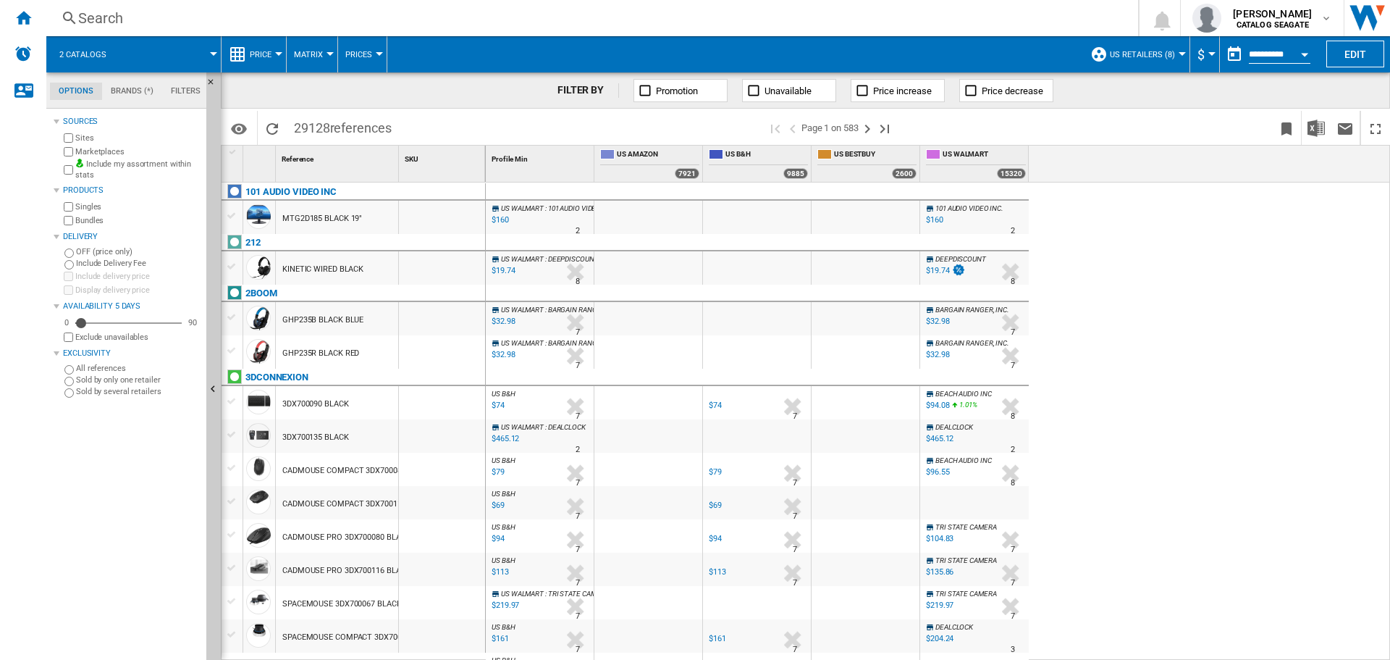
click at [1171, 64] on button "US Retailers (8)" at bounding box center [1146, 54] width 72 height 36
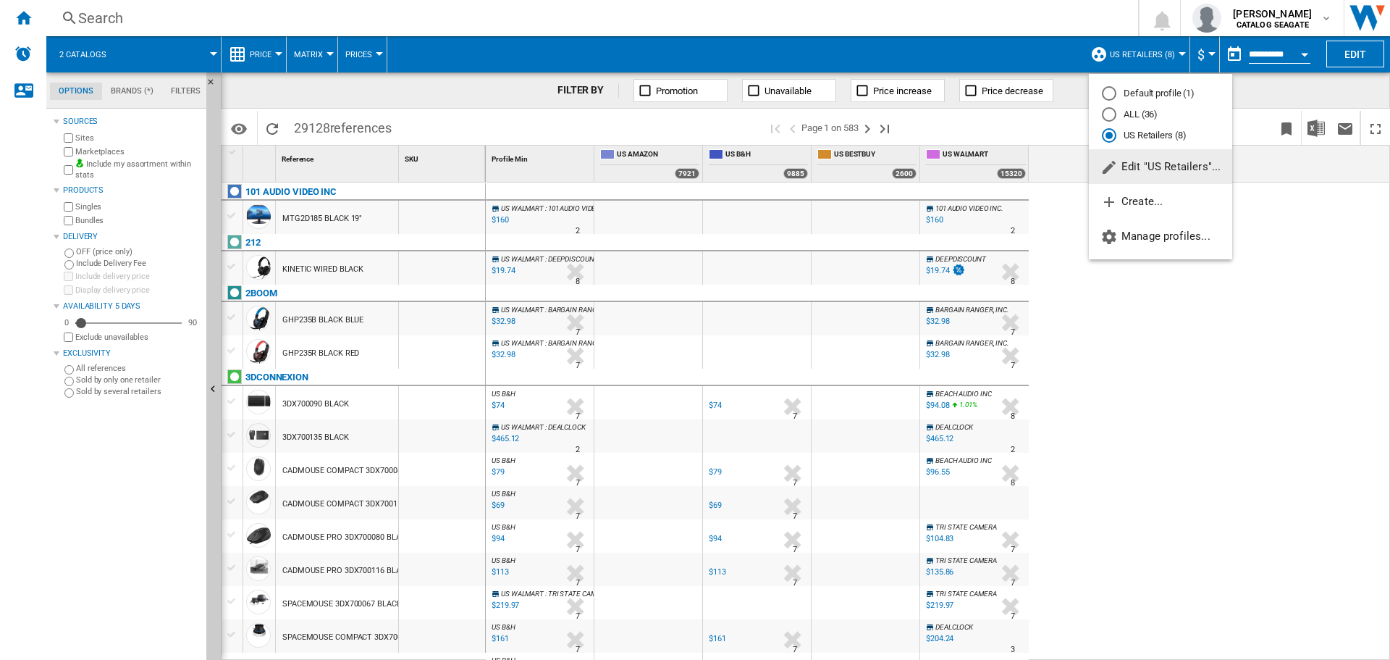
click at [15, 16] on md-backdrop at bounding box center [695, 330] width 1390 height 660
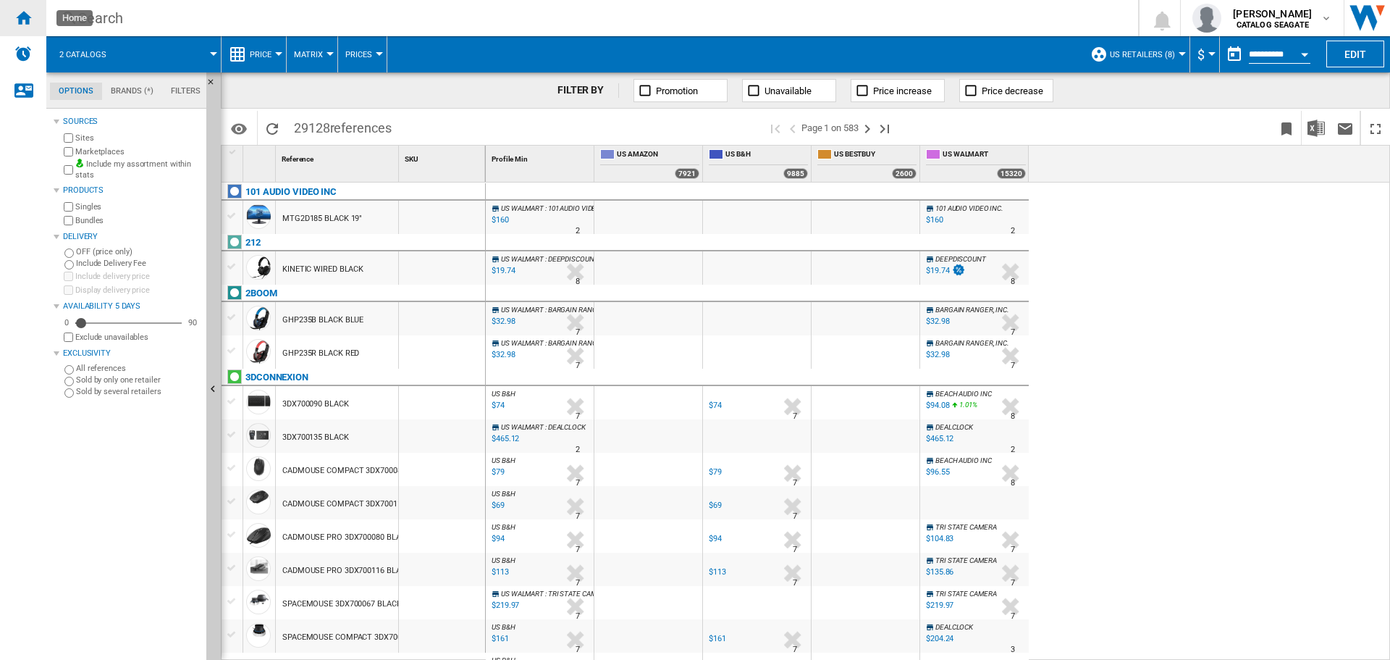
click at [27, 22] on ng-md-icon "Home" at bounding box center [22, 17] width 17 height 17
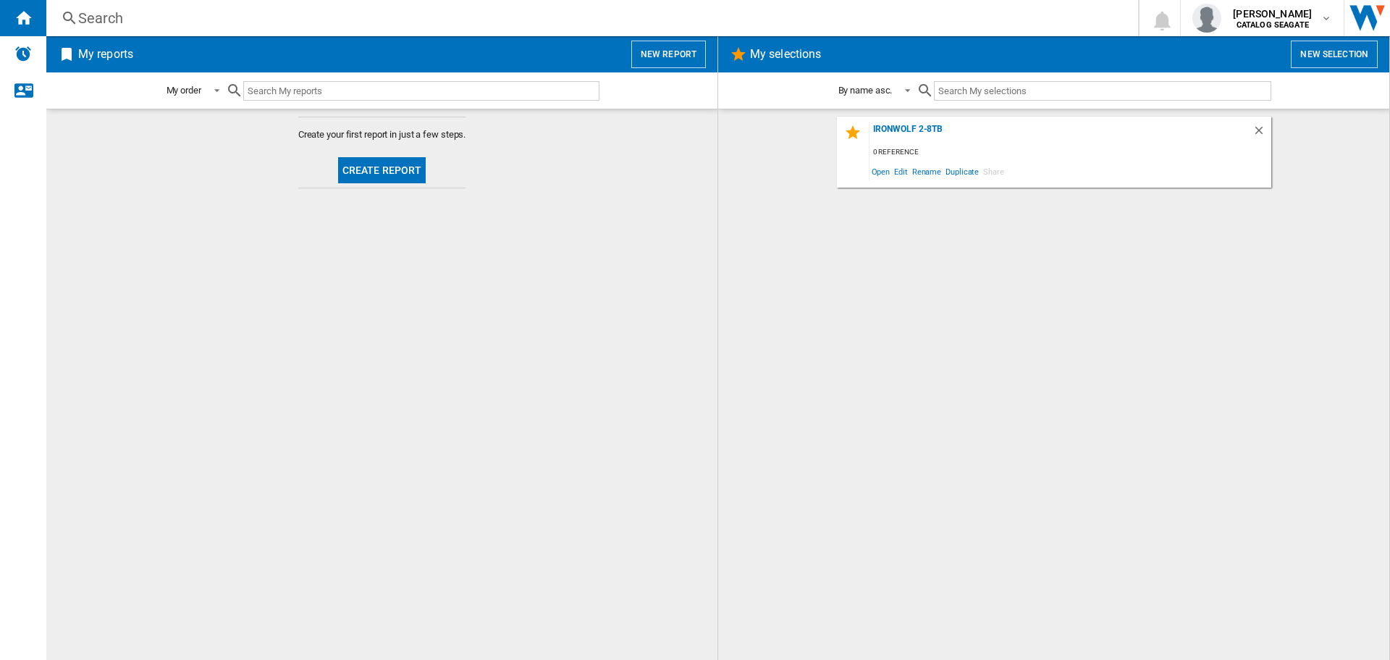
click at [379, 172] on button "Create report" at bounding box center [382, 170] width 88 height 26
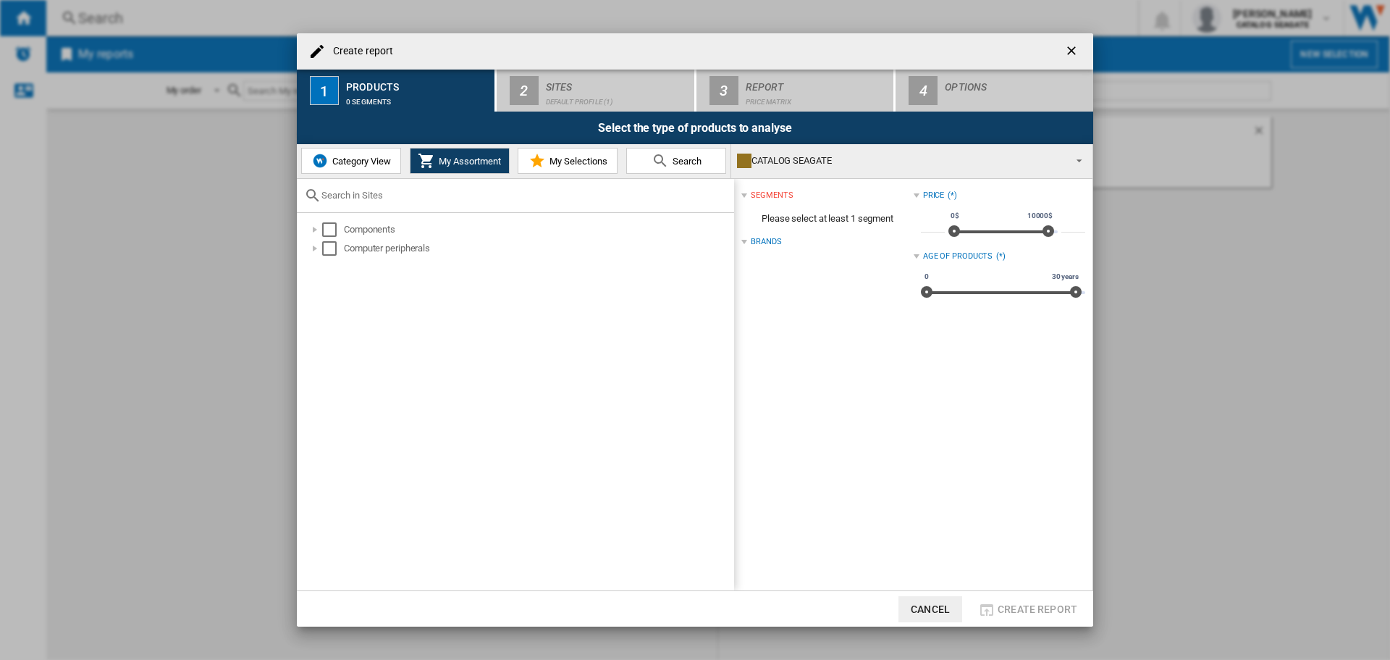
click at [362, 159] on span "Category View" at bounding box center [360, 161] width 62 height 11
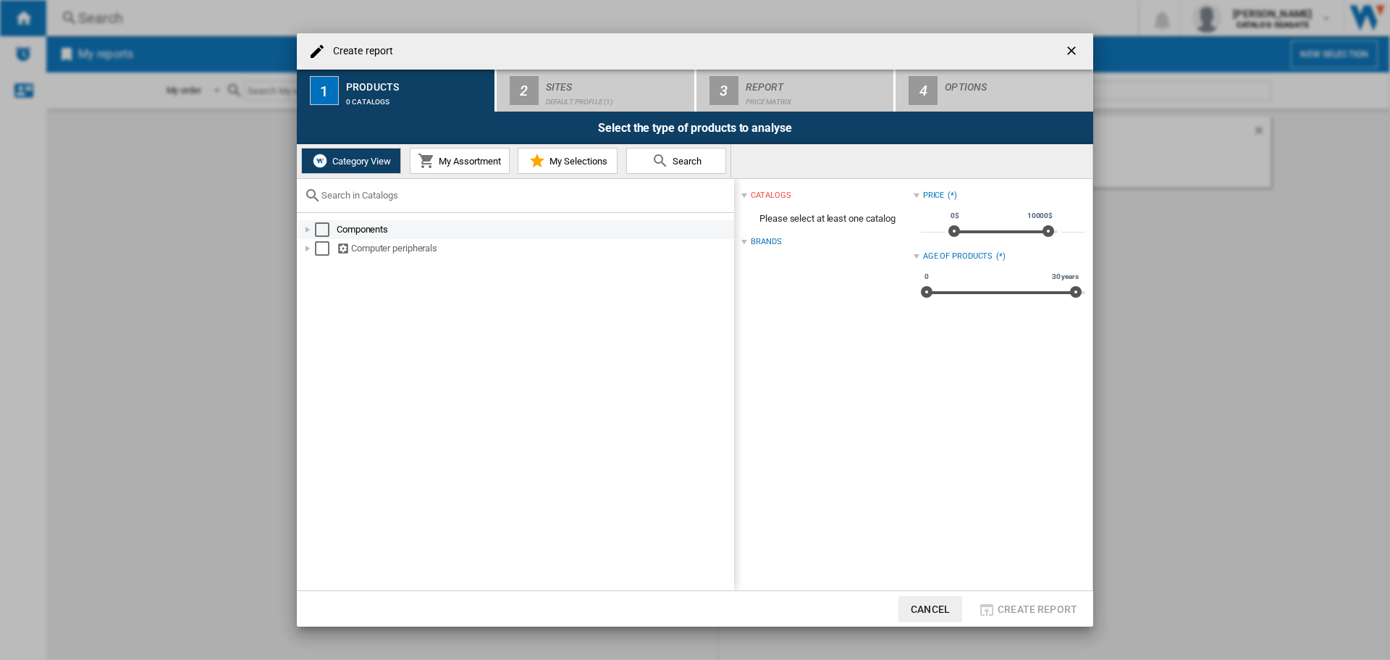
click at [306, 227] on div "Create report ..." at bounding box center [307, 229] width 14 height 14
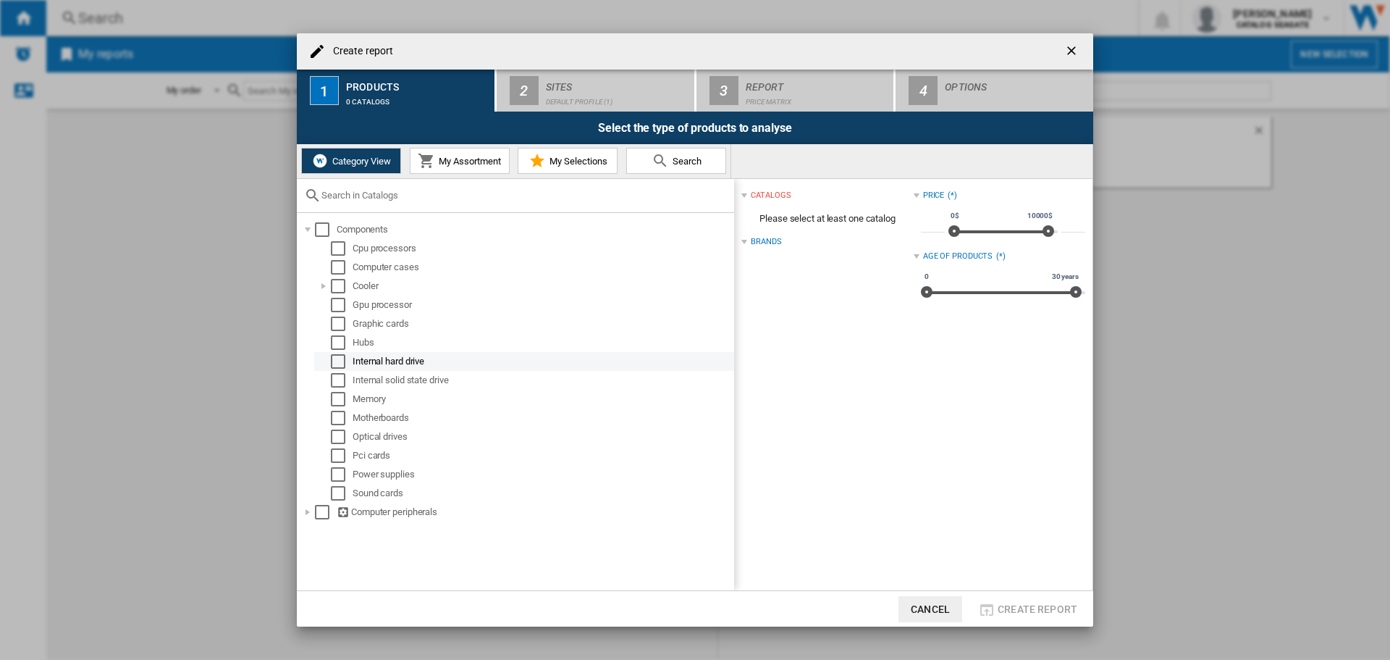
click at [335, 363] on div "Select" at bounding box center [338, 361] width 14 height 14
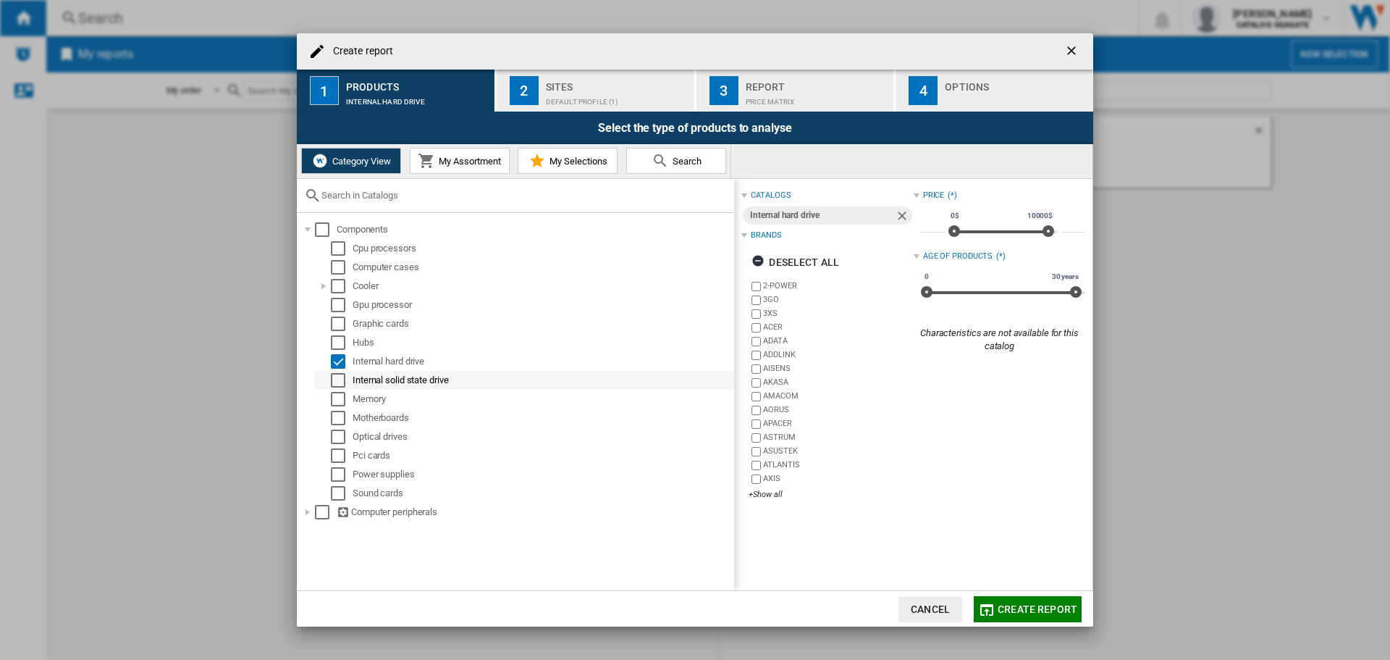
click at [337, 379] on div "Select" at bounding box center [338, 380] width 14 height 14
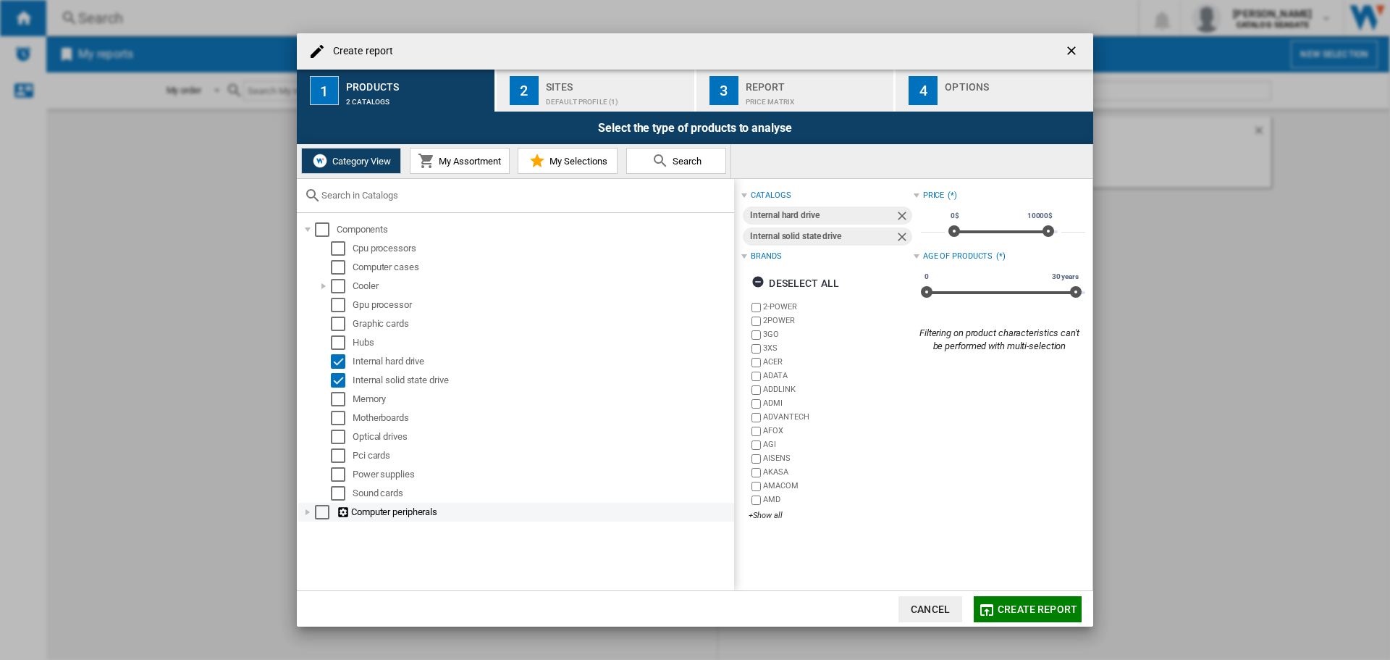
click at [313, 510] on div "Create report ..." at bounding box center [307, 512] width 14 height 14
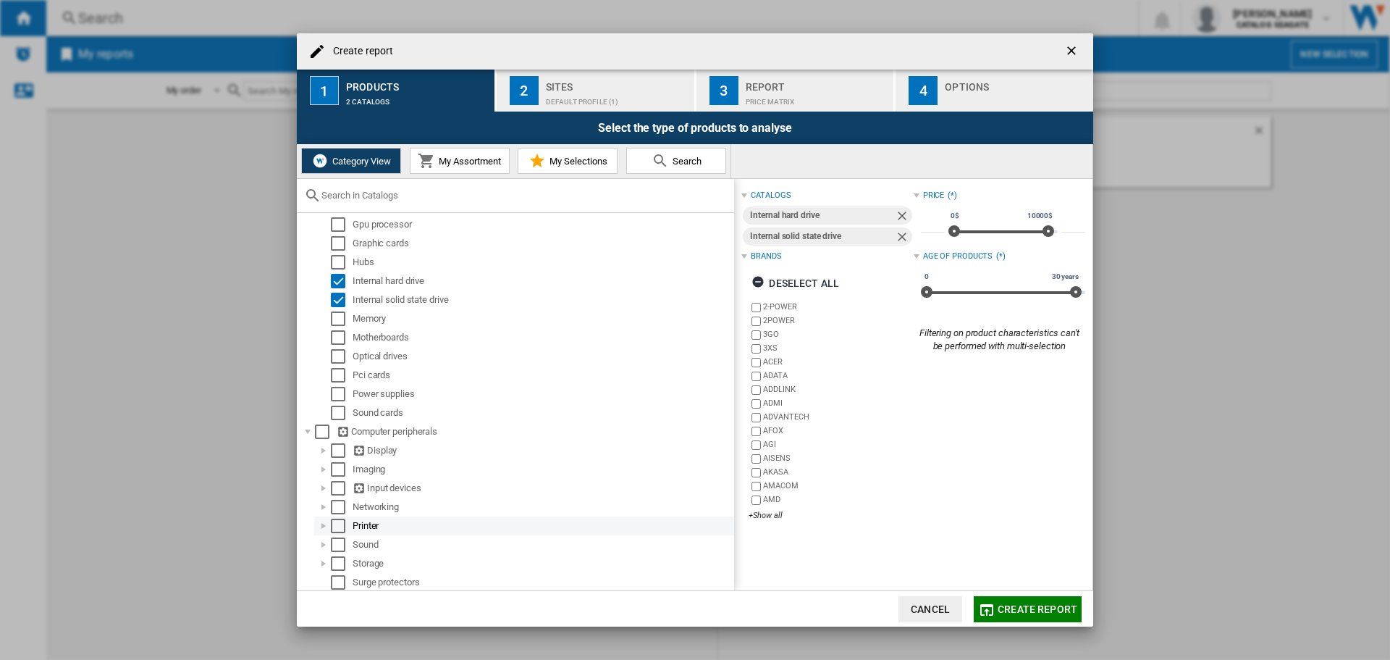
scroll to position [81, 0]
click at [327, 559] on div "Create report ..." at bounding box center [323, 562] width 14 height 14
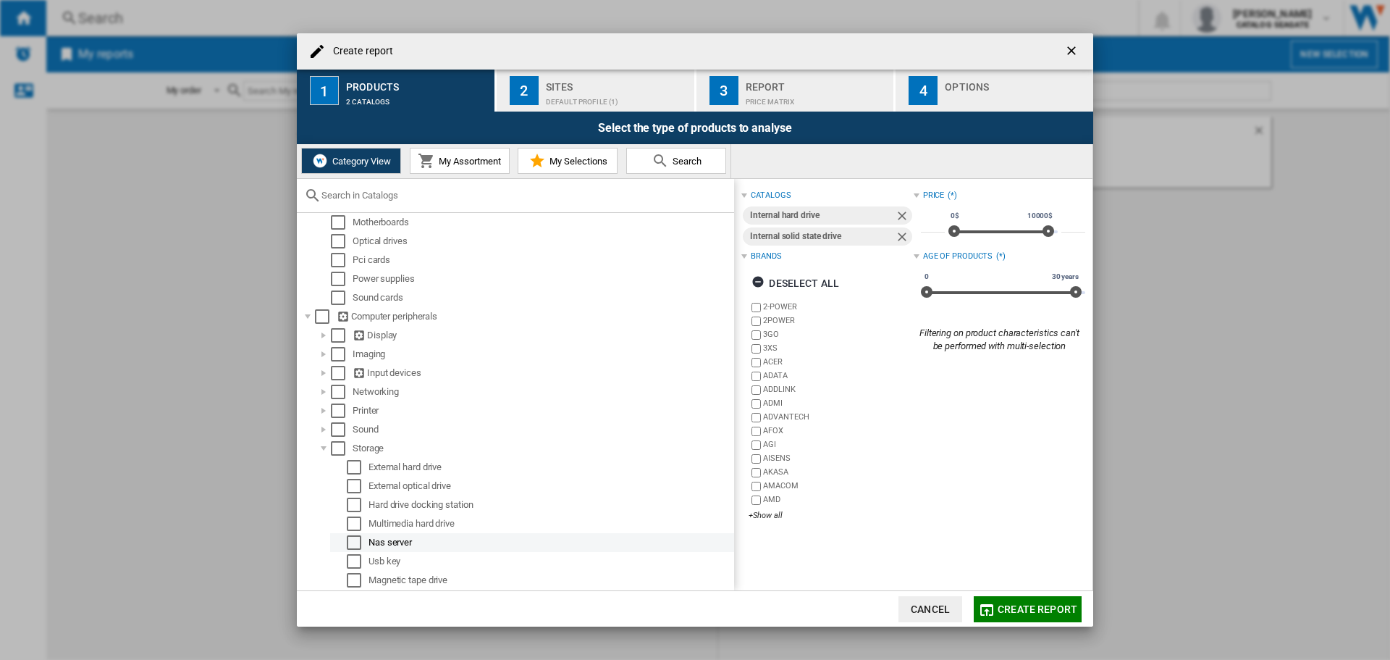
scroll to position [213, 0]
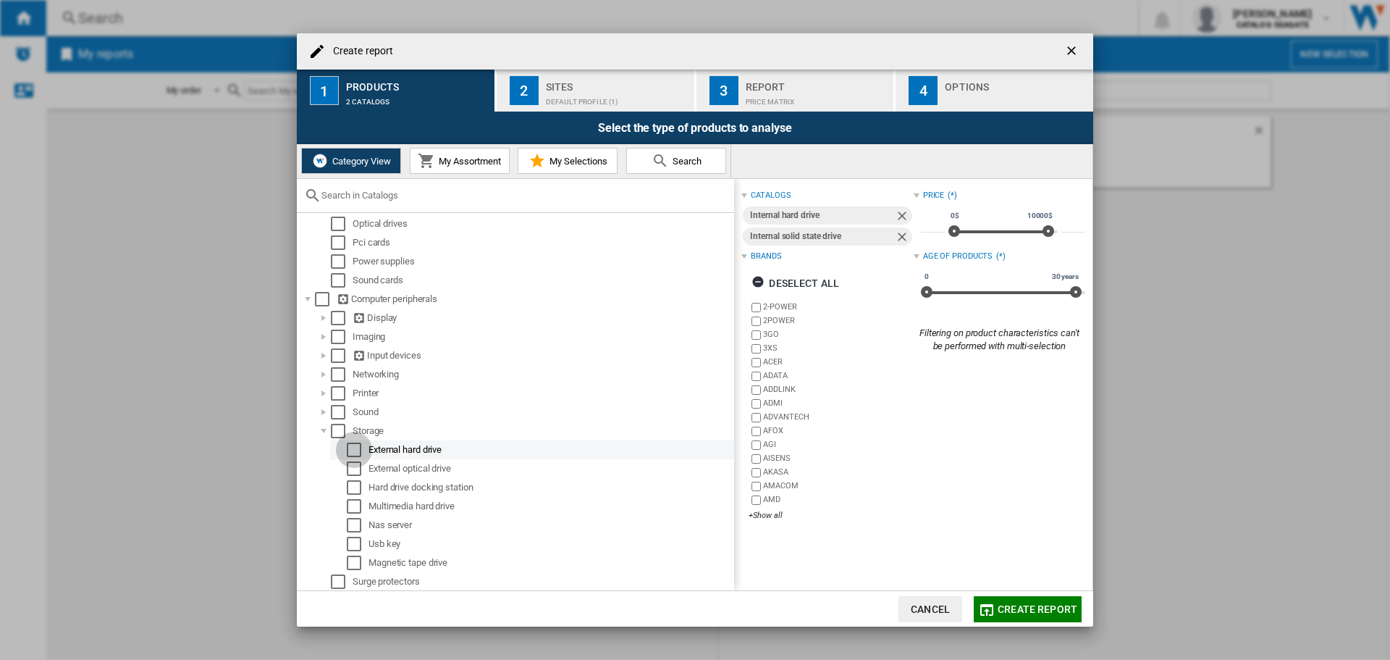
click at [350, 453] on div "Select" at bounding box center [354, 449] width 14 height 14
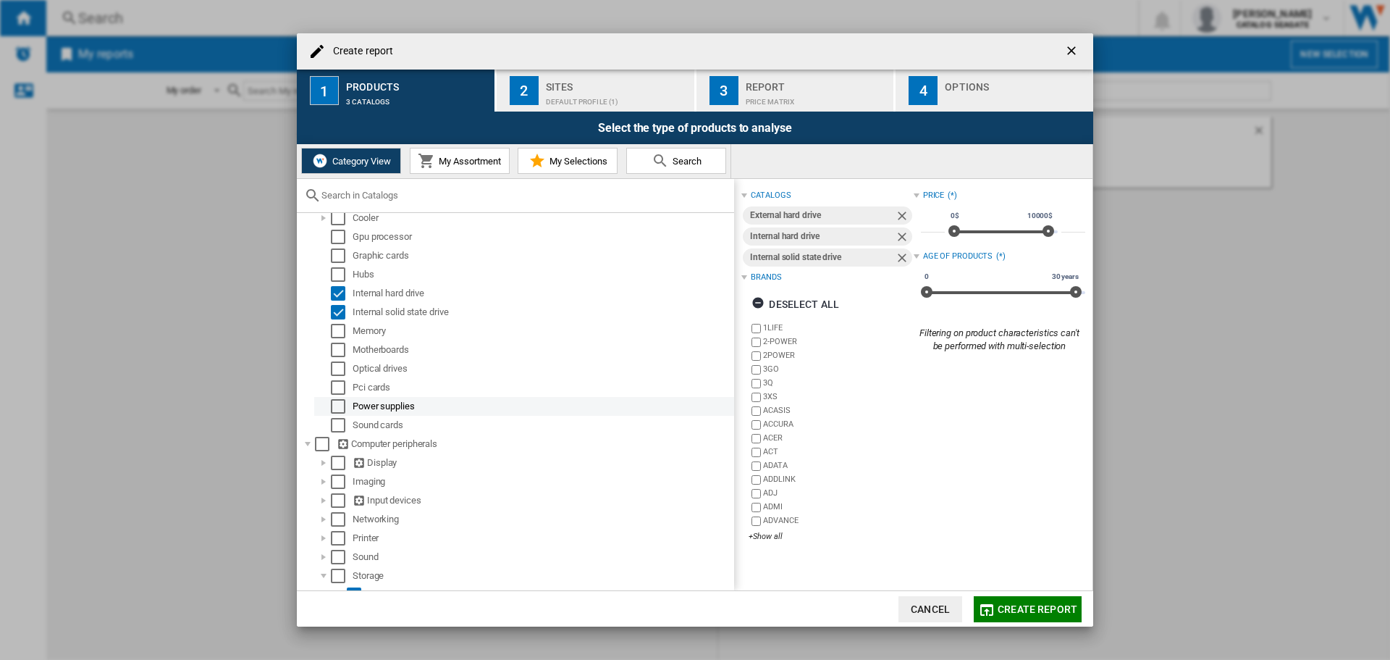
scroll to position [0, 0]
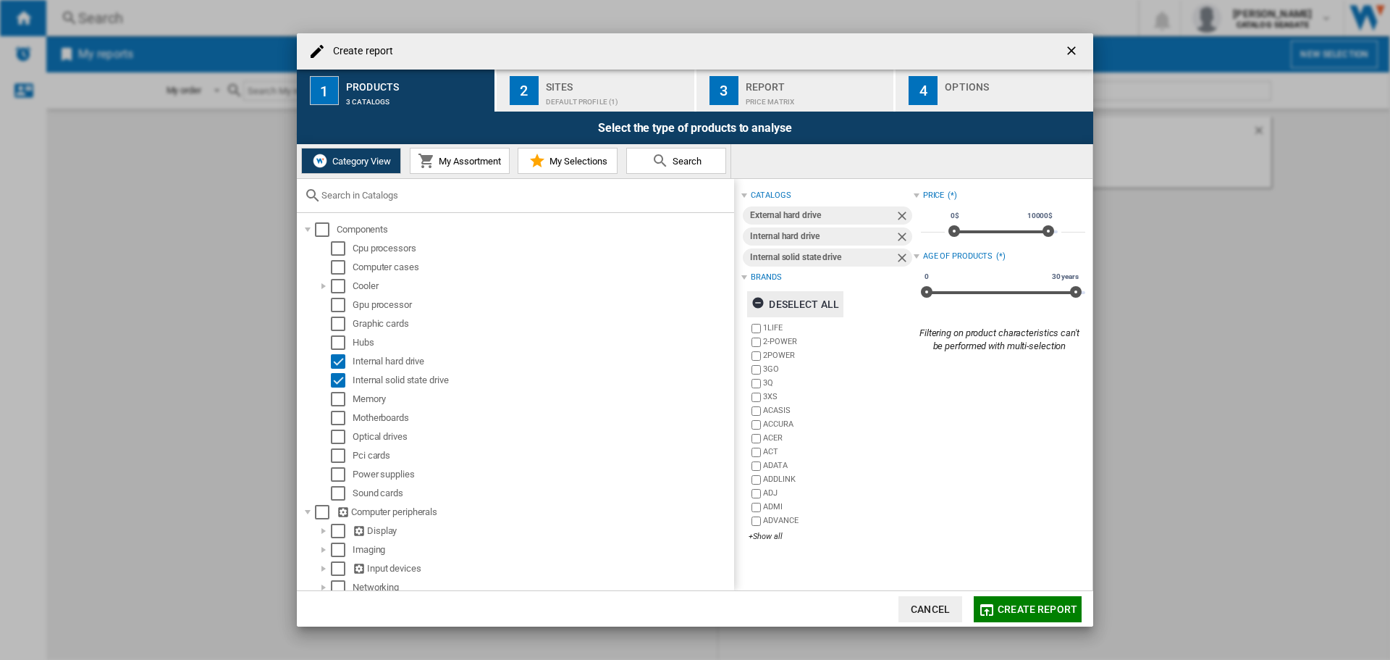
click at [759, 302] on ng-md-icon "Create report ..." at bounding box center [760, 304] width 17 height 17
click at [775, 532] on div "+Show all" at bounding box center [831, 536] width 164 height 11
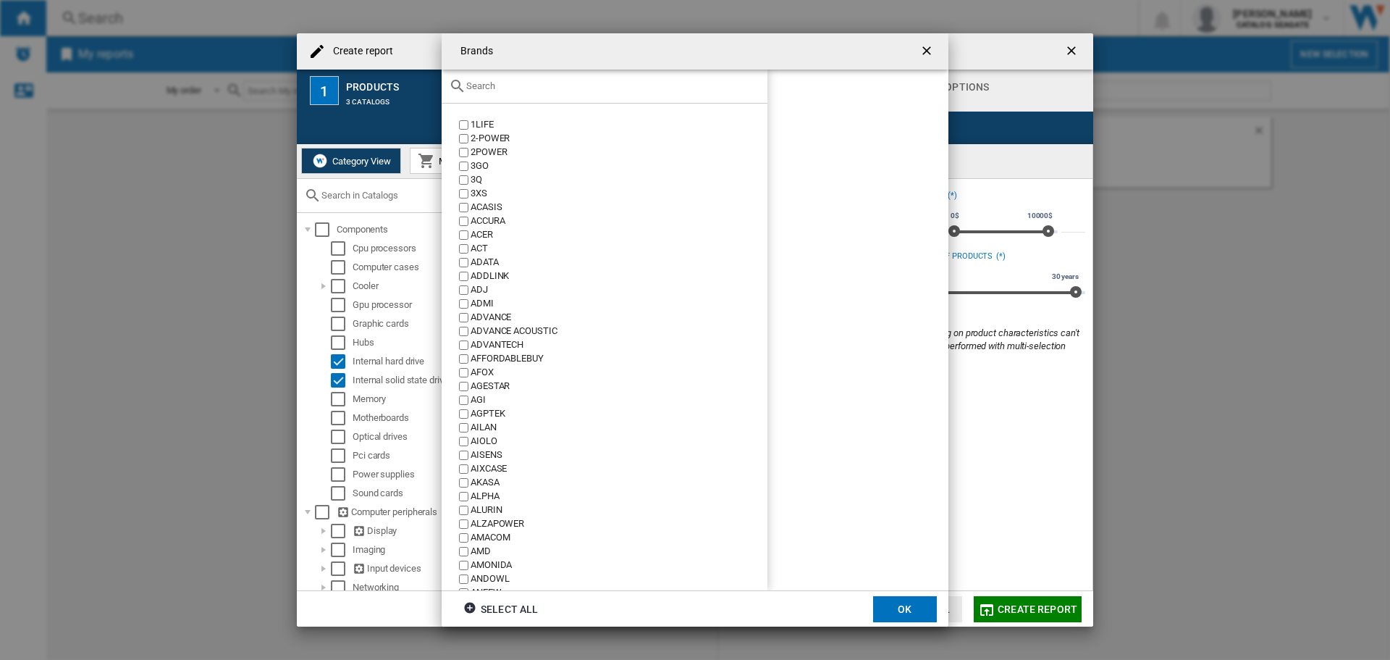
click at [535, 98] on div at bounding box center [605, 87] width 326 height 34
click at [509, 86] on input "text" at bounding box center [613, 85] width 294 height 11
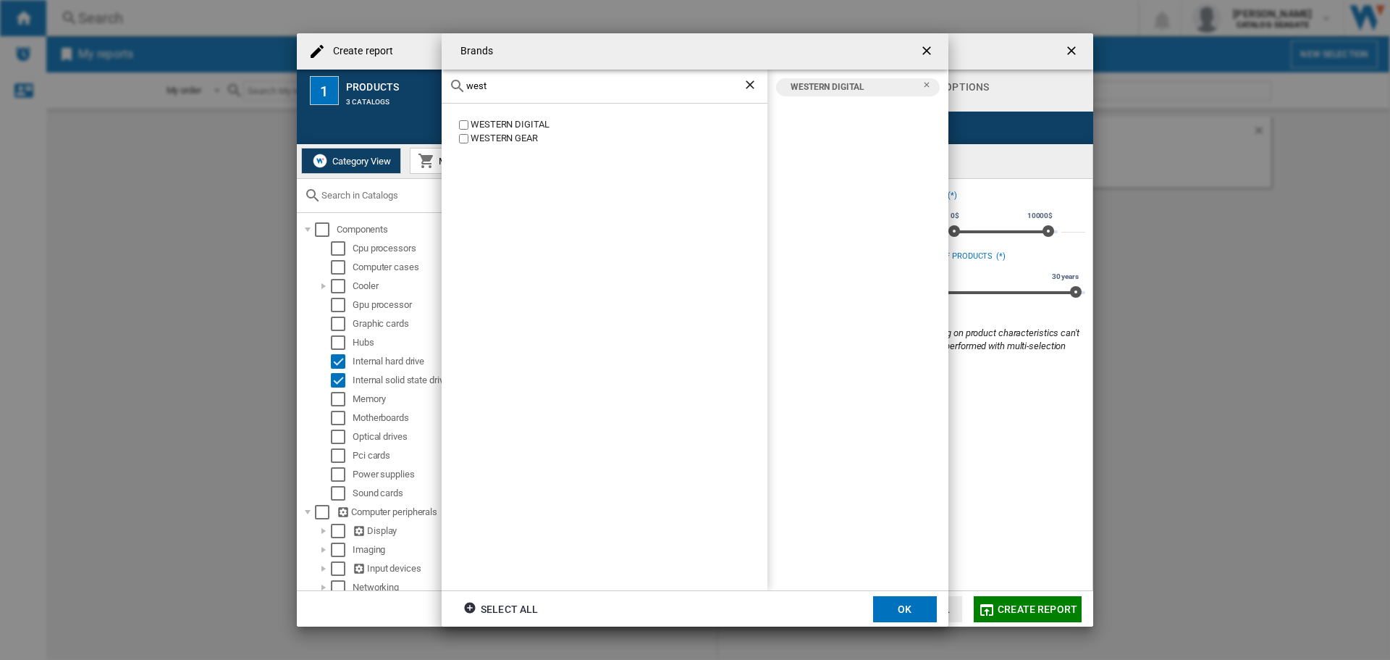
click at [484, 85] on input "west" at bounding box center [604, 85] width 277 height 11
type input "seag"
click at [924, 610] on button "OK" at bounding box center [905, 609] width 64 height 26
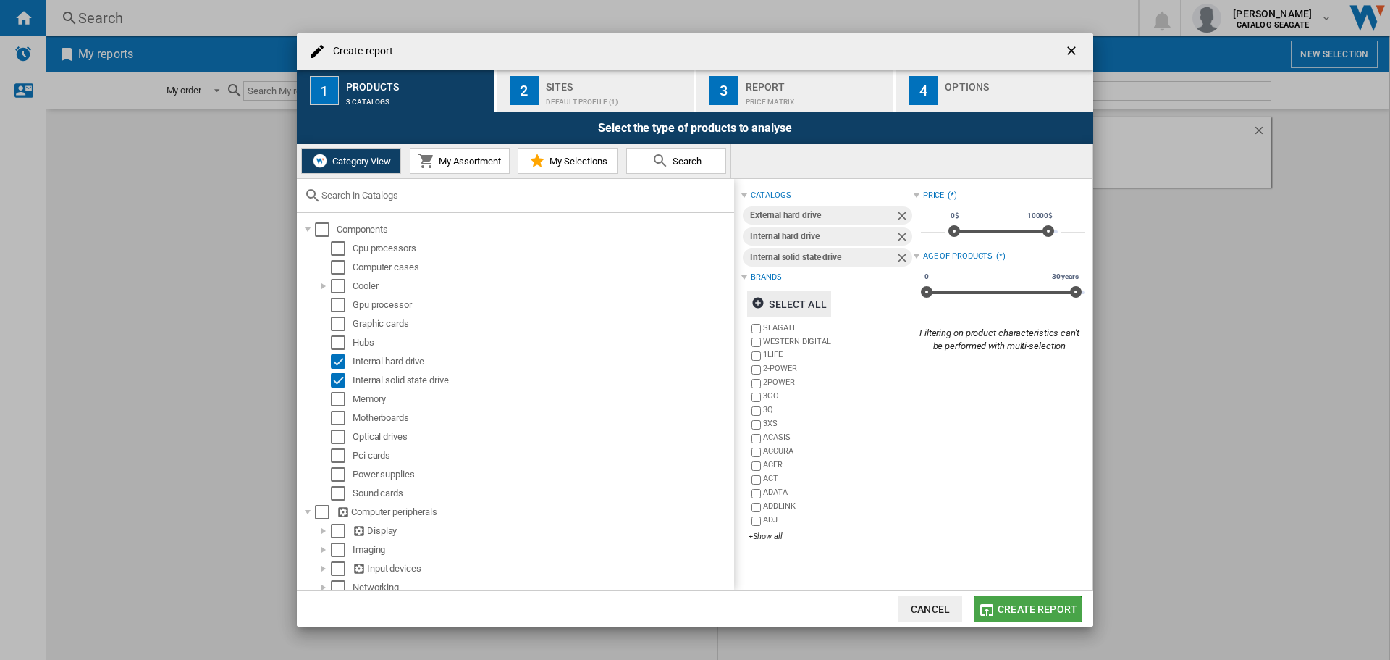
click at [1012, 604] on span "Create report" at bounding box center [1038, 609] width 80 height 12
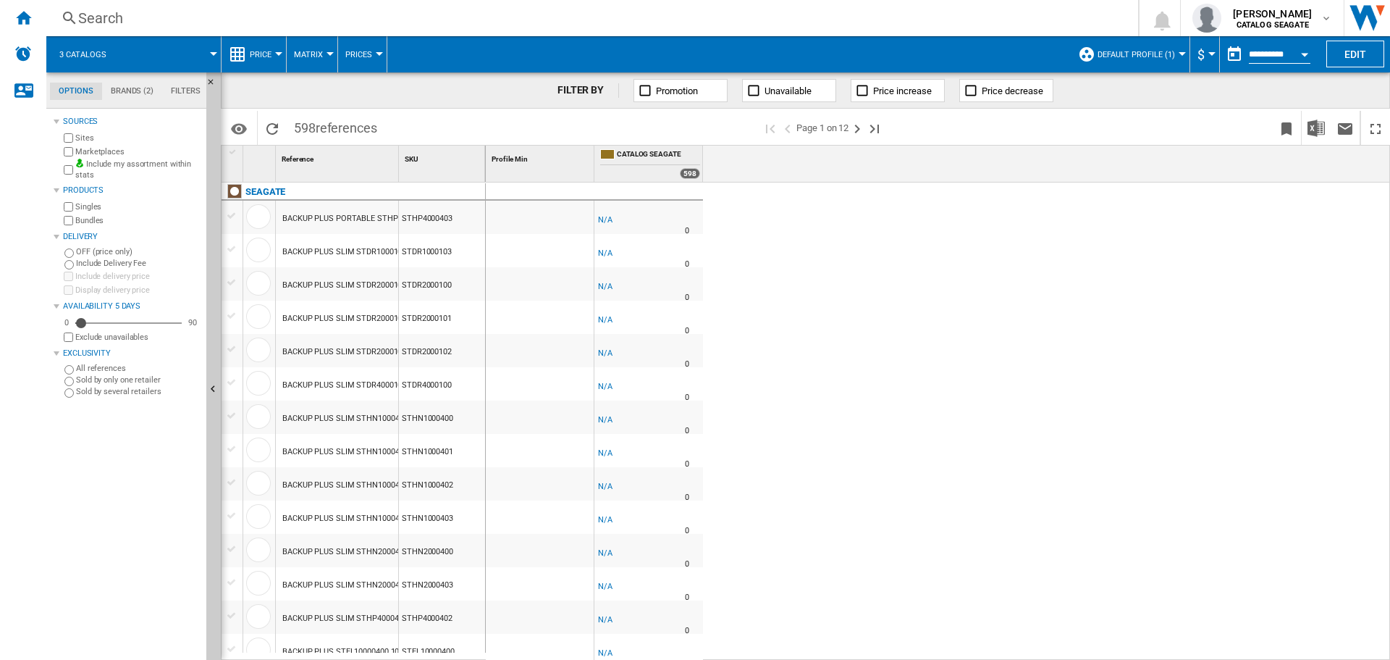
click at [1174, 54] on button "Default profile (1)" at bounding box center [1140, 54] width 85 height 36
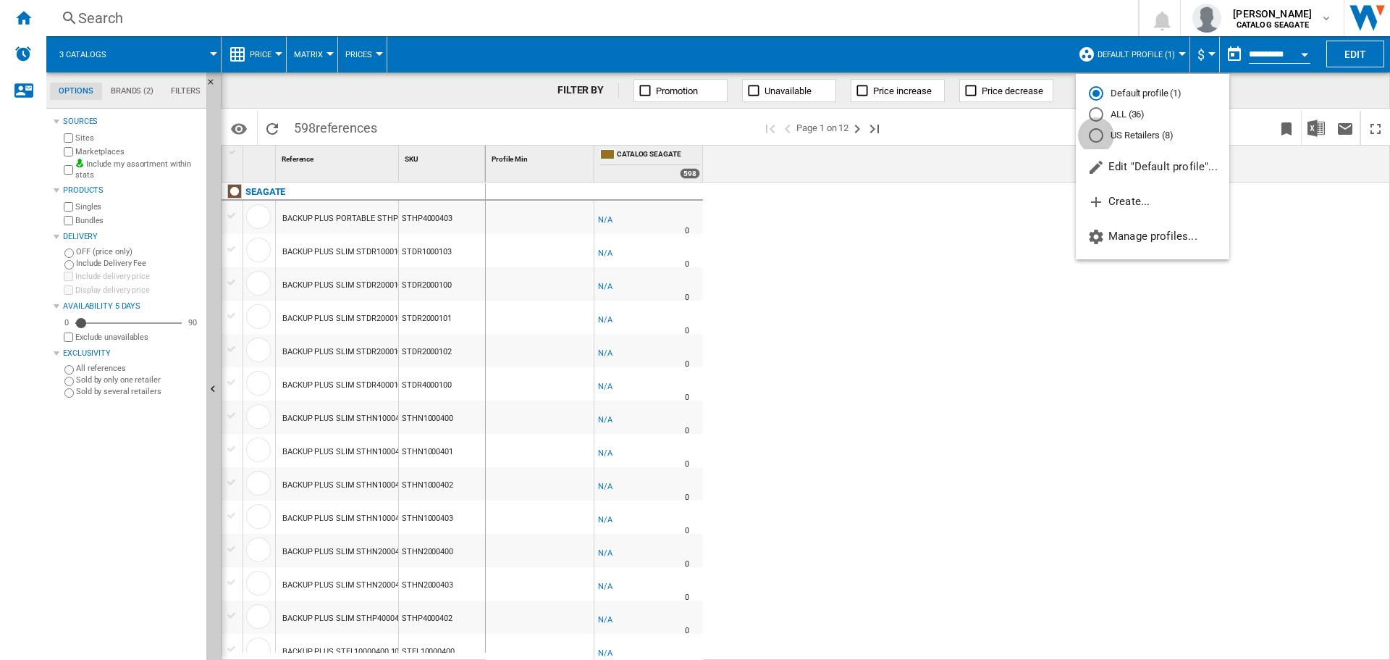
click at [1101, 140] on div "US Retailers (8)" at bounding box center [1096, 135] width 14 height 14
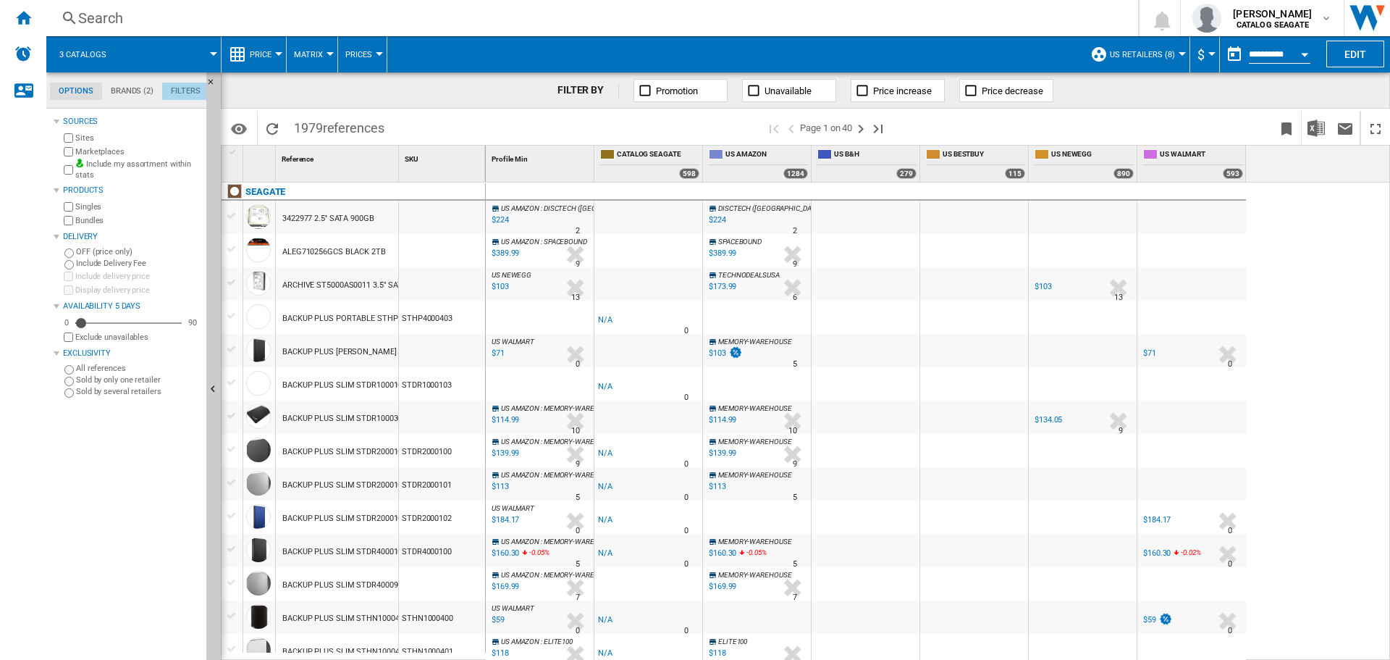
click at [178, 87] on md-tab-item "Filters" at bounding box center [185, 91] width 47 height 17
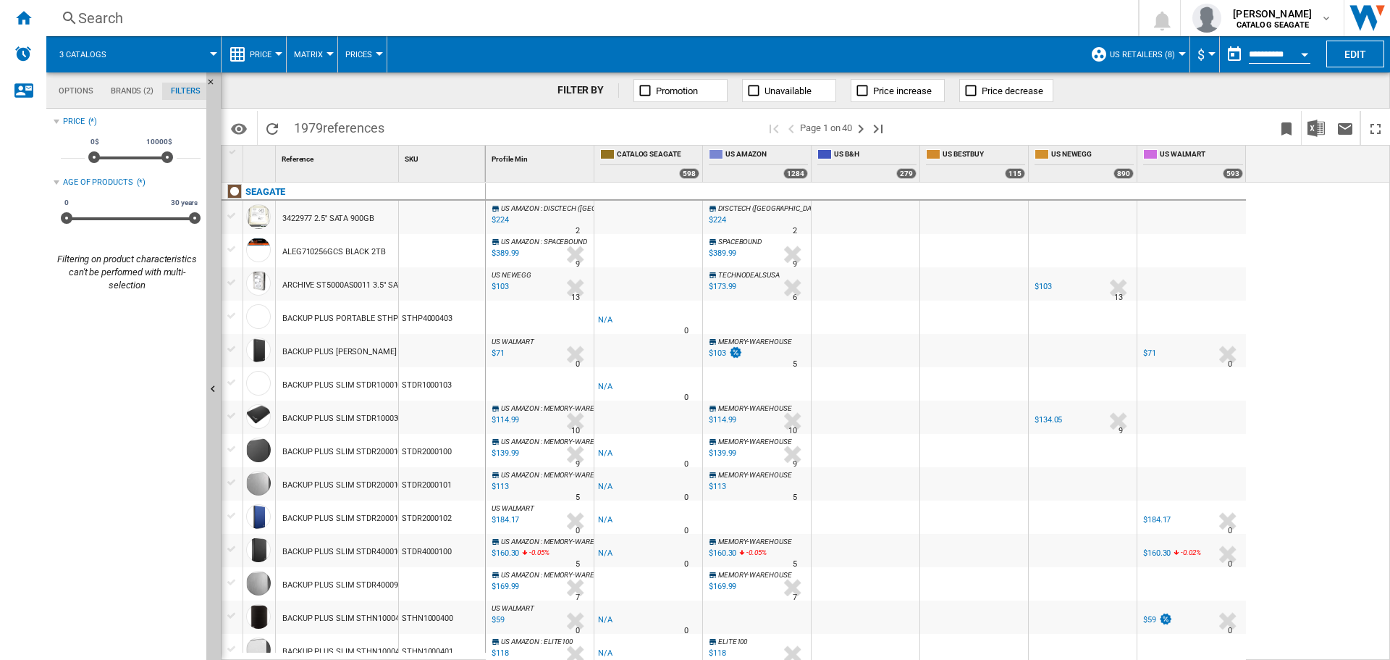
click at [65, 80] on md-tabs-canvas "Options Brands (2) Filters Options Brands (2) Filters" at bounding box center [133, 90] width 174 height 36
click at [70, 91] on md-tab-item "Options" at bounding box center [76, 91] width 52 height 17
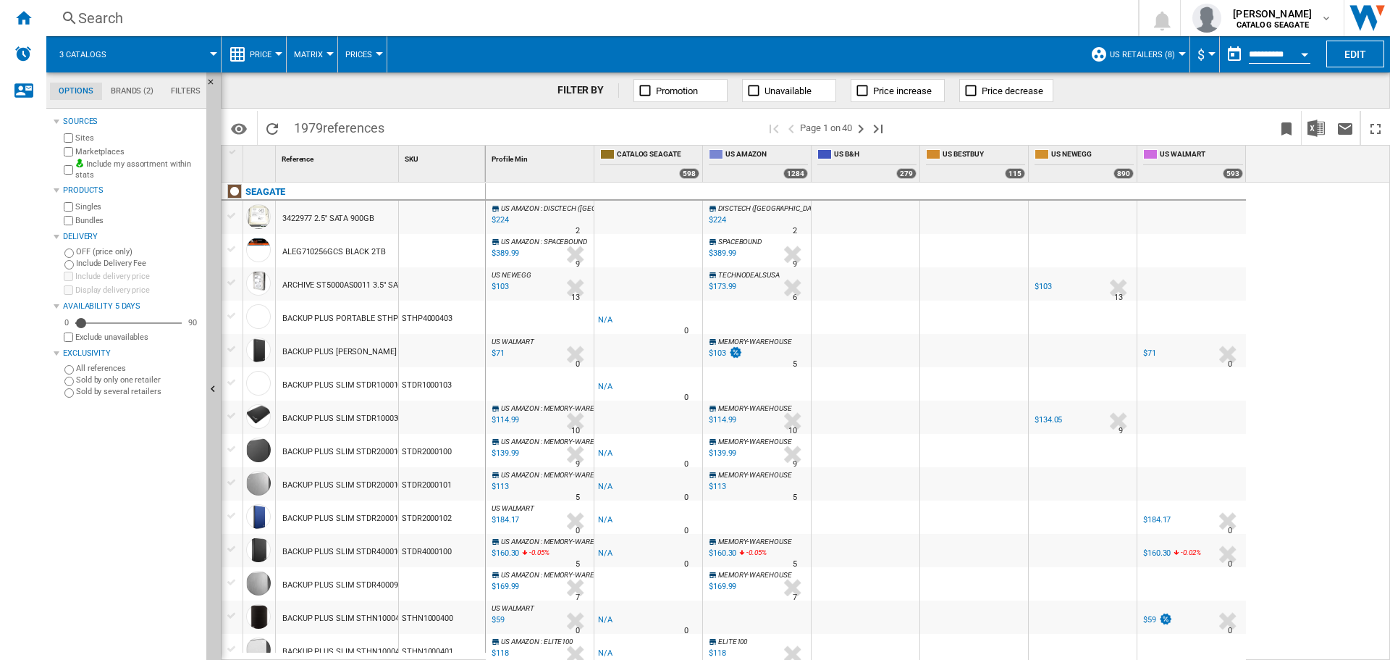
scroll to position [17, 0]
click at [1175, 58] on button "US Retailers (8)" at bounding box center [1146, 54] width 72 height 36
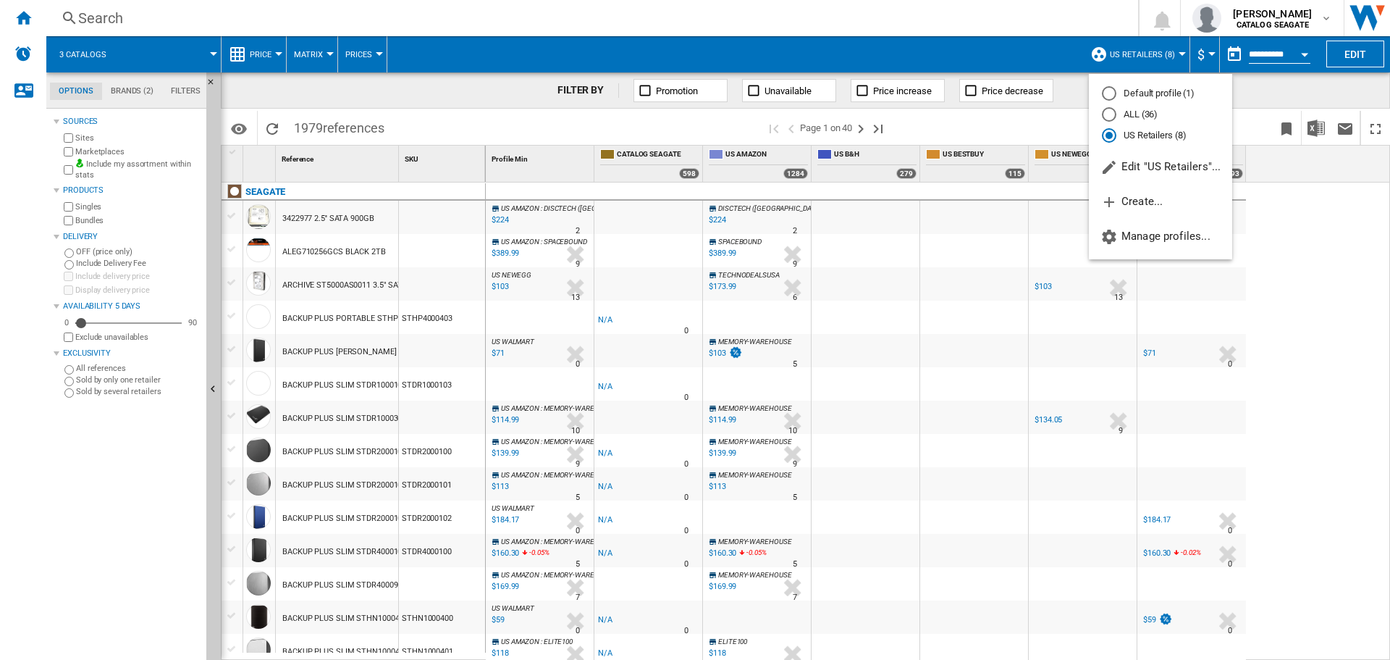
click at [104, 62] on md-backdrop at bounding box center [695, 330] width 1390 height 660
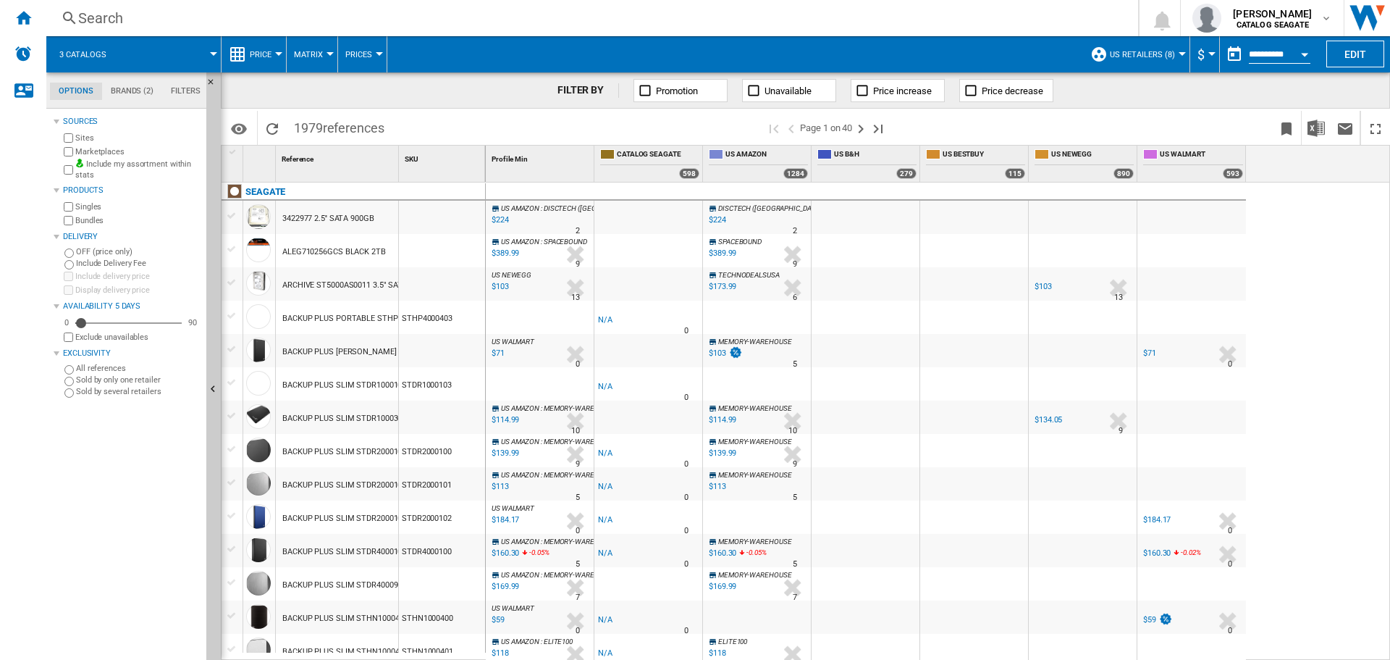
click at [206, 47] on span at bounding box center [170, 54] width 87 height 36
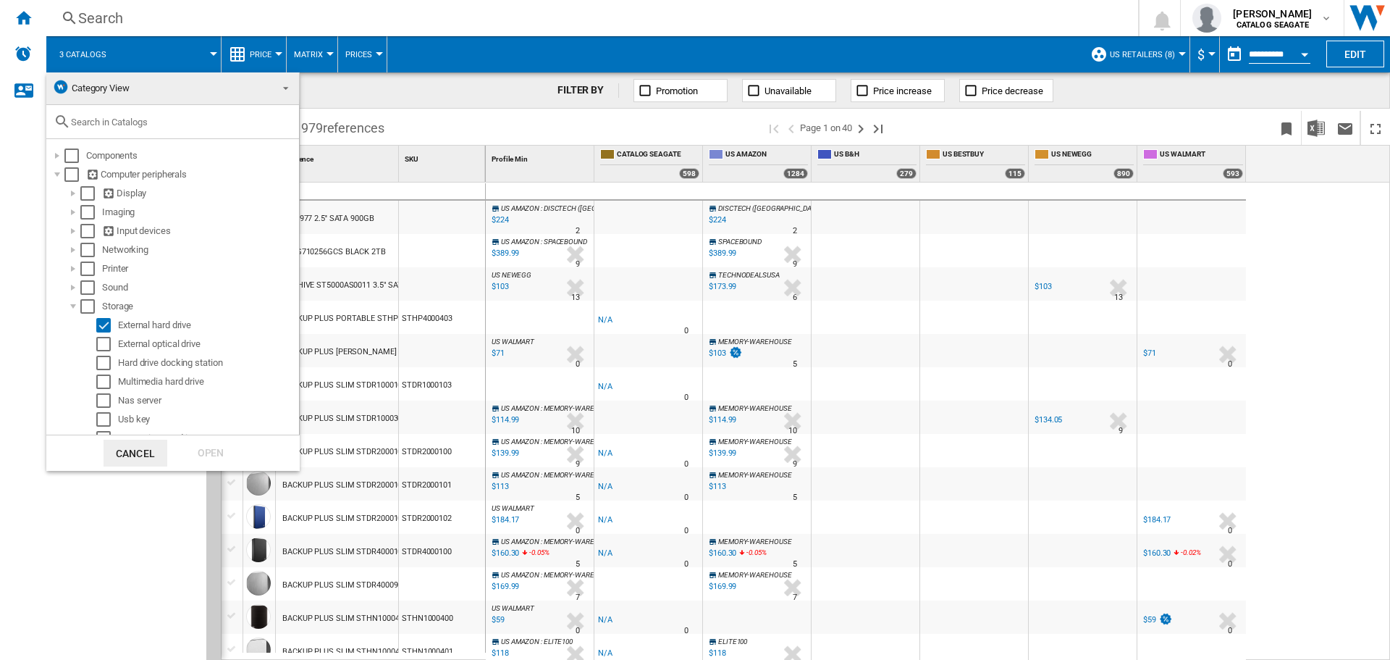
click at [122, 121] on input "text" at bounding box center [181, 122] width 221 height 11
click at [140, 450] on button "Cancel" at bounding box center [136, 452] width 64 height 27
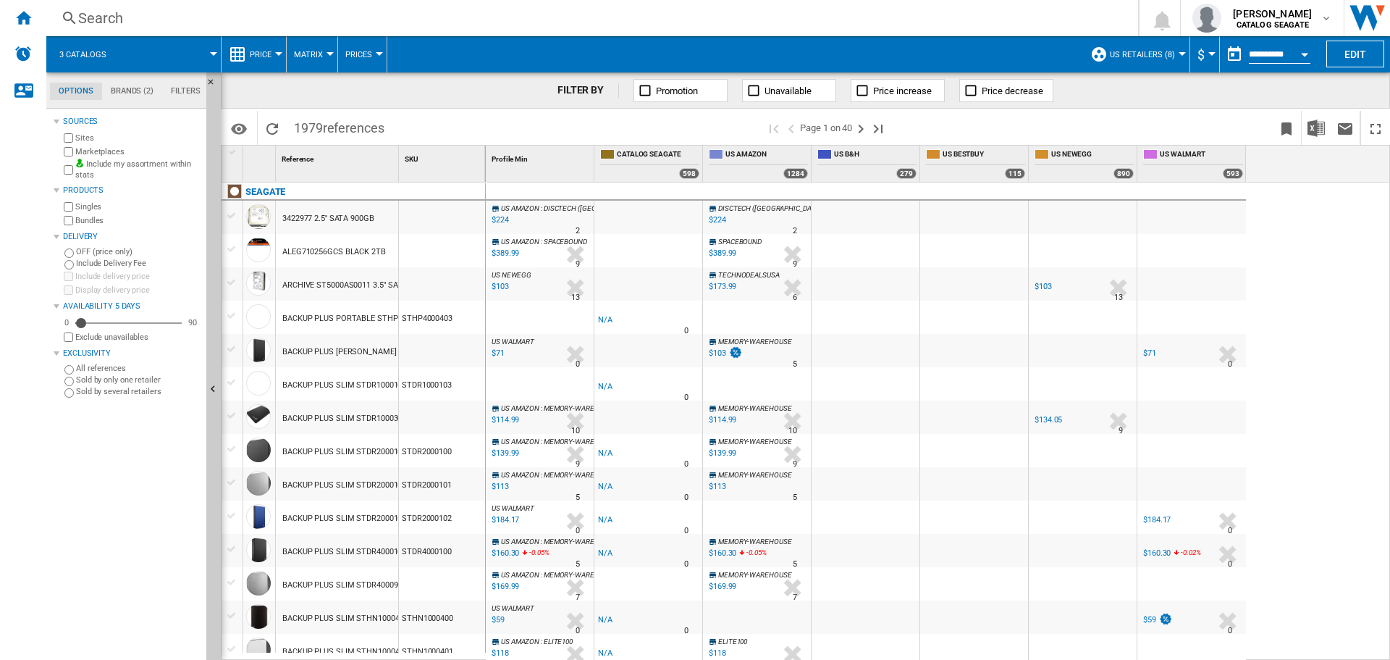
click at [142, 93] on md-tab-item "Brands (2)" at bounding box center [132, 91] width 60 height 17
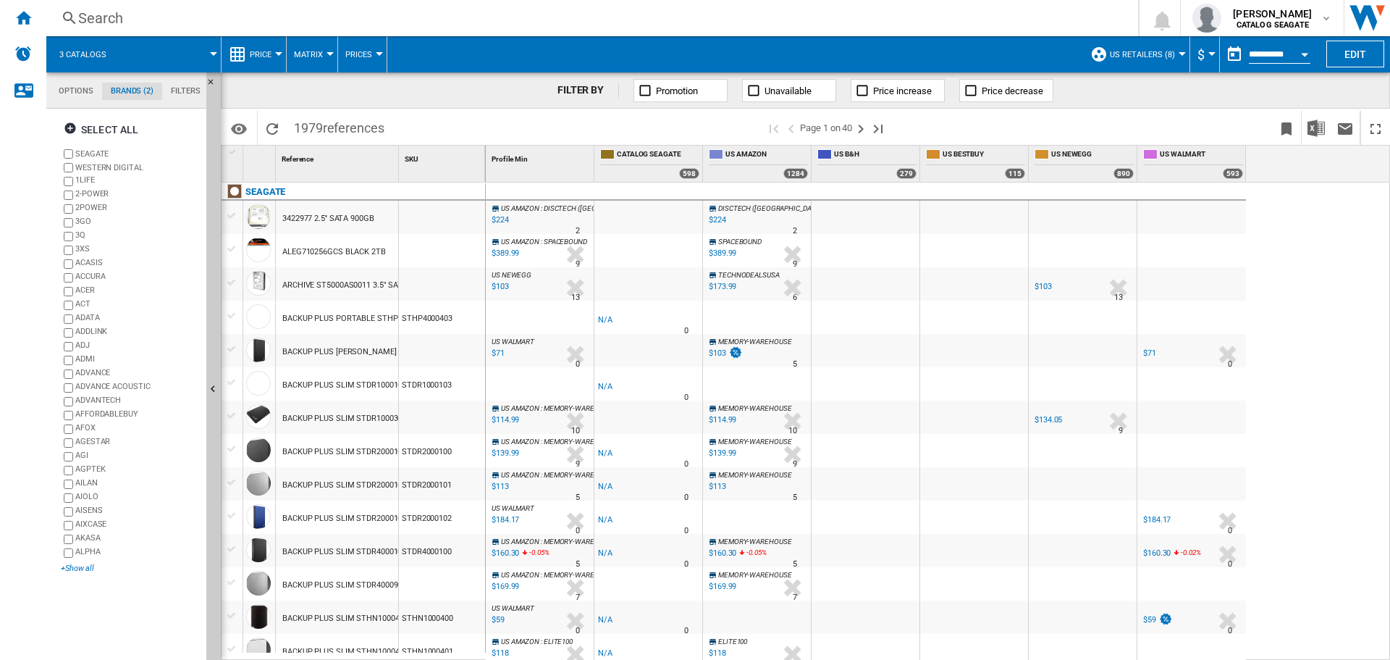
click at [80, 566] on div "+Show all" at bounding box center [131, 568] width 140 height 11
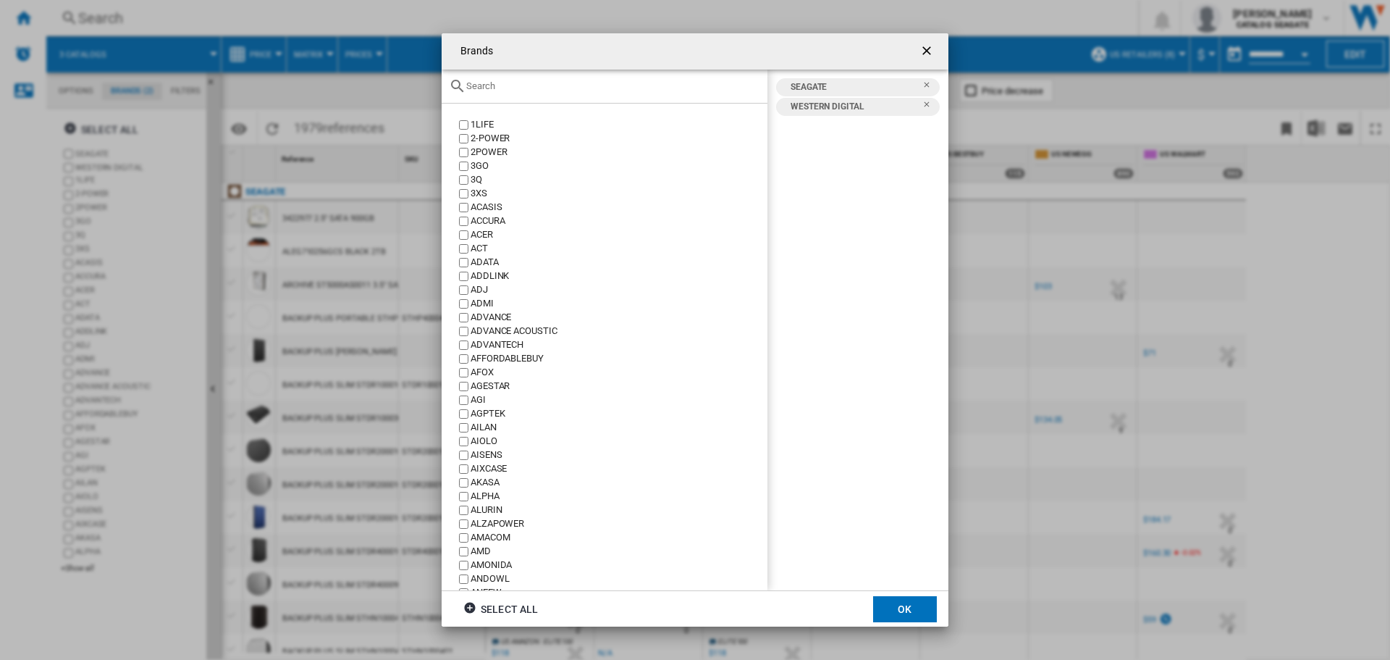
click at [552, 80] on div "Brands 1LIFE ..." at bounding box center [605, 87] width 326 height 34
click at [524, 94] on div "Brands 1LIFE ..." at bounding box center [605, 87] width 326 height 34
click at [519, 88] on input "Brands 1LIFE ..." at bounding box center [613, 85] width 294 height 11
click at [510, 76] on div "Brands 1LIFE ..." at bounding box center [605, 87] width 326 height 34
click at [507, 86] on input "Brands 1LIFE ..." at bounding box center [613, 85] width 294 height 11
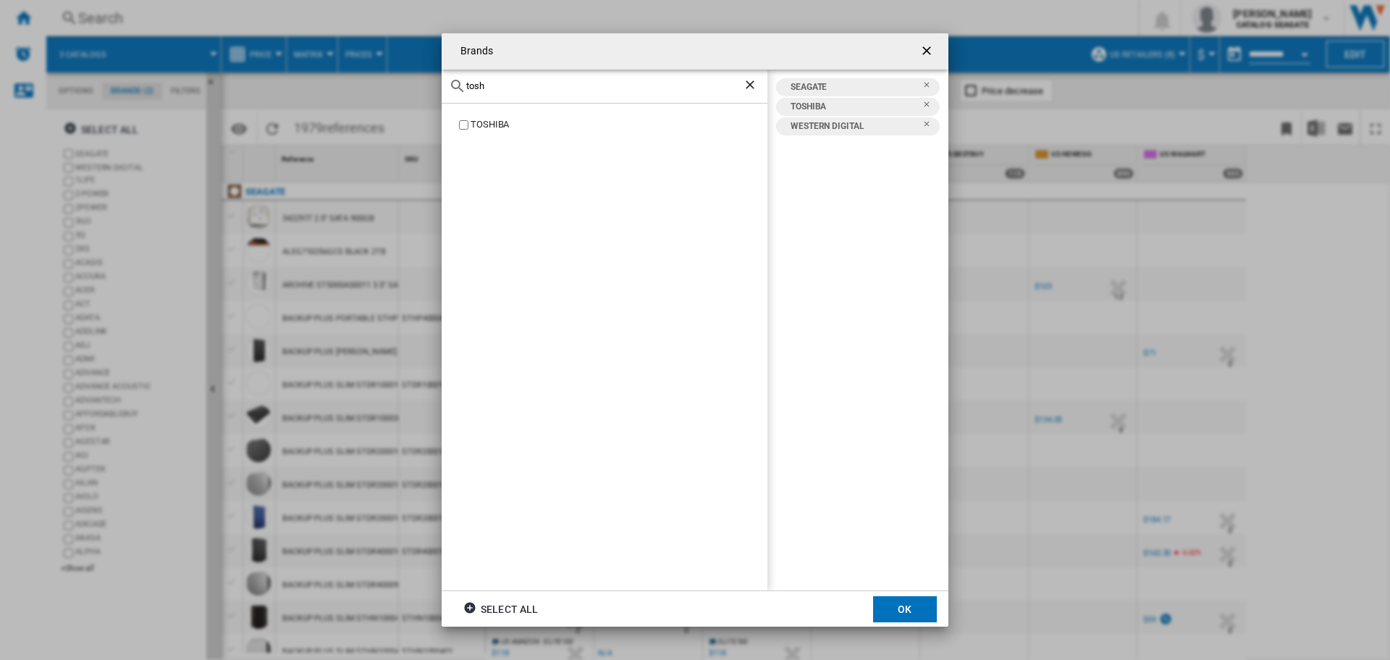
click at [471, 92] on div "tosh" at bounding box center [605, 87] width 326 height 34
click at [477, 85] on input "tosh" at bounding box center [604, 85] width 277 height 11
type input "syn"
click at [916, 604] on button "OK" at bounding box center [905, 609] width 64 height 26
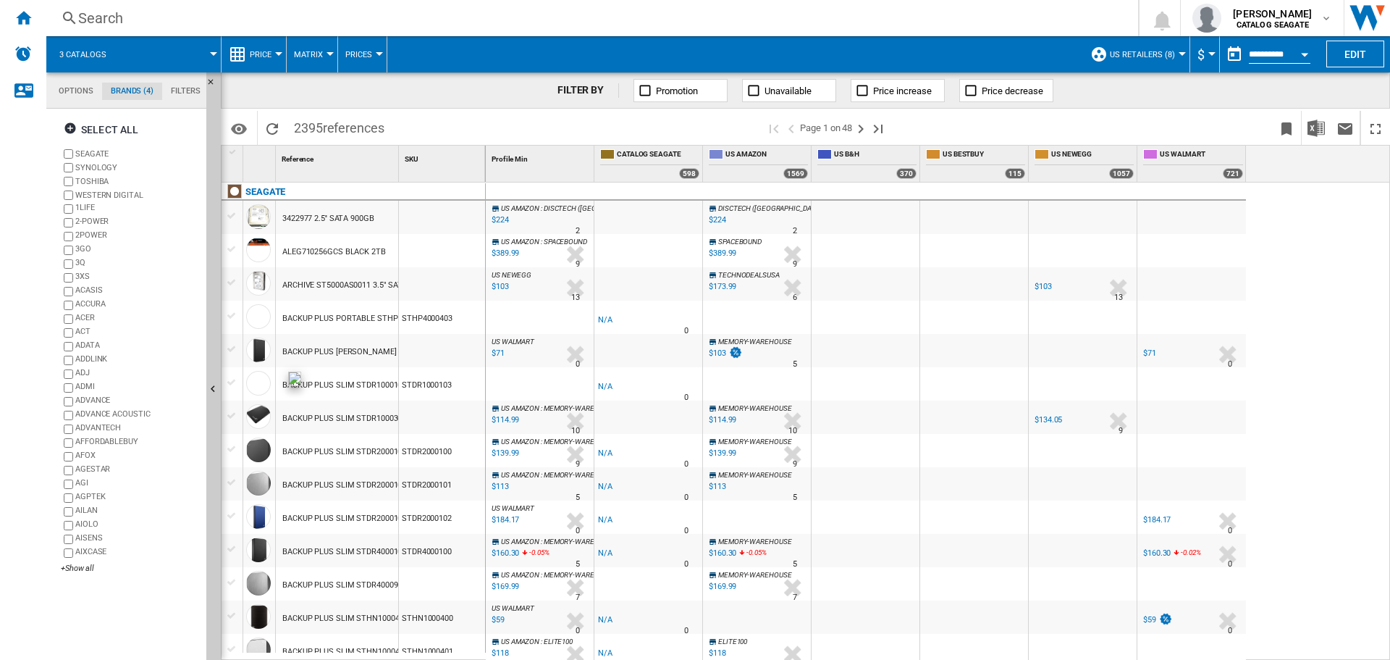
click at [185, 93] on md-tab-item "Filters" at bounding box center [185, 91] width 47 height 17
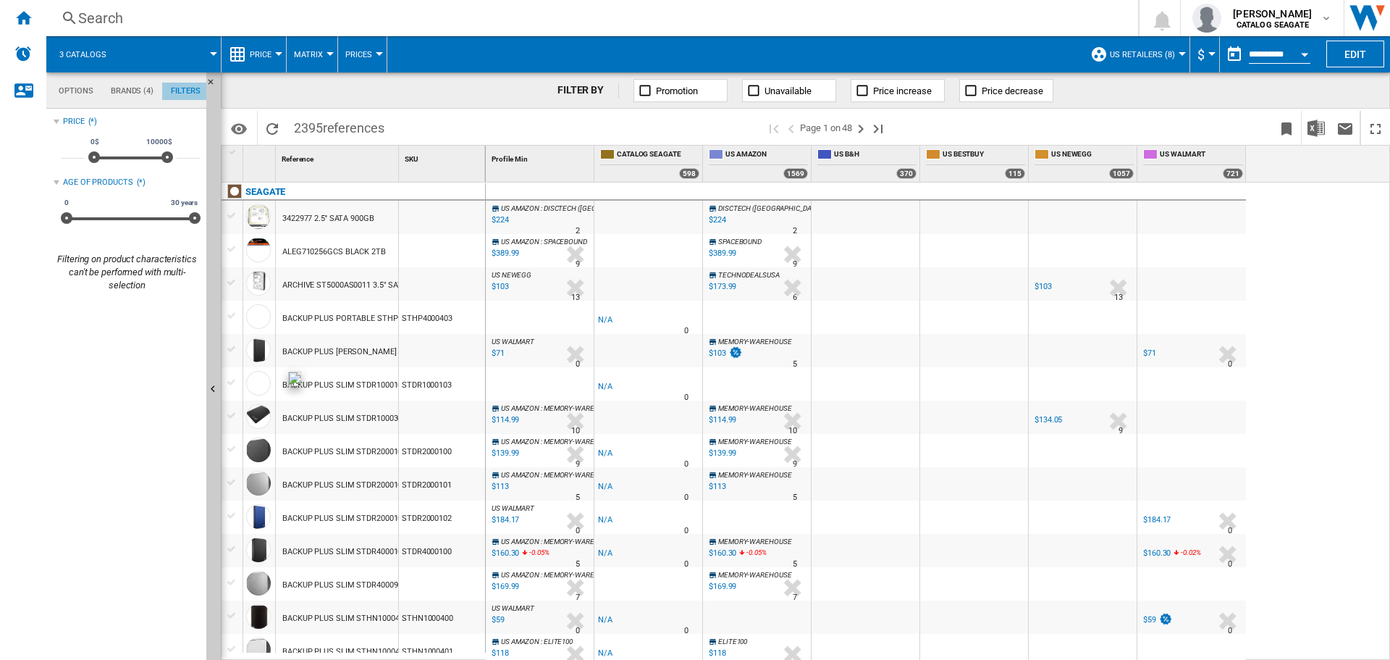
scroll to position [94, 0]
click at [145, 95] on md-tab-item "Brands (4)" at bounding box center [132, 91] width 60 height 17
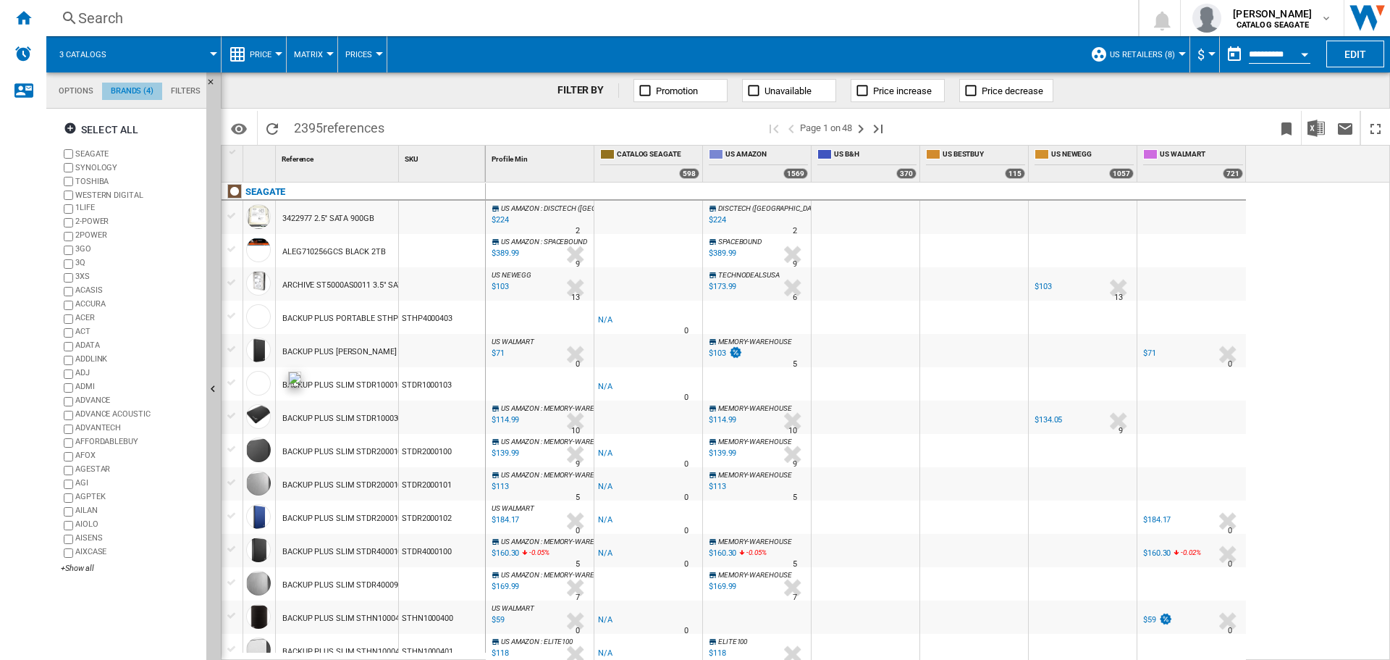
scroll to position [56, 0]
click at [76, 82] on md-tabs-canvas "Options Brands (4) Filters Options Brands (4) Filters" at bounding box center [133, 90] width 174 height 36
click at [62, 88] on md-tab-item "Options" at bounding box center [76, 91] width 52 height 17
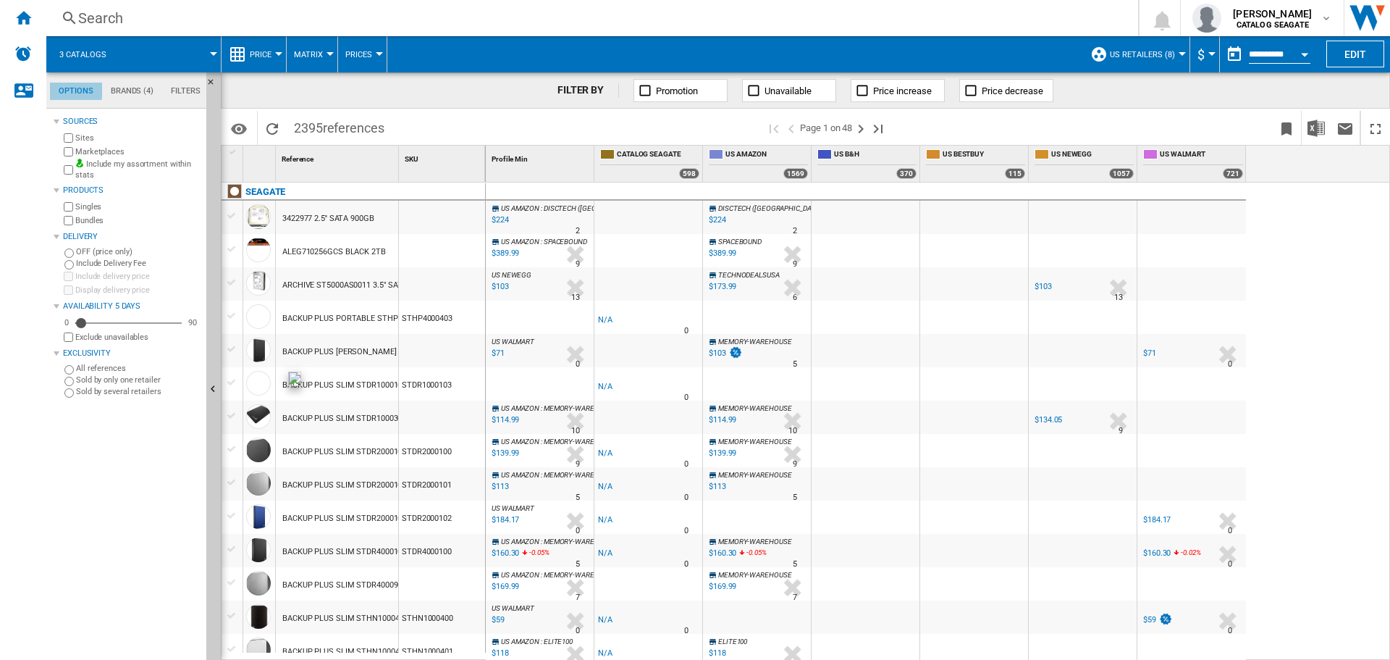
scroll to position [17, 0]
click at [261, 46] on button "Price" at bounding box center [264, 54] width 29 height 36
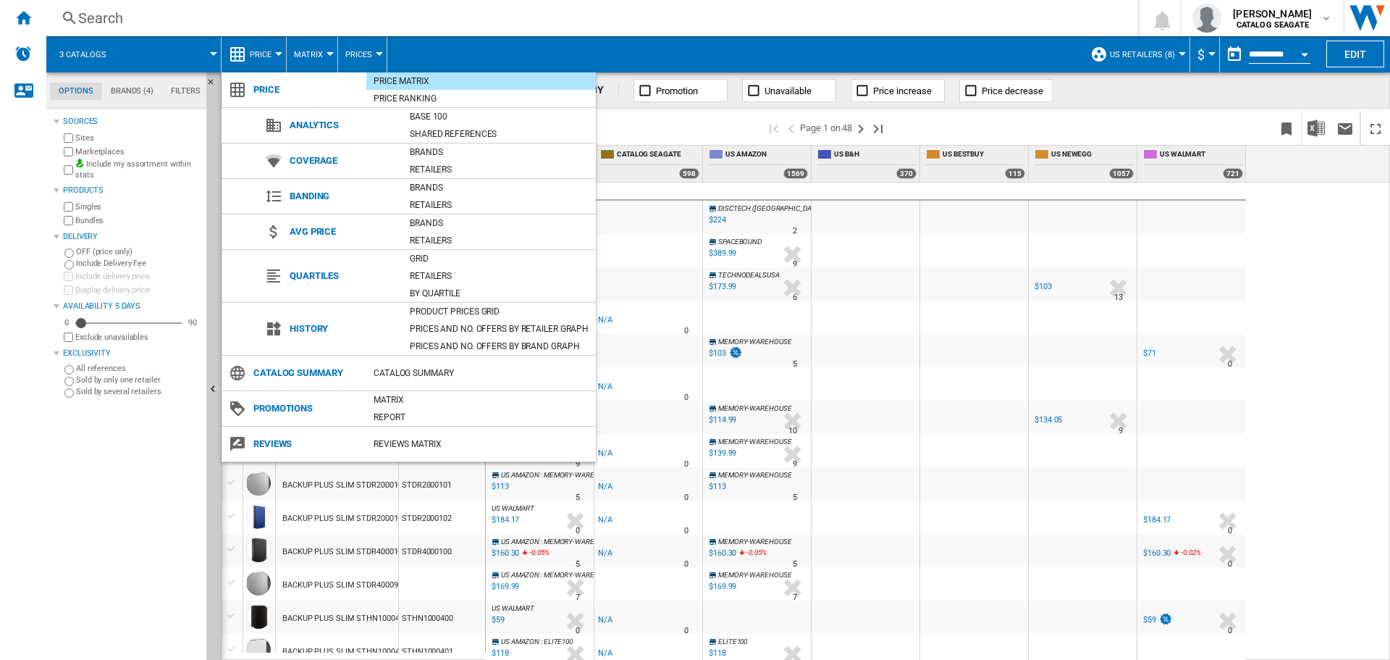
click at [730, 129] on md-backdrop at bounding box center [695, 330] width 1390 height 660
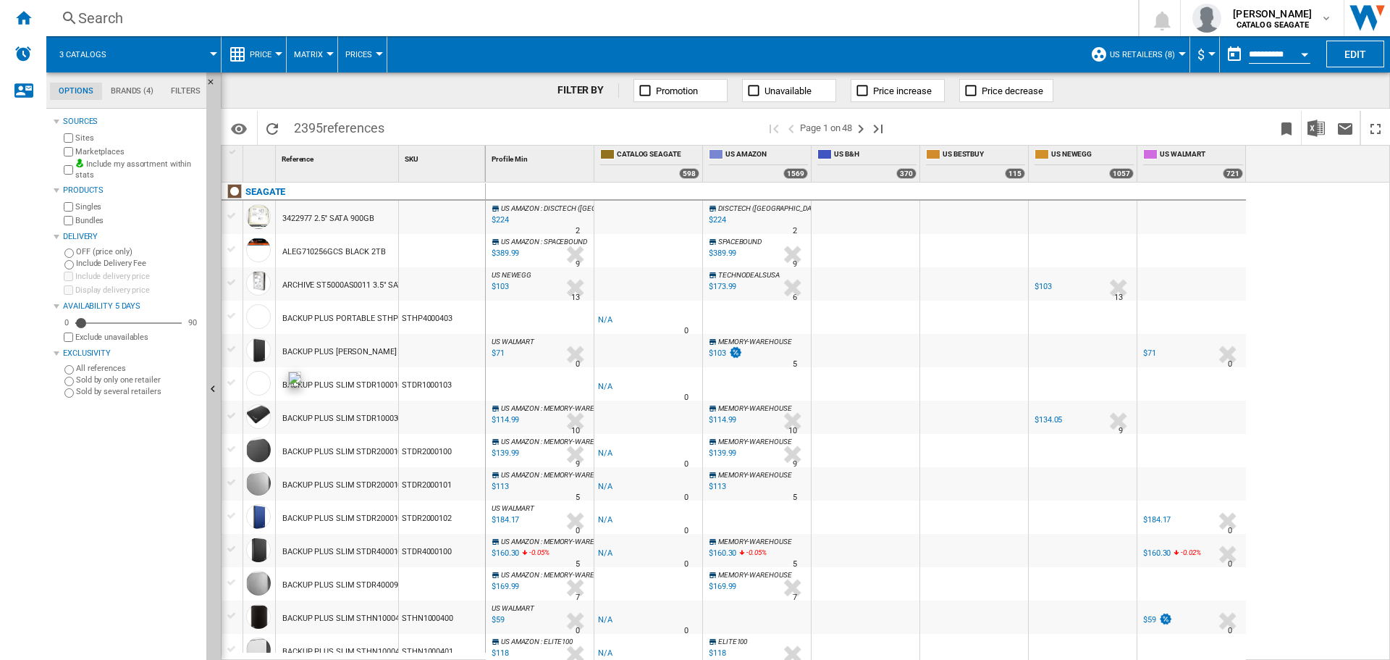
click at [350, 132] on span "references" at bounding box center [354, 127] width 62 height 15
click at [244, 135] on md-icon "Options" at bounding box center [238, 128] width 17 height 17
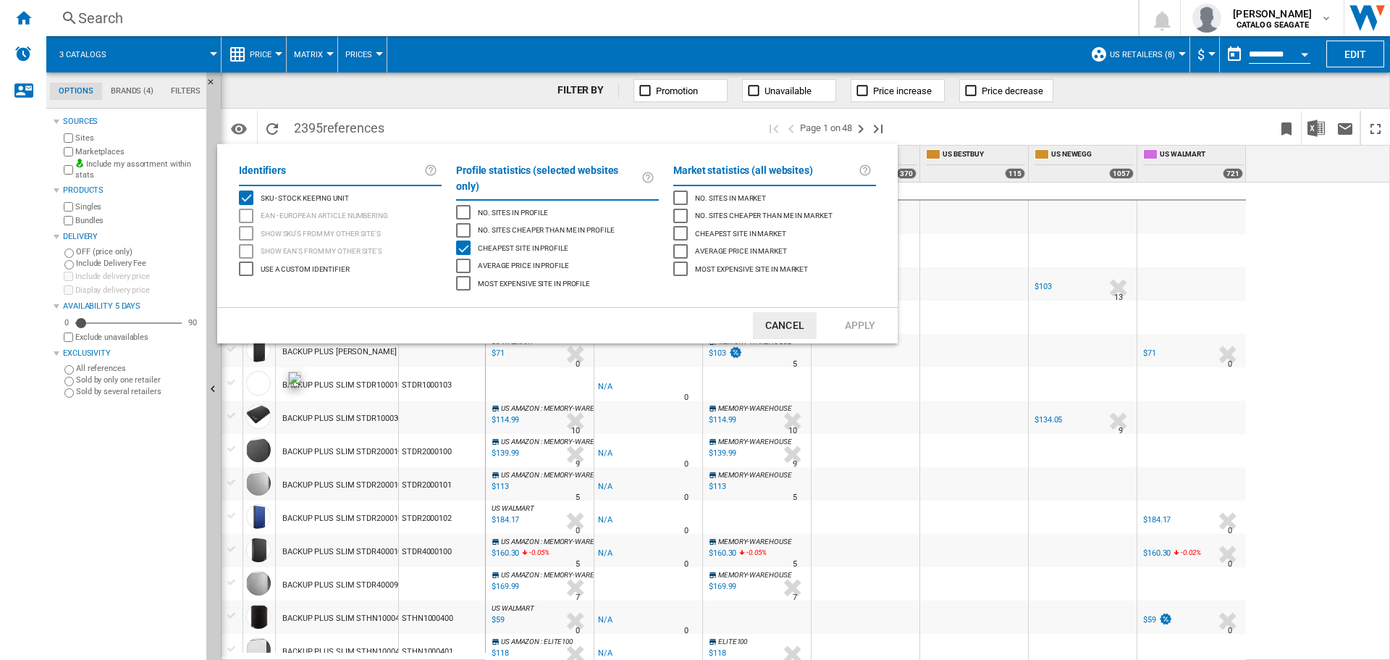
click at [407, 90] on md-backdrop at bounding box center [695, 330] width 1390 height 660
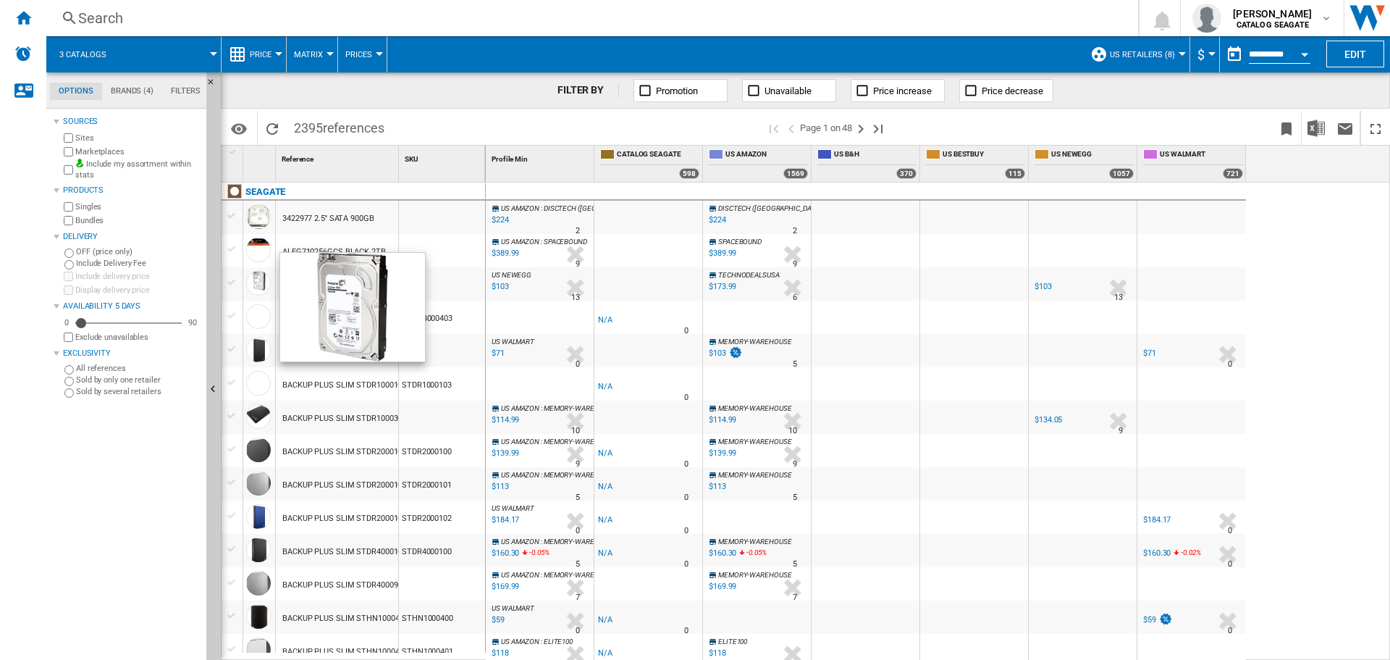
click at [445, 85] on div "FILTER BY Promotion Unavailable Price increase Price decrease" at bounding box center [805, 90] width 1169 height 36
click at [470, 145] on div "1 Reference 1 SKU 1 [GEOGRAPHIC_DATA] 3422977 2.5'' SATA 900GB ALEG710256GCS BL…" at bounding box center [805, 402] width 1169 height 515
click at [447, 96] on div "FILTER BY Promotion Unavailable Price increase Price decrease" at bounding box center [805, 90] width 1169 height 36
click at [424, 106] on div "FILTER BY Promotion Unavailable Price increase Price decrease" at bounding box center [805, 90] width 1169 height 36
click at [403, 96] on div "FILTER BY Promotion Unavailable Price increase Price decrease" at bounding box center [805, 90] width 1169 height 36
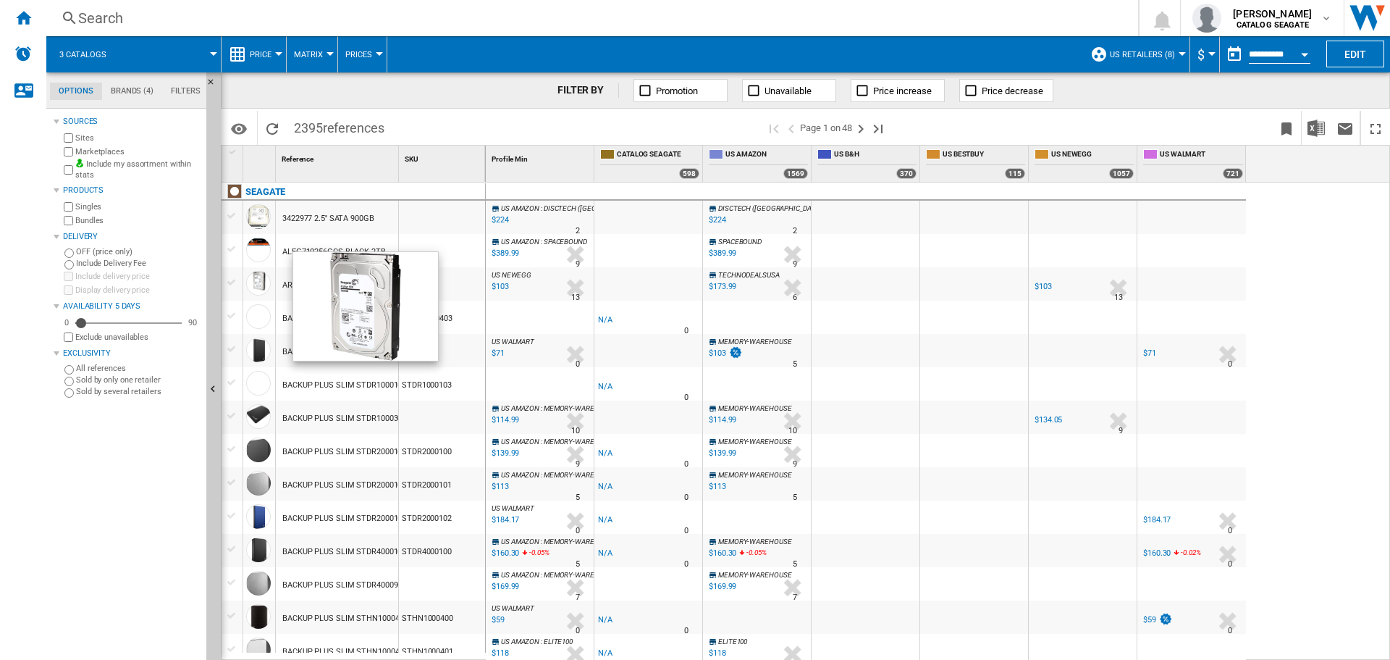
click at [505, 93] on div "FILTER BY Promotion Unavailable Price increase Price decrease" at bounding box center [805, 90] width 1169 height 36
click at [398, 96] on div "FILTER BY Promotion Unavailable Price increase Price decrease" at bounding box center [805, 90] width 1169 height 36
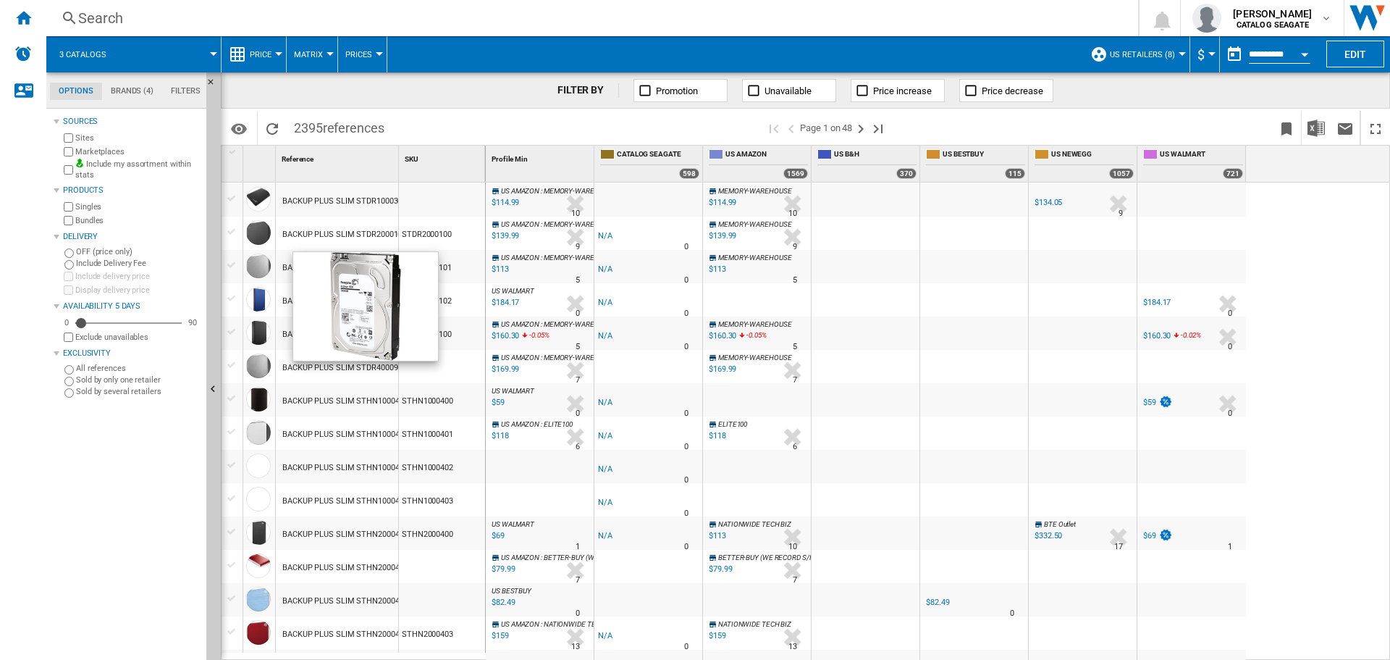
scroll to position [0, 0]
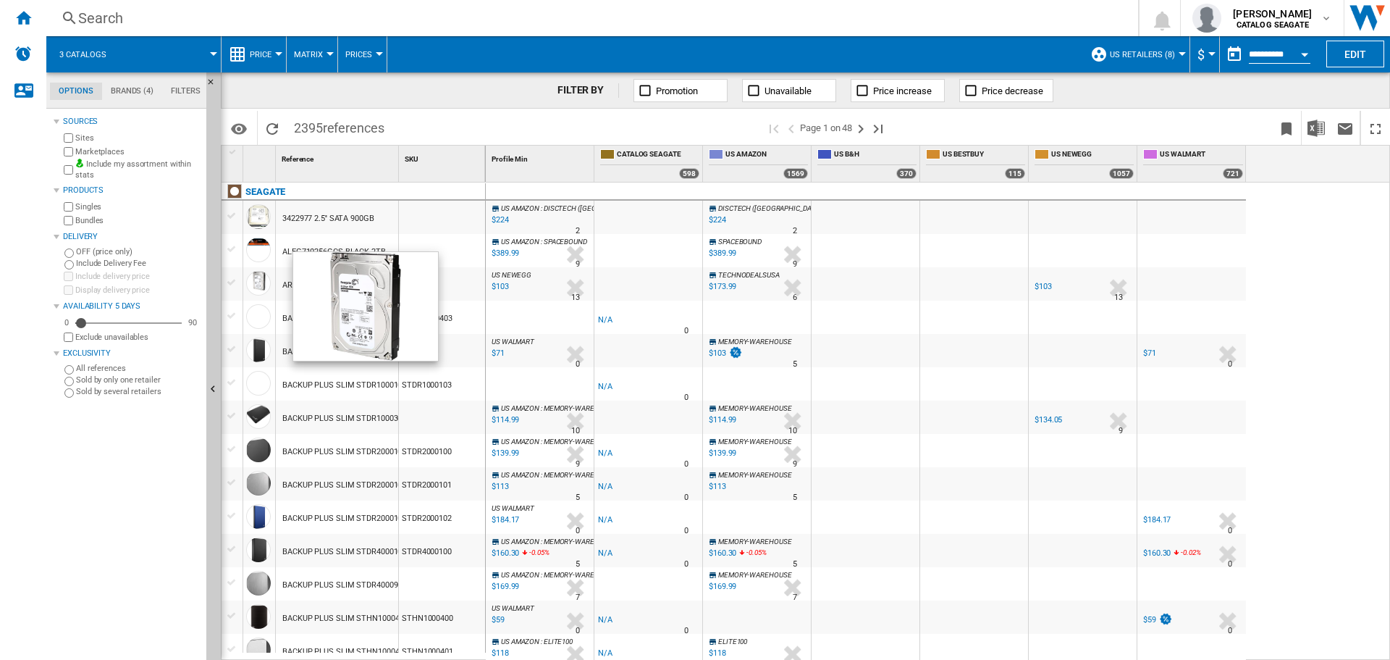
click at [447, 106] on div "FILTER BY Promotion Unavailable Price increase Price decrease" at bounding box center [805, 90] width 1169 height 36
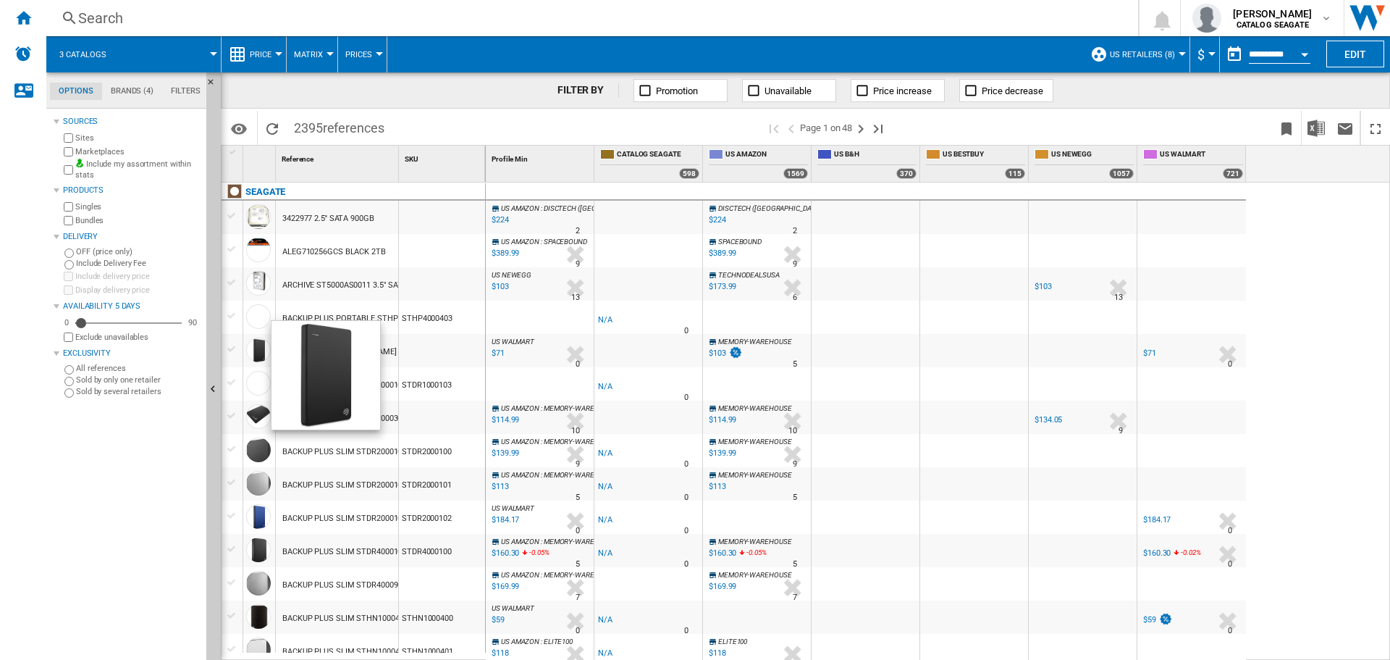
click at [1170, 55] on span "US Retailers (8)" at bounding box center [1142, 54] width 65 height 9
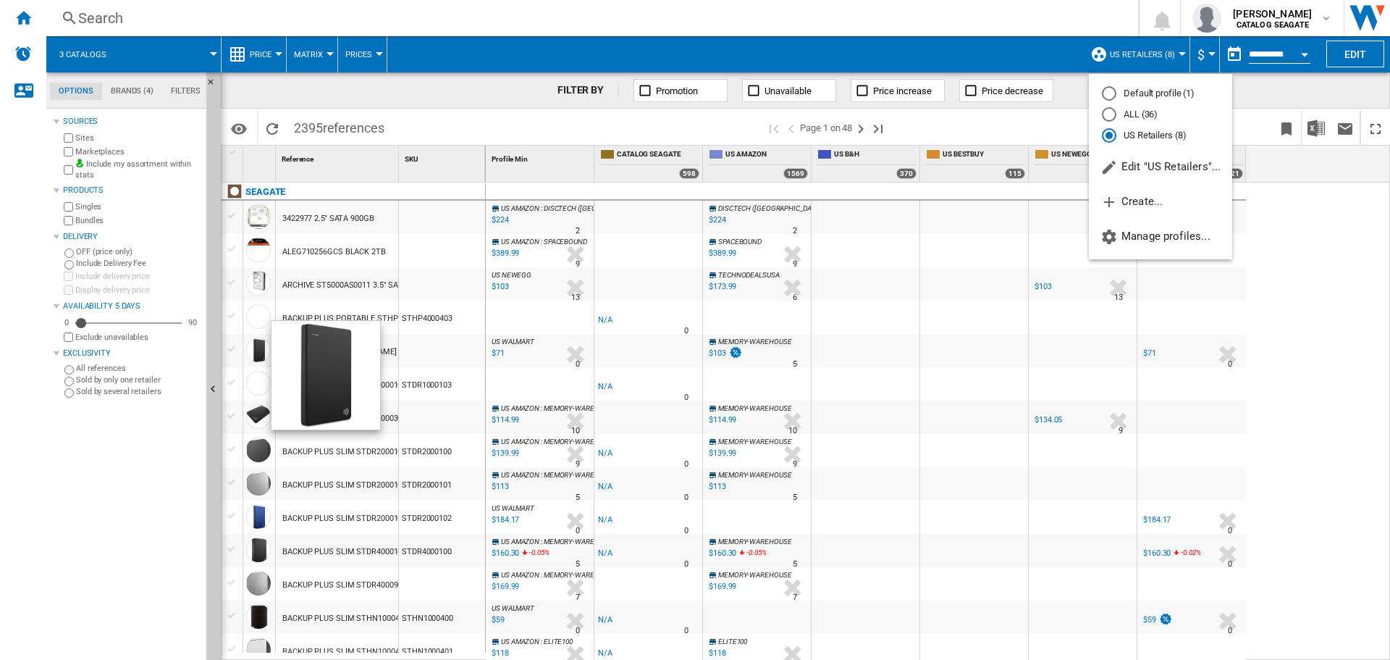
click at [707, 51] on md-backdrop at bounding box center [695, 330] width 1390 height 660
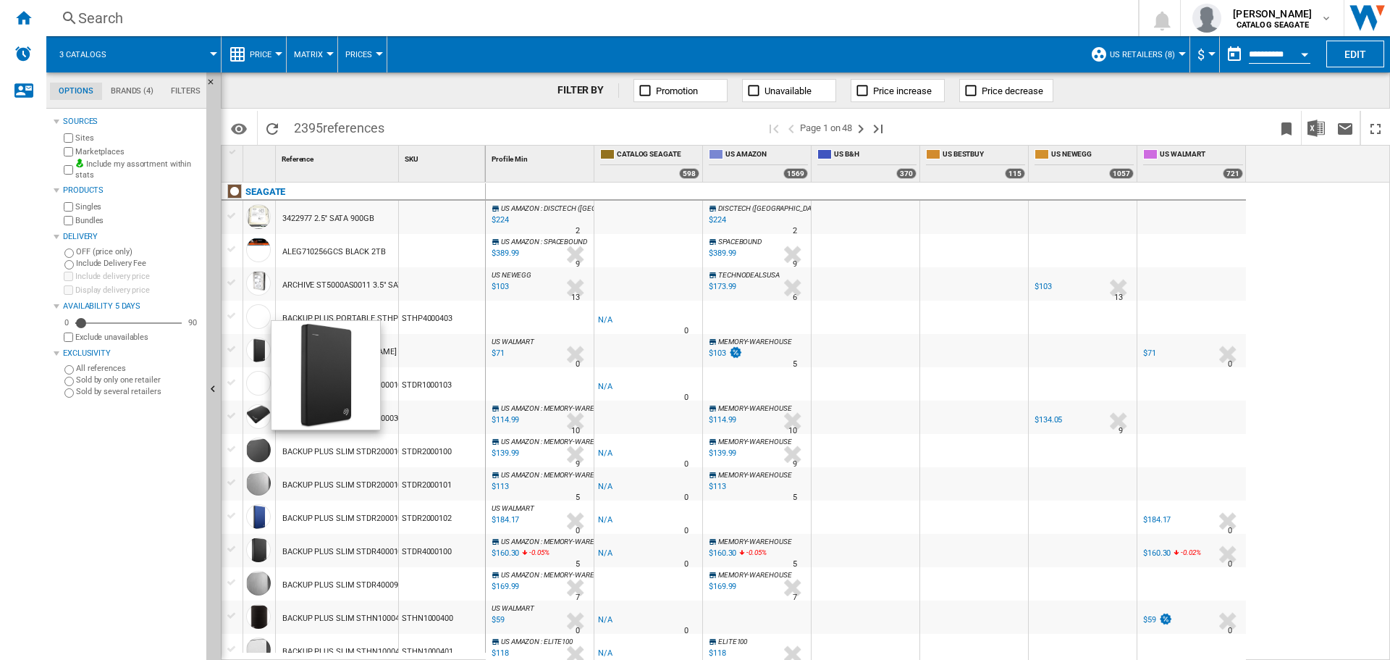
drag, startPoint x: 251, startPoint y: 189, endPoint x: 260, endPoint y: 206, distance: 19.8
click at [251, 189] on div "SEAGATE" at bounding box center [265, 191] width 40 height 17
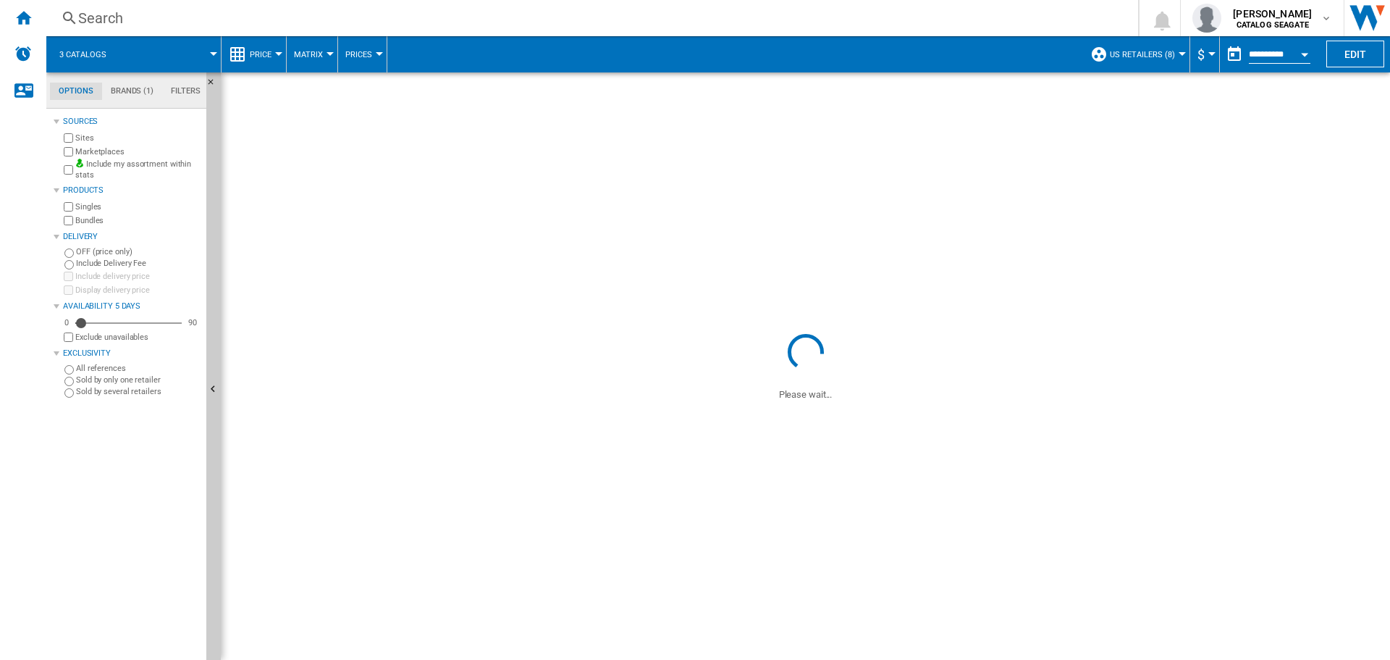
click at [122, 93] on md-tab-item "Brands (1)" at bounding box center [132, 91] width 60 height 17
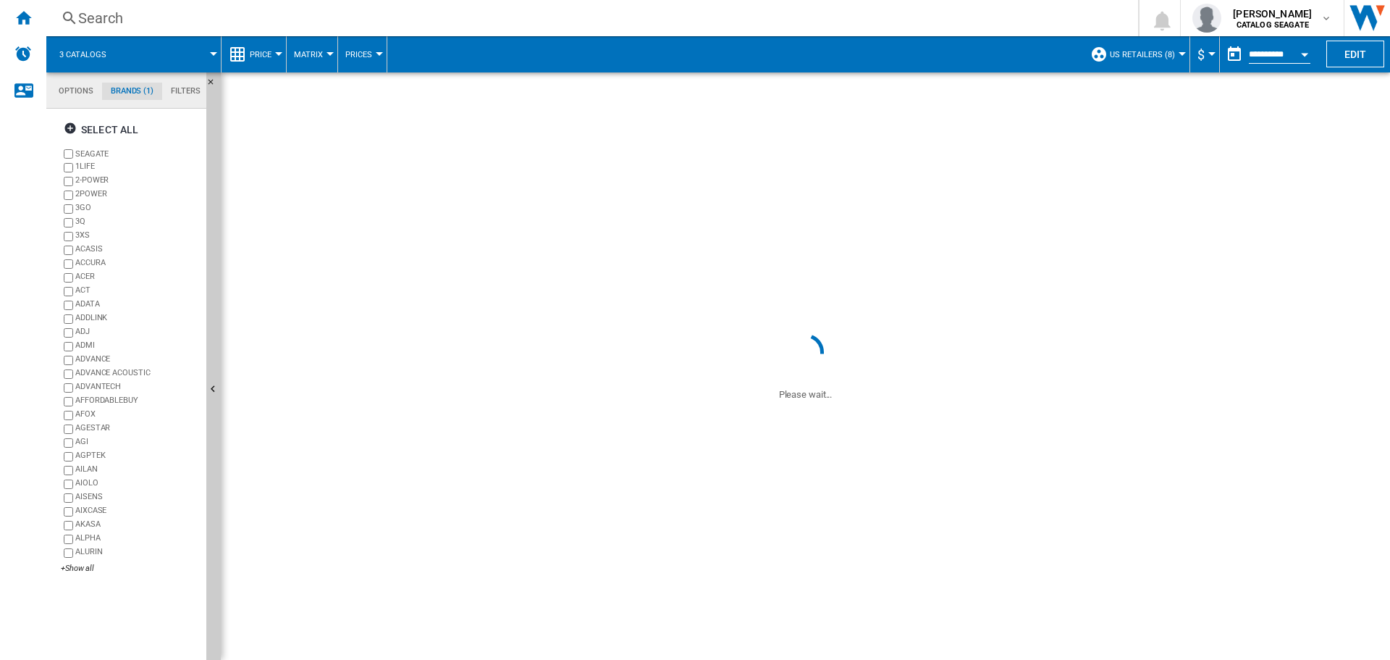
scroll to position [56, 0]
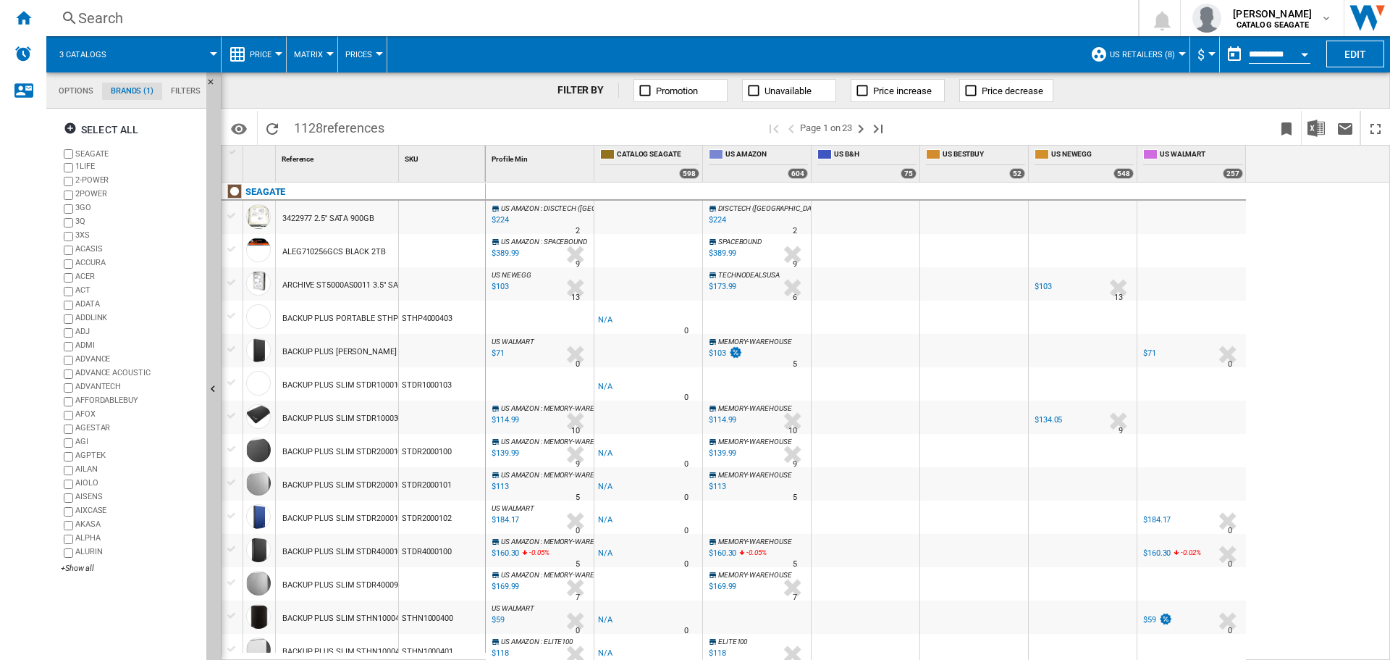
click at [1202, 56] on button "$" at bounding box center [1205, 54] width 14 height 36
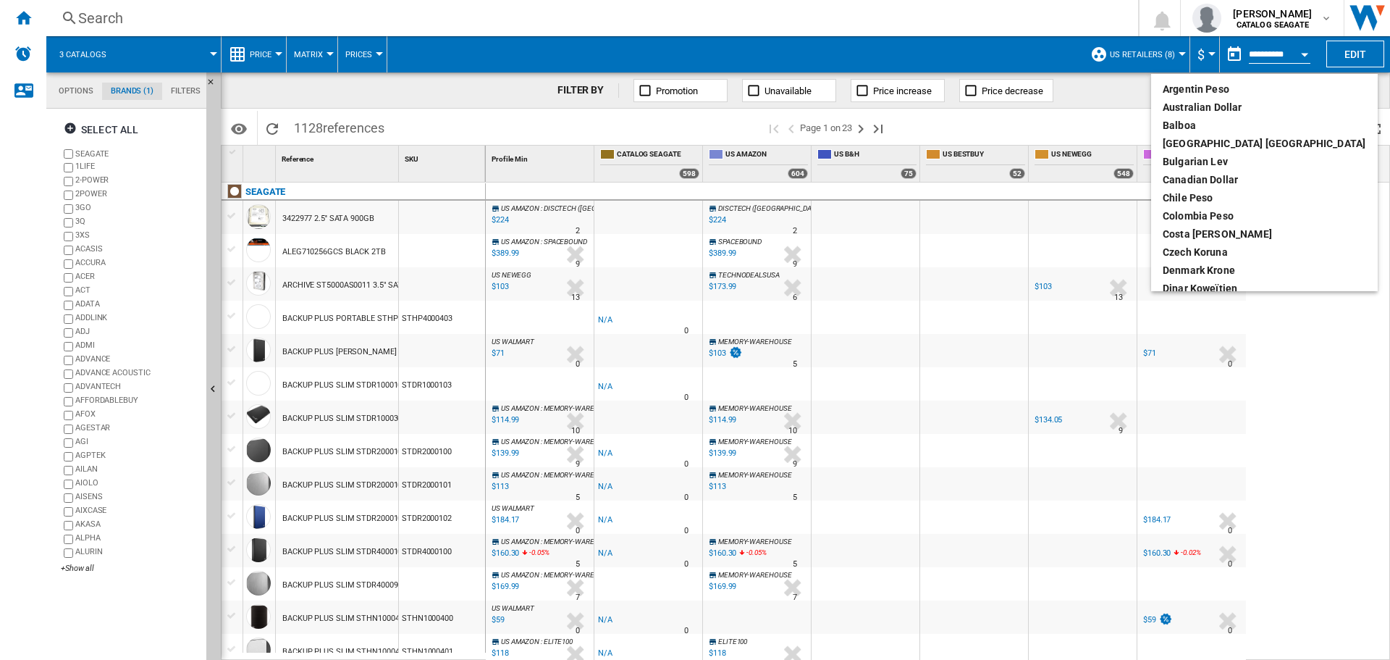
click at [888, 28] on md-backdrop at bounding box center [695, 330] width 1390 height 660
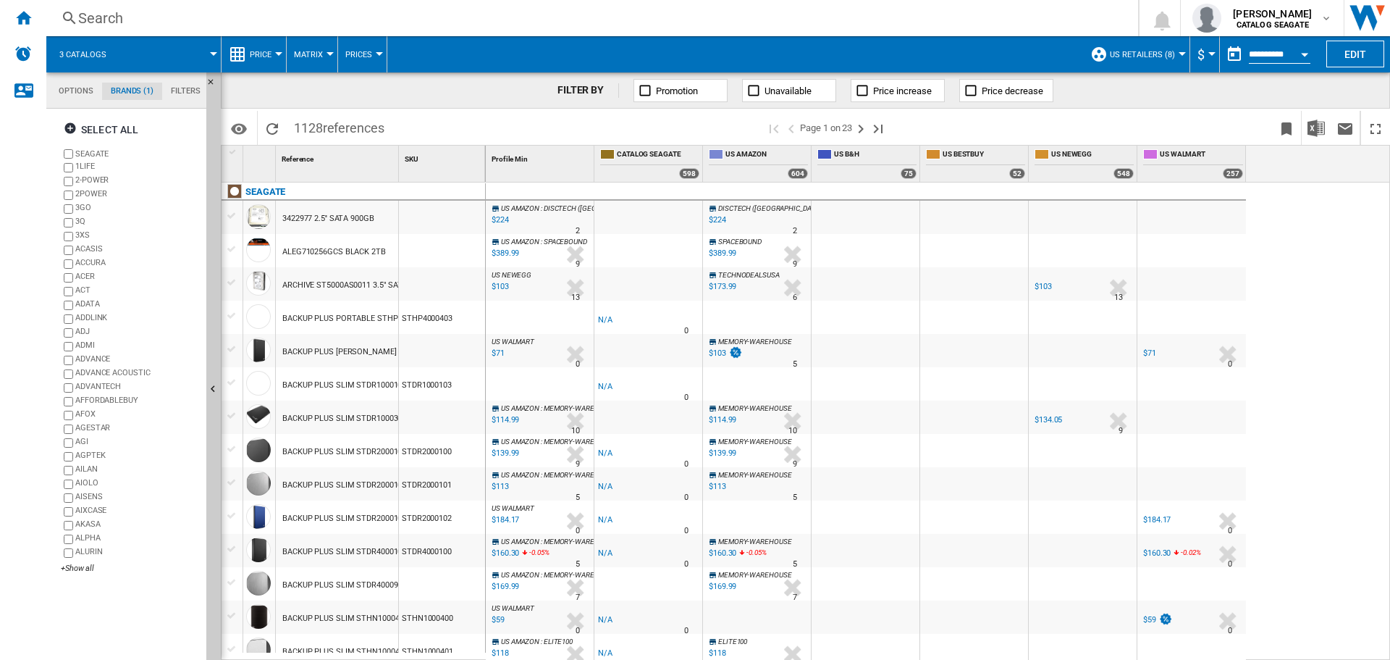
click at [356, 51] on span "Prices" at bounding box center [358, 54] width 27 height 9
click at [466, 64] on md-backdrop at bounding box center [695, 330] width 1390 height 660
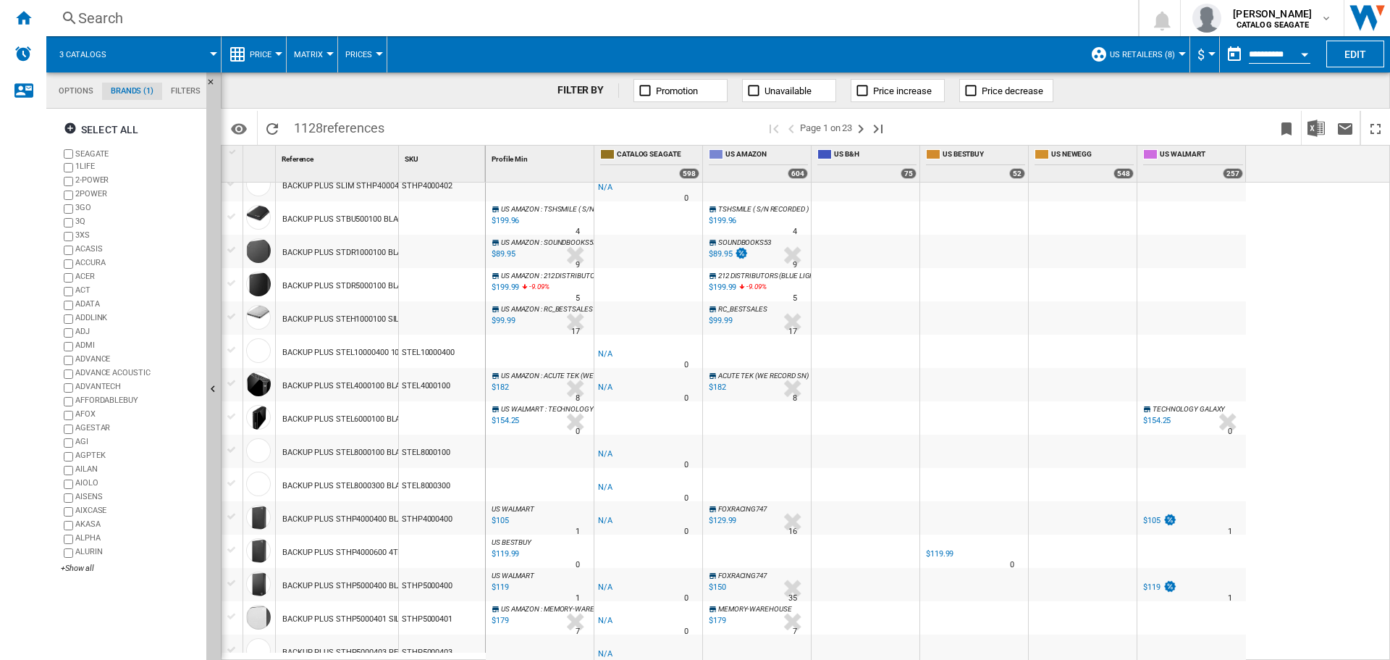
scroll to position [0, 0]
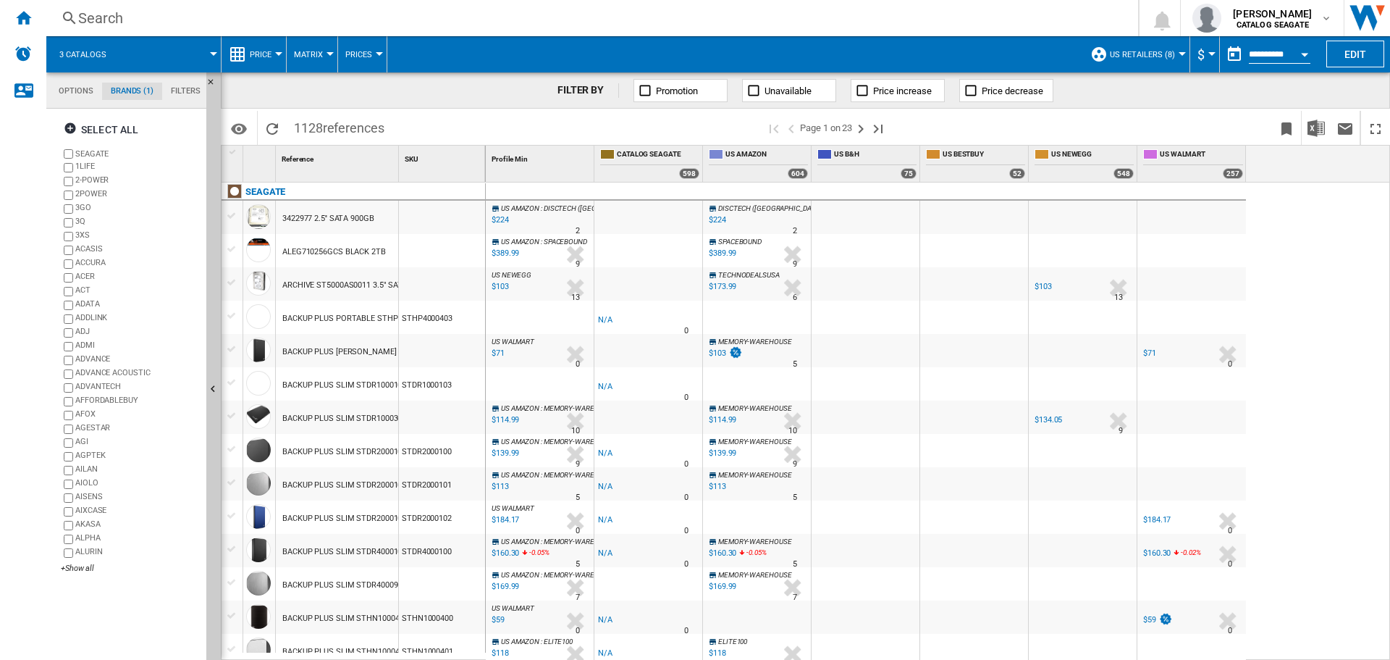
click at [315, 161] on div "Reference 1" at bounding box center [338, 157] width 119 height 22
click at [322, 165] on div "Reference 1" at bounding box center [338, 157] width 119 height 22
click at [329, 156] on div "Reference 1" at bounding box center [338, 157] width 119 height 22
click at [361, 158] on div "Reference 1" at bounding box center [338, 157] width 119 height 22
click at [77, 97] on md-tab-item "Options" at bounding box center [76, 91] width 52 height 17
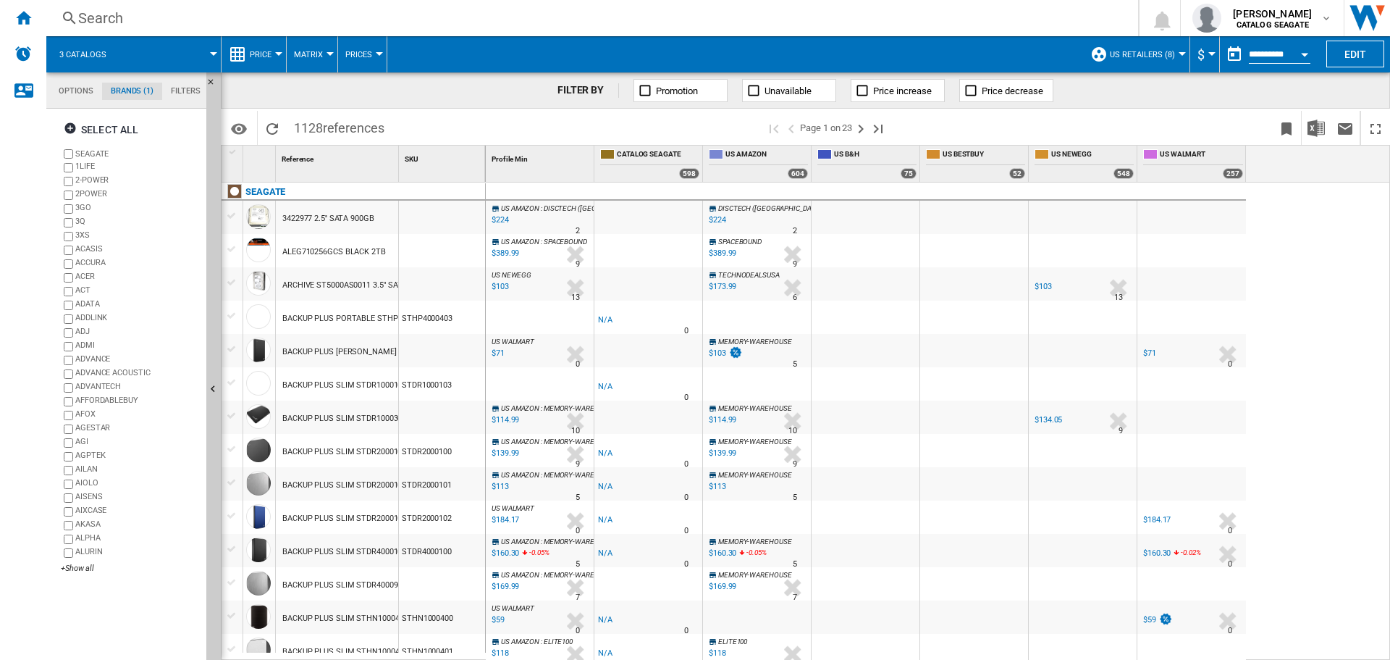
scroll to position [17, 0]
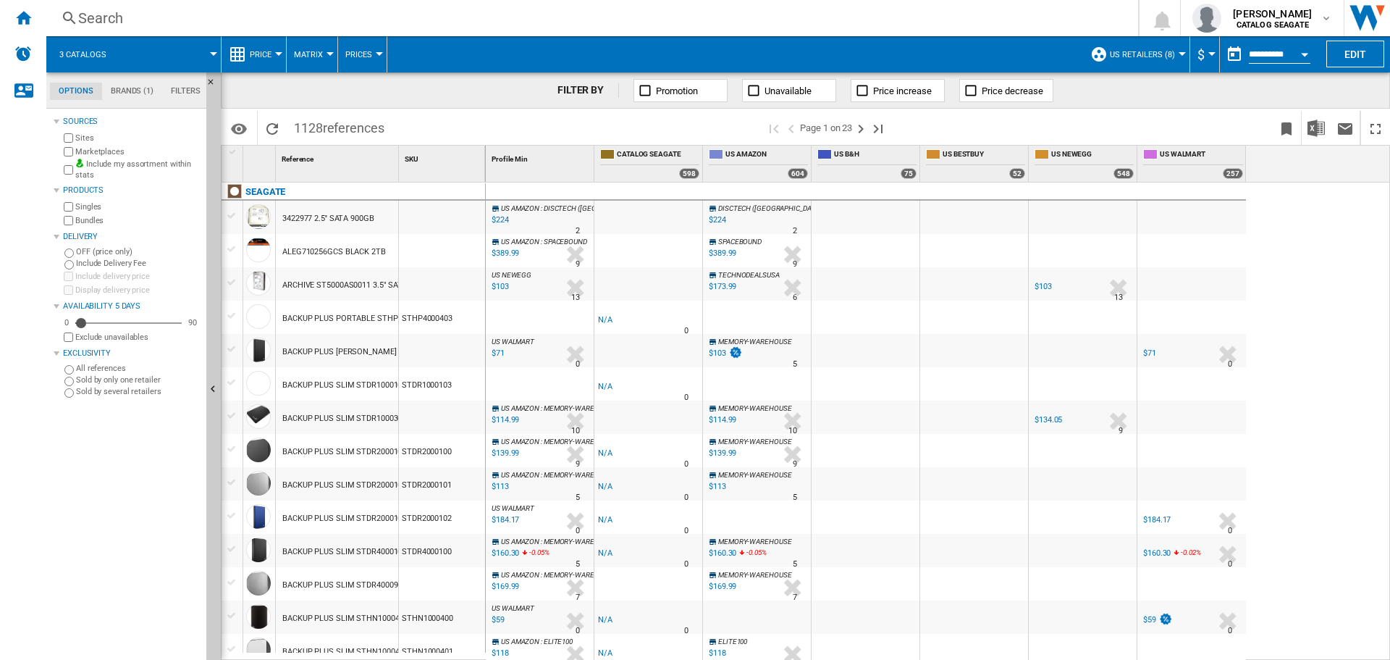
click at [353, 46] on button "Prices" at bounding box center [362, 54] width 34 height 36
click at [358, 49] on md-backdrop at bounding box center [695, 330] width 1390 height 660
click at [333, 47] on md-menu "Matrix Matrix Ranking" at bounding box center [312, 54] width 51 height 36
click at [314, 50] on span "Matrix" at bounding box center [308, 54] width 29 height 9
click at [314, 49] on md-backdrop at bounding box center [695, 330] width 1390 height 660
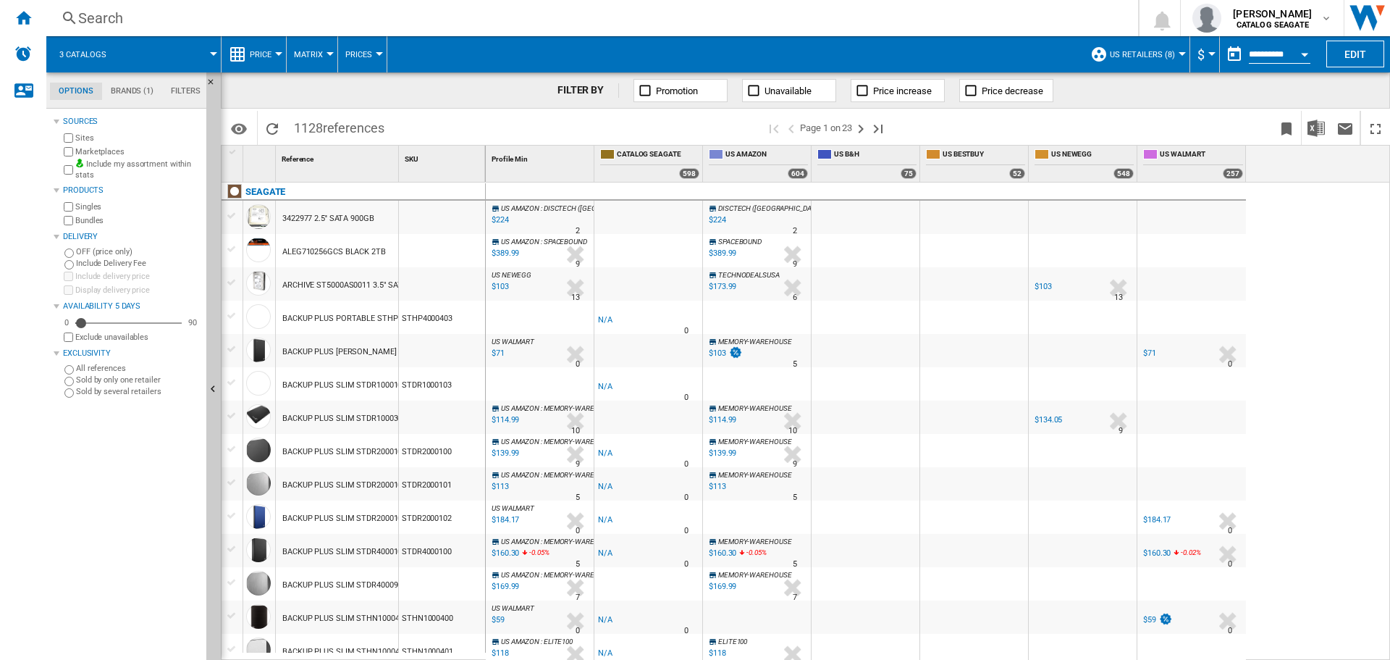
click at [278, 53] on div at bounding box center [278, 54] width 7 height 4
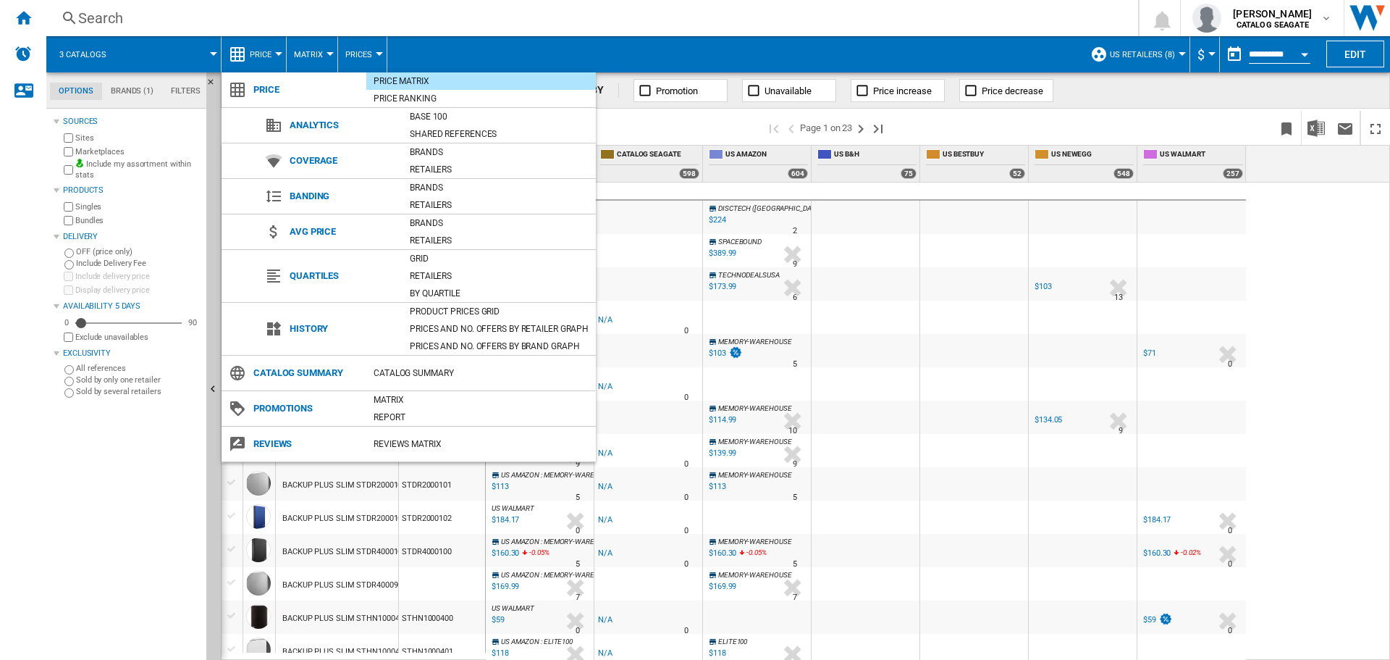
click at [597, 48] on md-backdrop at bounding box center [695, 330] width 1390 height 660
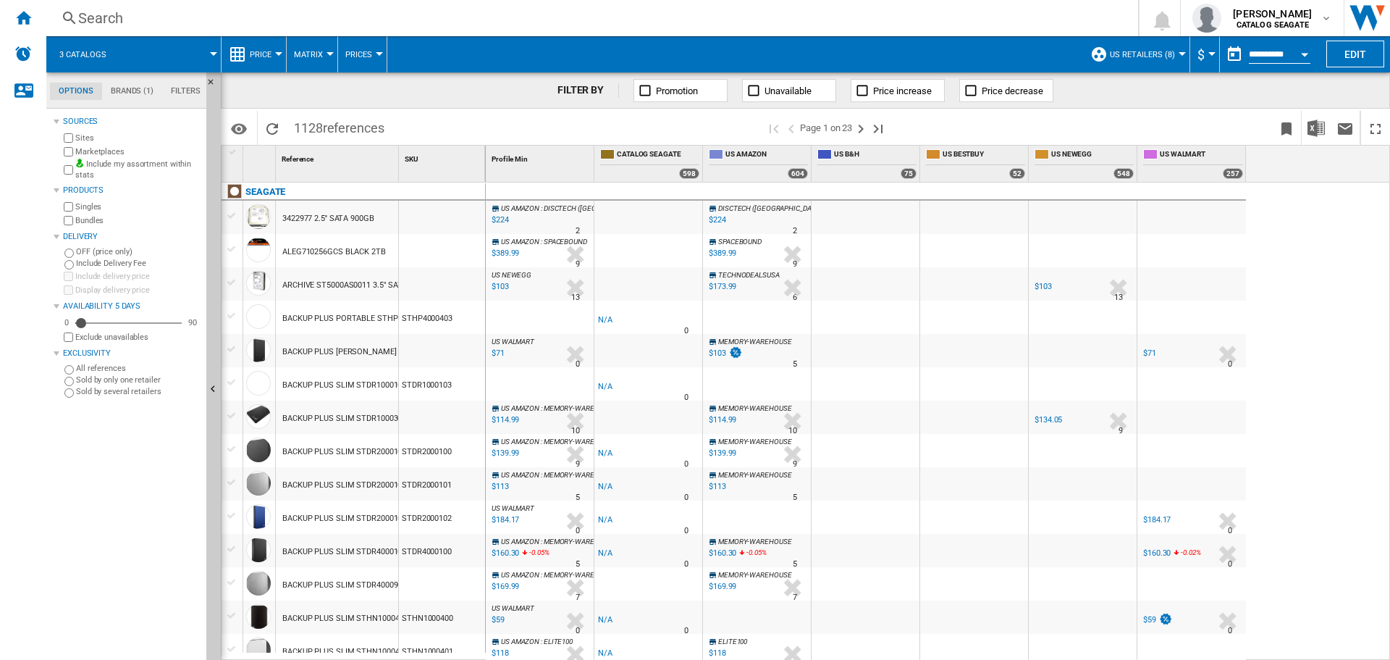
click at [526, 164] on div "Profile Min 1" at bounding box center [541, 157] width 105 height 22
click at [535, 159] on div "Profile Min 1" at bounding box center [541, 157] width 105 height 22
click at [442, 159] on div "SKU 1" at bounding box center [443, 157] width 83 height 22
click at [418, 159] on span "SKU" at bounding box center [412, 159] width 14 height 8
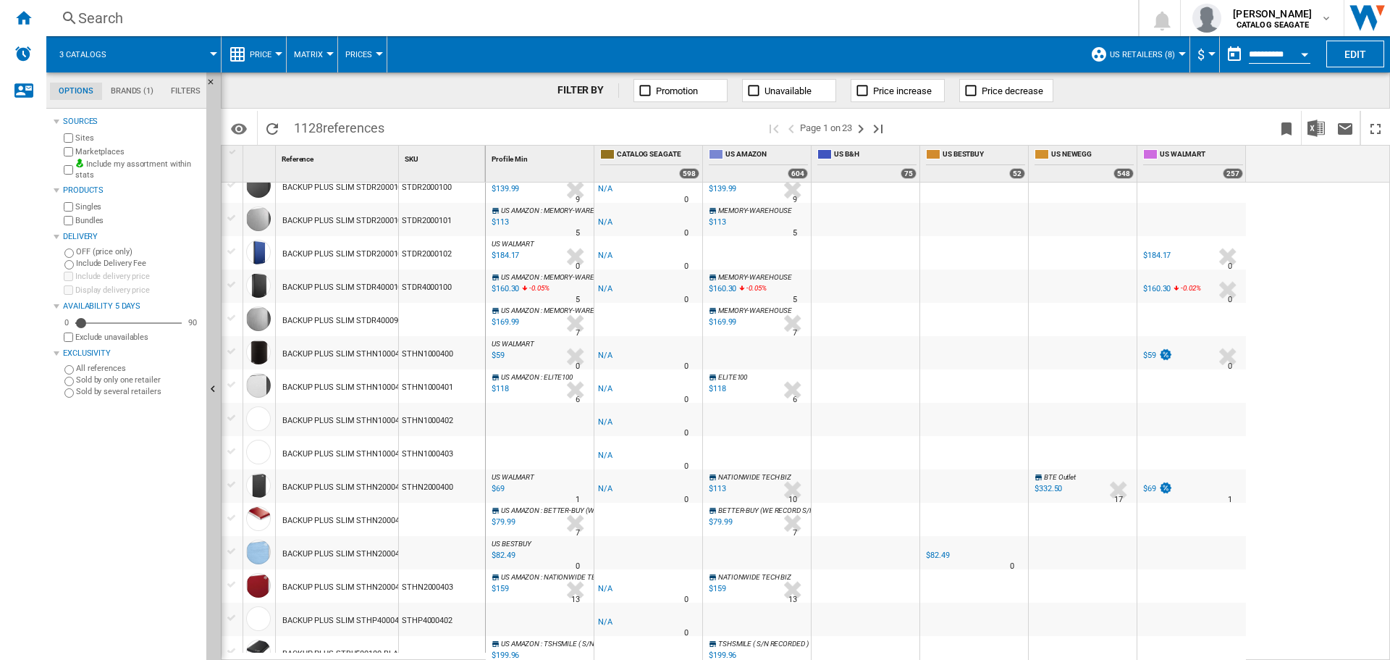
scroll to position [0, 0]
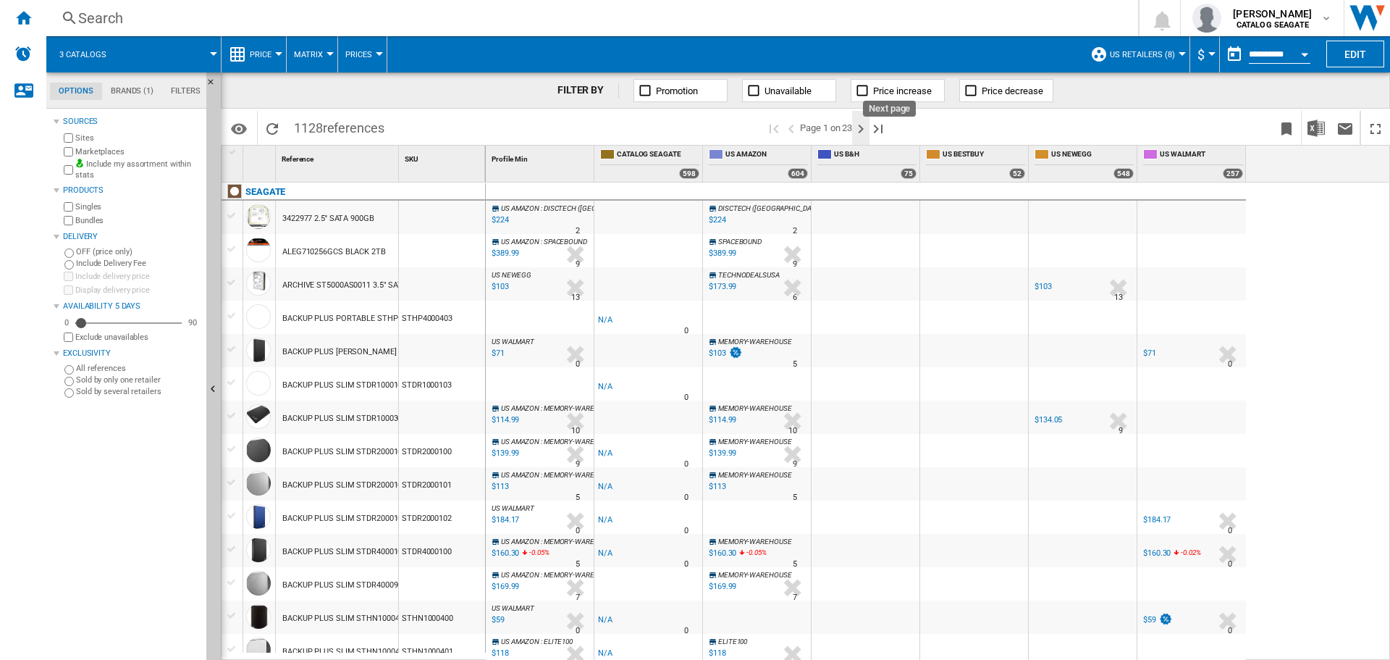
click at [865, 126] on ng-md-icon "Next page" at bounding box center [860, 128] width 17 height 17
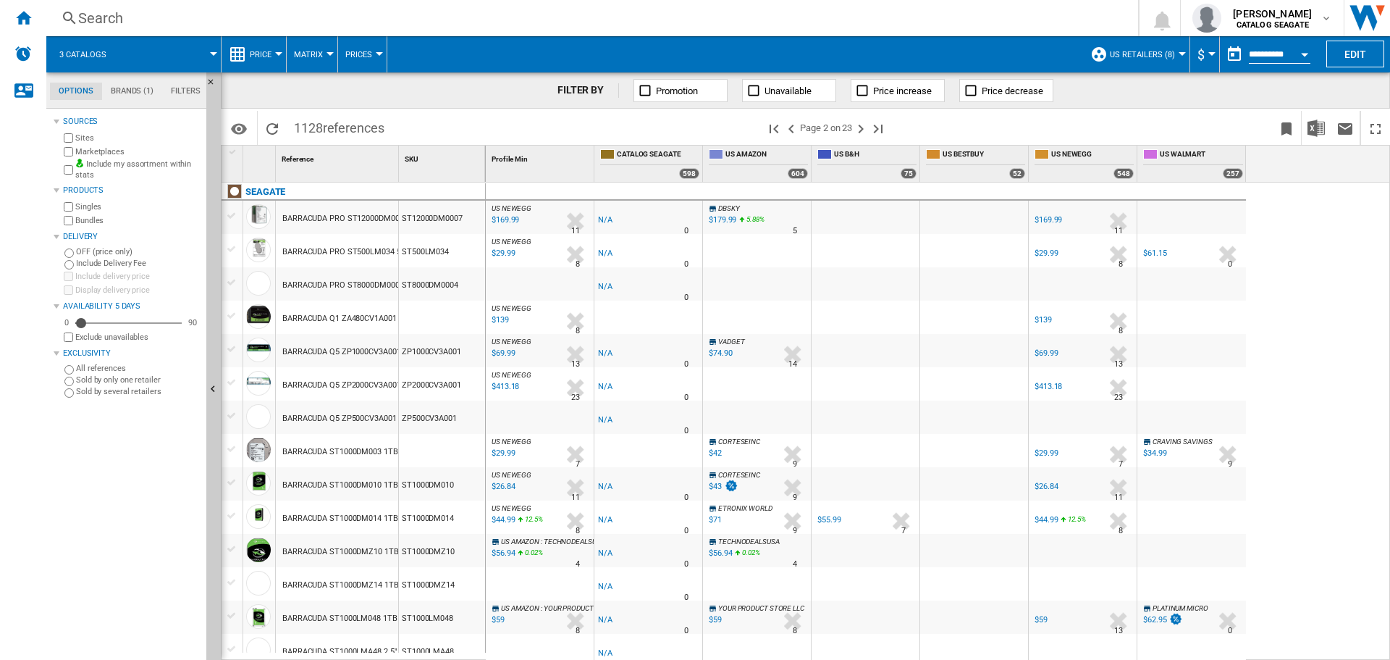
click at [445, 96] on div "FILTER BY Promotion Unavailable Price increase Price decrease" at bounding box center [805, 90] width 1169 height 36
click at [883, 129] on ng-md-icon "Last page" at bounding box center [878, 128] width 17 height 17
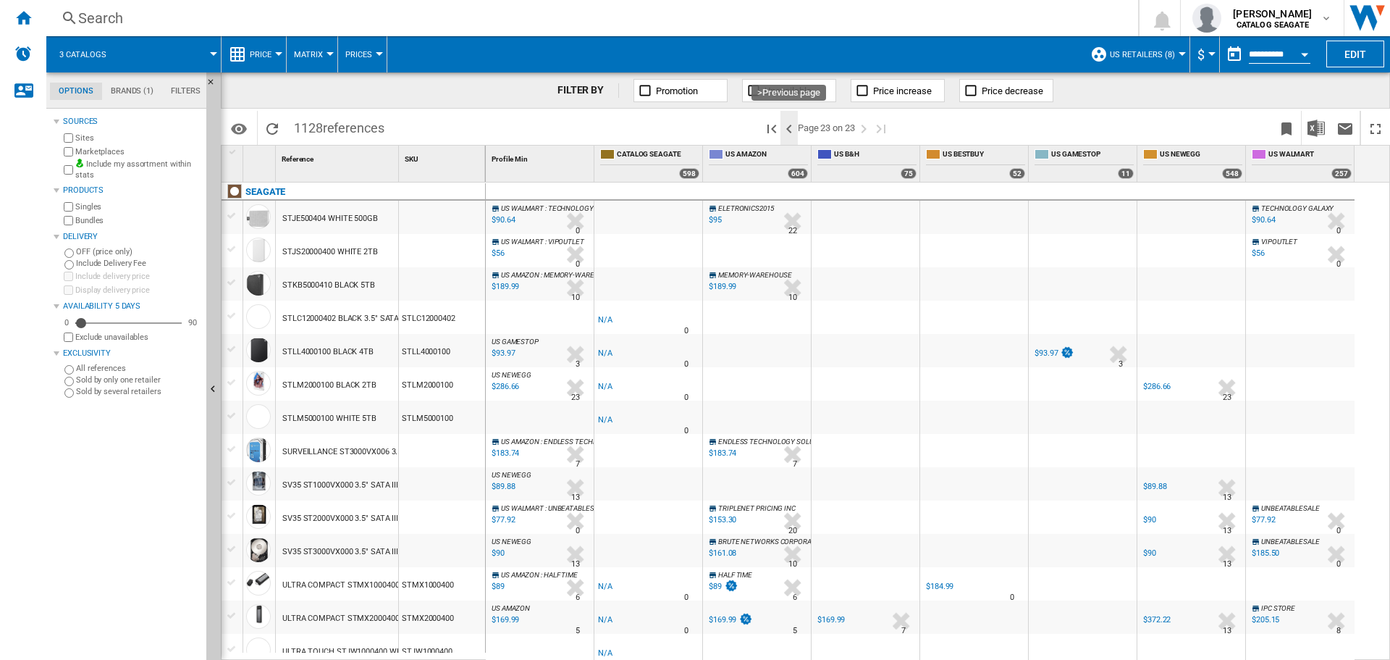
click at [790, 131] on ng-md-icon ">Previous page" at bounding box center [789, 128] width 17 height 17
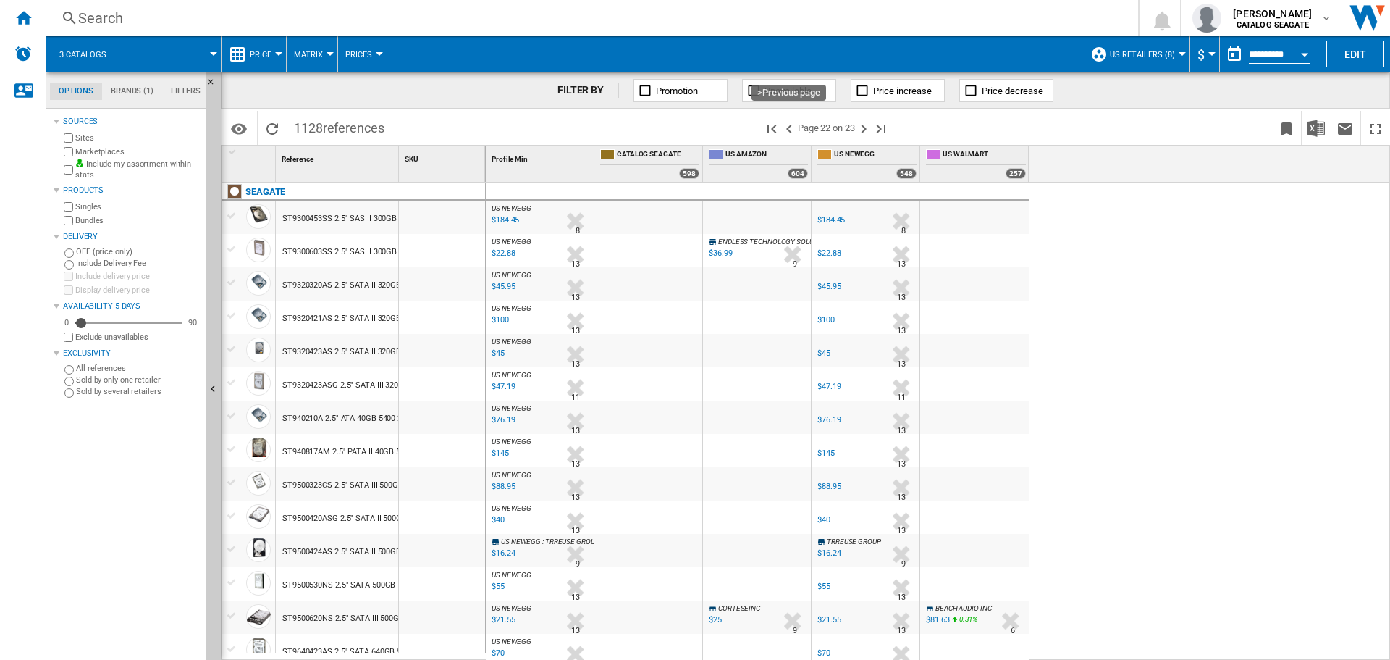
click at [790, 131] on ng-md-icon ">Previous page" at bounding box center [789, 128] width 17 height 17
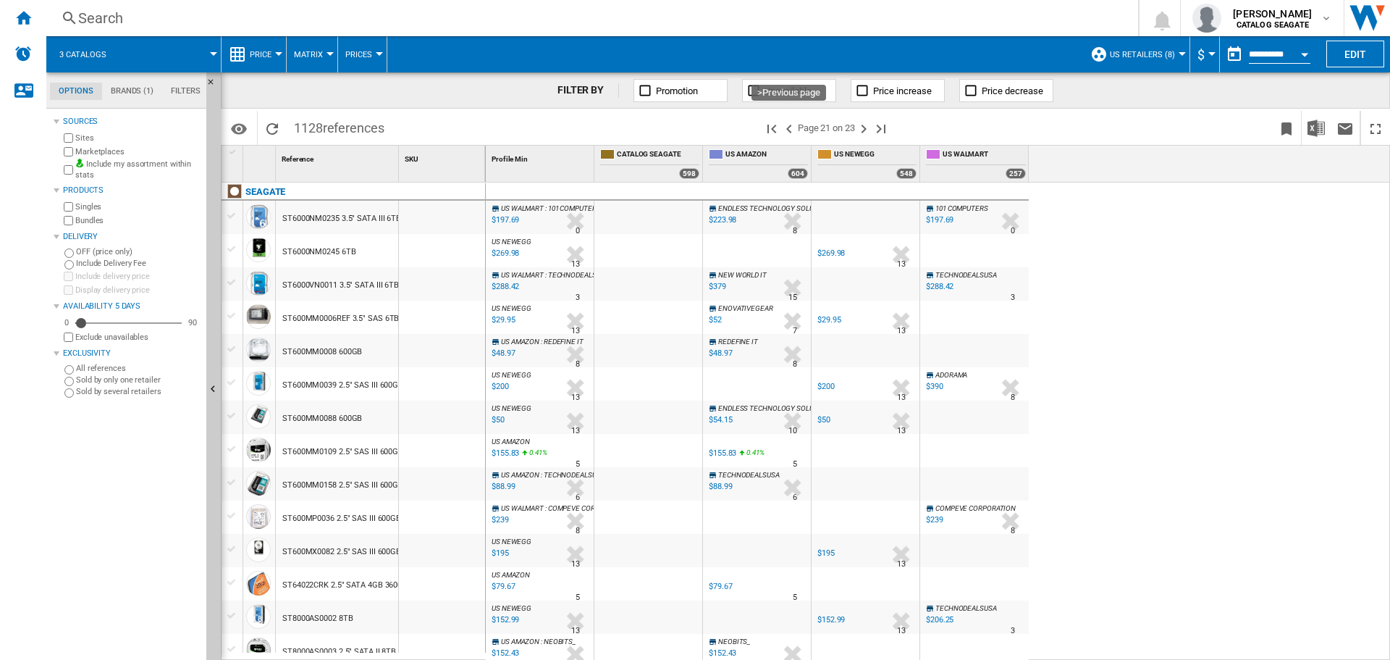
click at [790, 131] on ng-md-icon ">Previous page" at bounding box center [789, 128] width 17 height 17
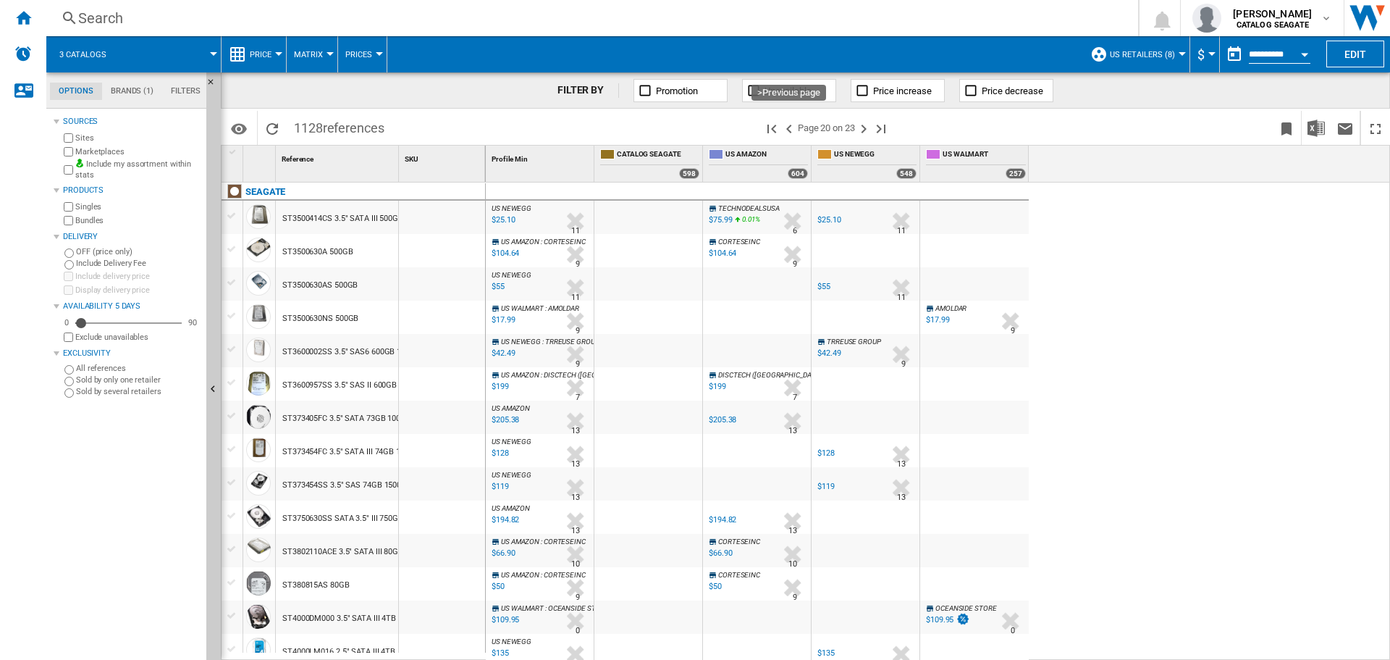
click at [790, 131] on ng-md-icon ">Previous page" at bounding box center [789, 128] width 17 height 17
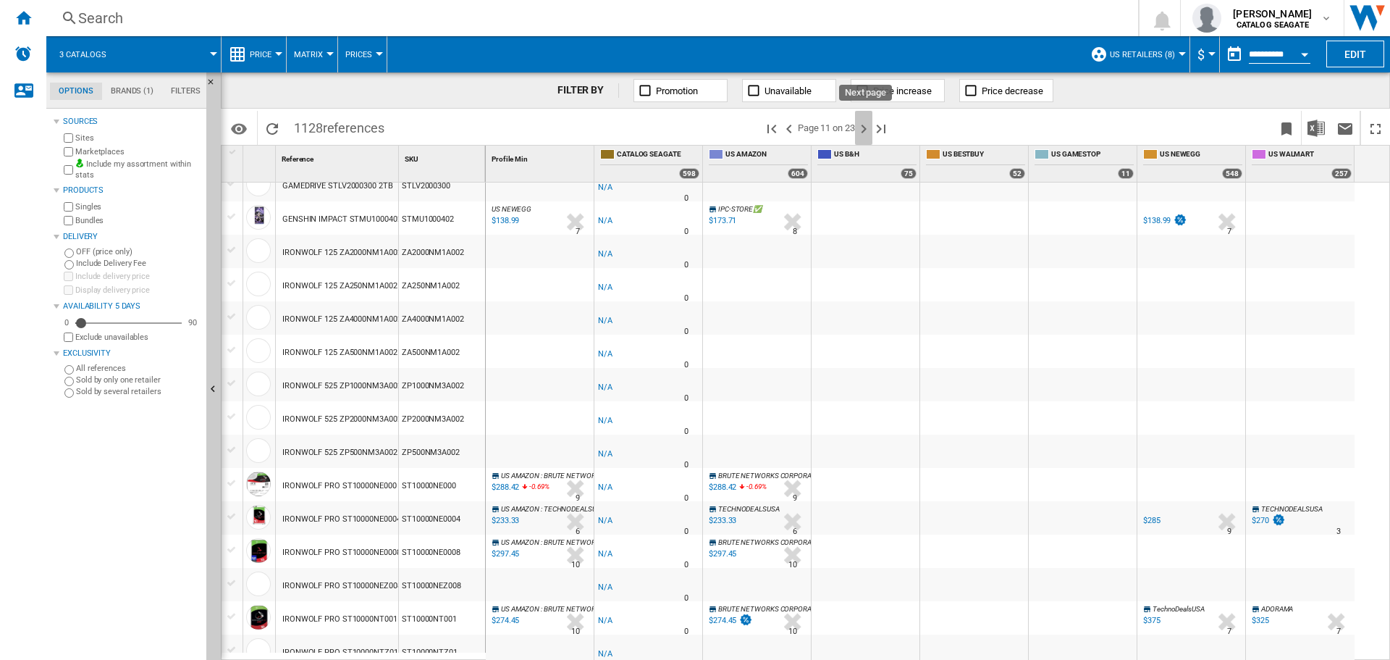
click at [865, 124] on ng-md-icon "Next page" at bounding box center [863, 128] width 17 height 17
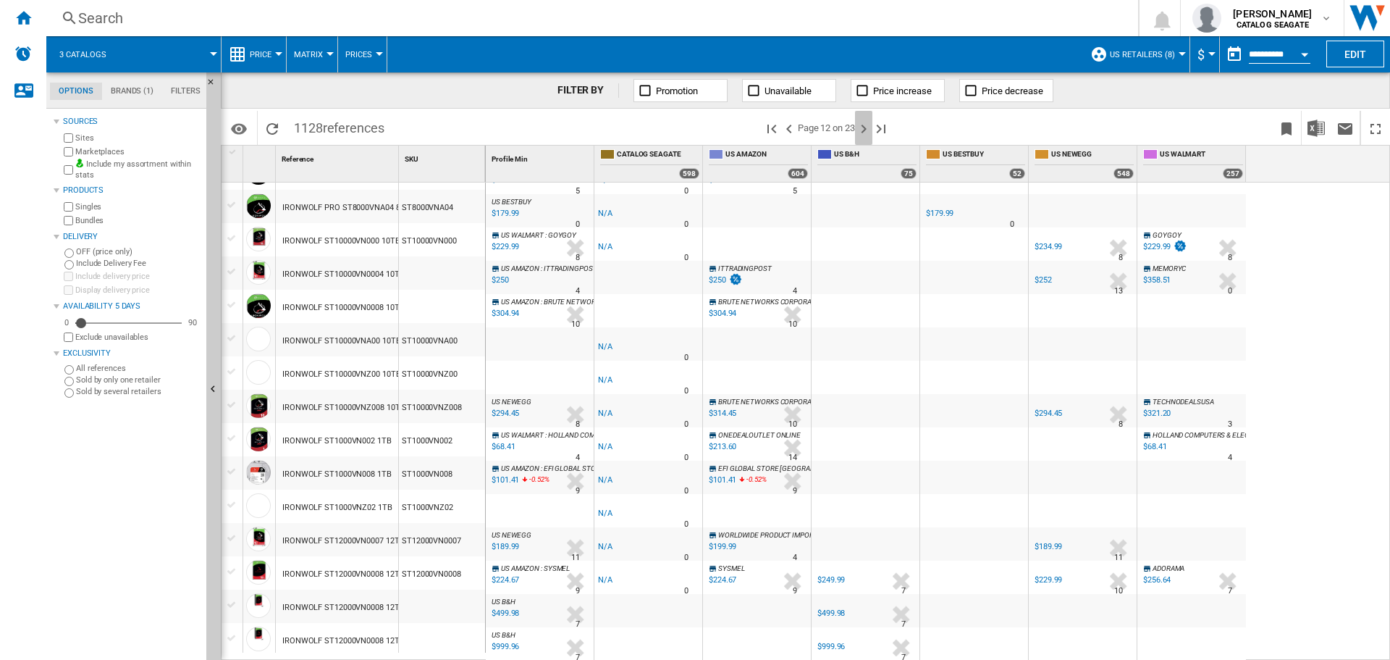
click at [872, 127] on ng-md-icon "Next page" at bounding box center [863, 128] width 17 height 17
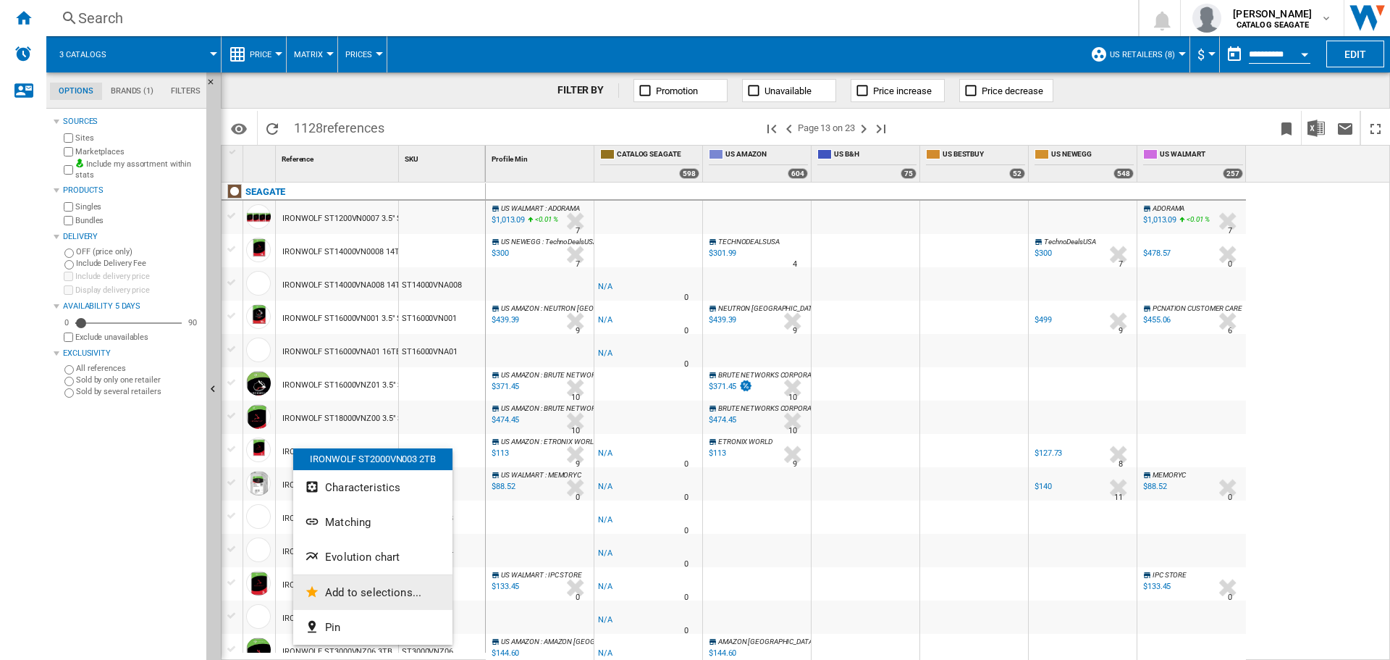
click at [372, 592] on span "Add to selections..." at bounding box center [373, 592] width 96 height 13
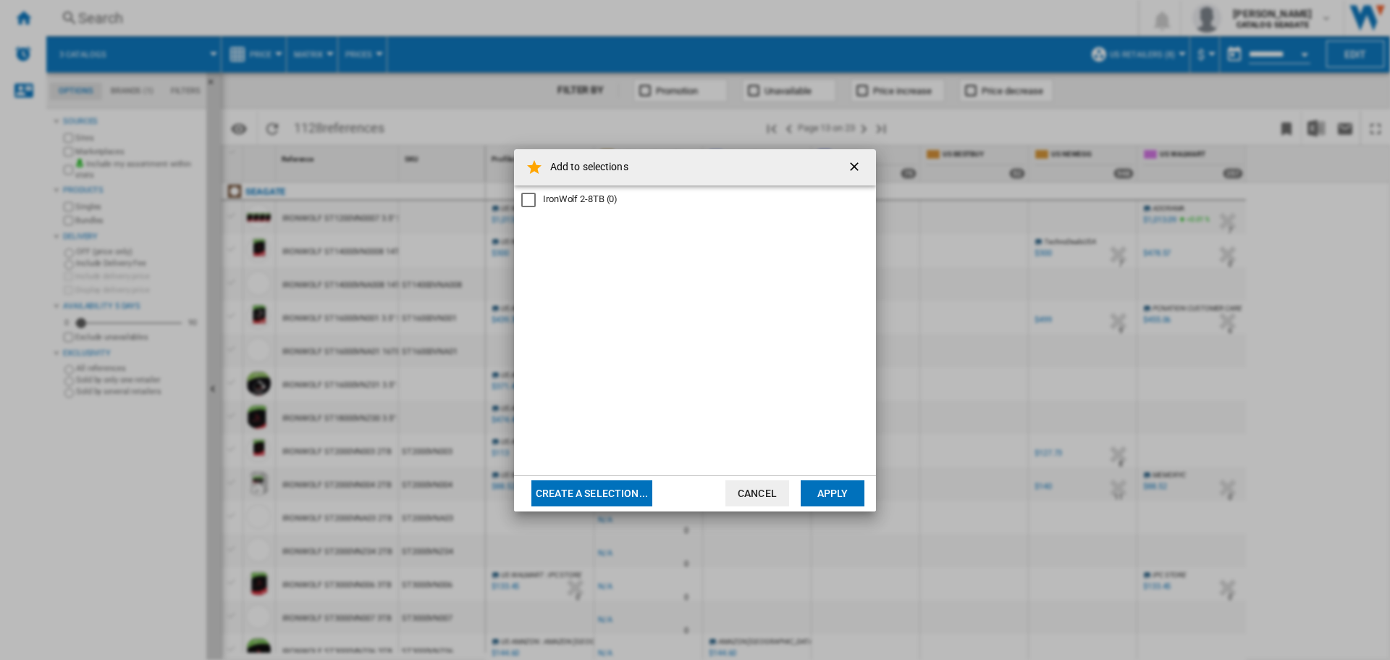
click at [525, 198] on div "IronWolf 2-8TB" at bounding box center [528, 200] width 14 height 14
click at [832, 497] on button "Apply" at bounding box center [833, 493] width 64 height 26
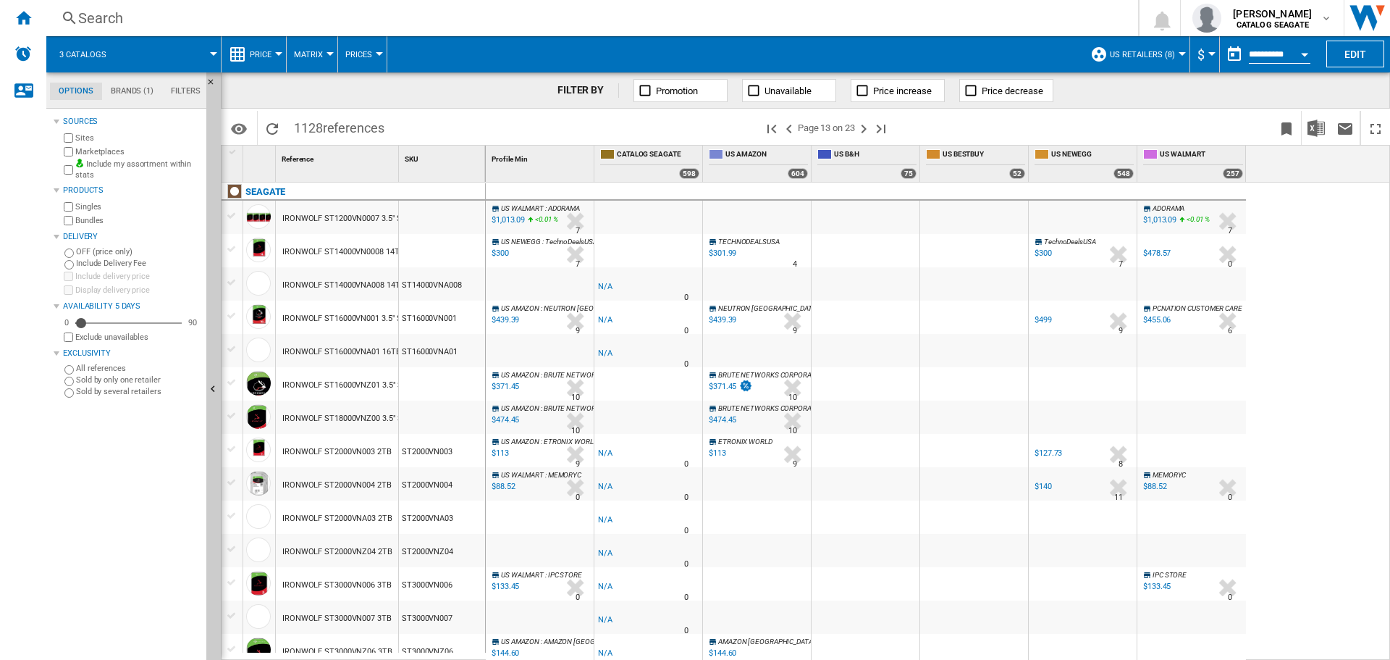
click at [314, 496] on div "IRONWOLF ST2000VN004 2TB" at bounding box center [336, 484] width 109 height 33
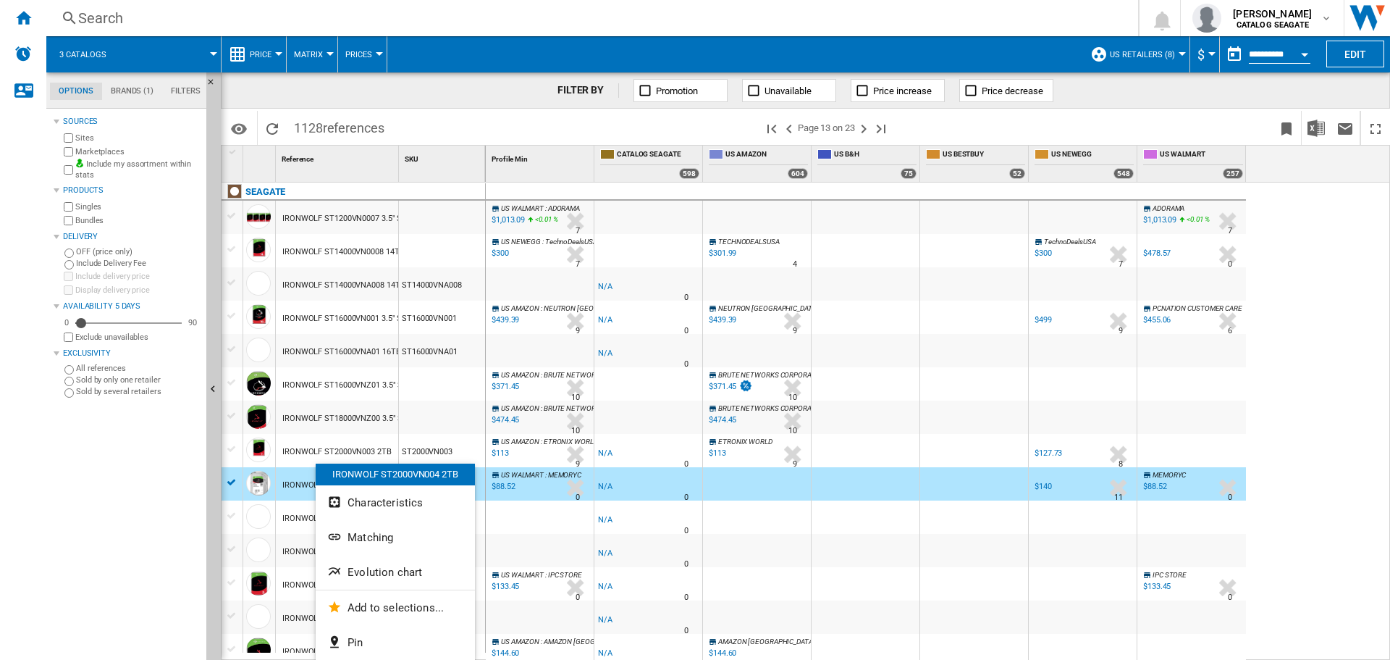
click at [292, 484] on div at bounding box center [695, 330] width 1390 height 660
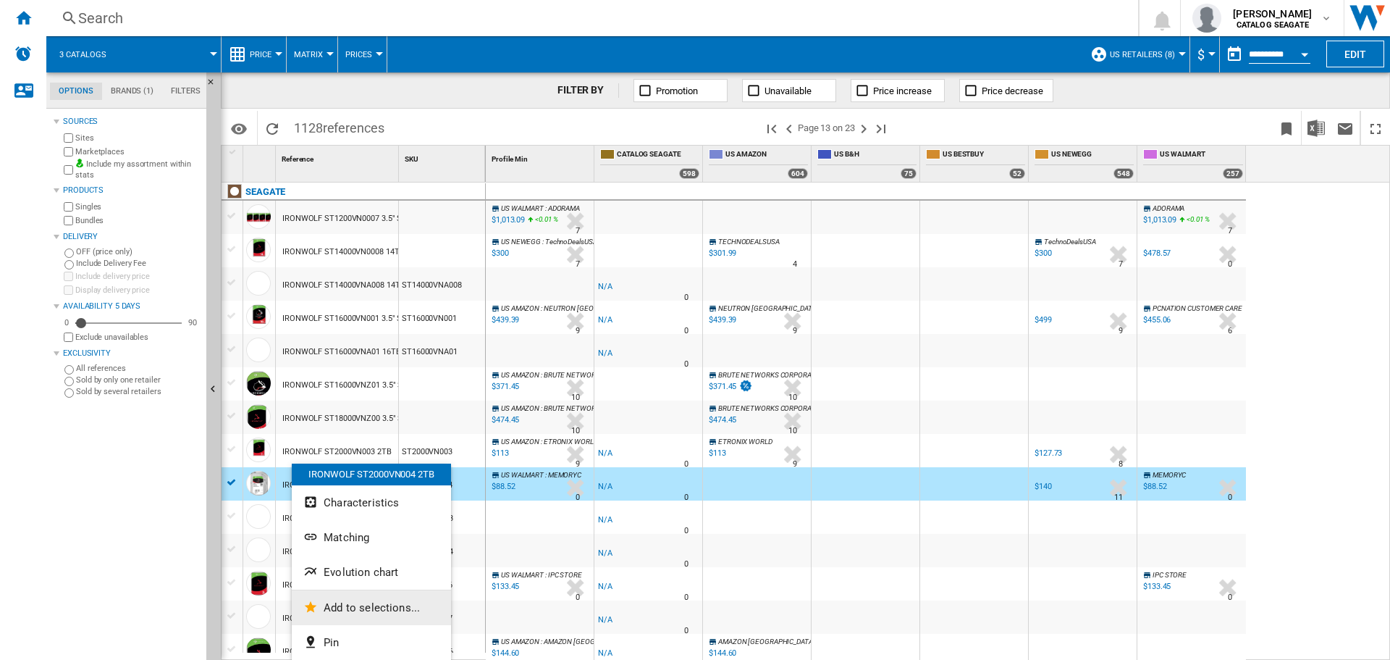
click at [345, 604] on span "Add to selections..." at bounding box center [372, 607] width 96 height 13
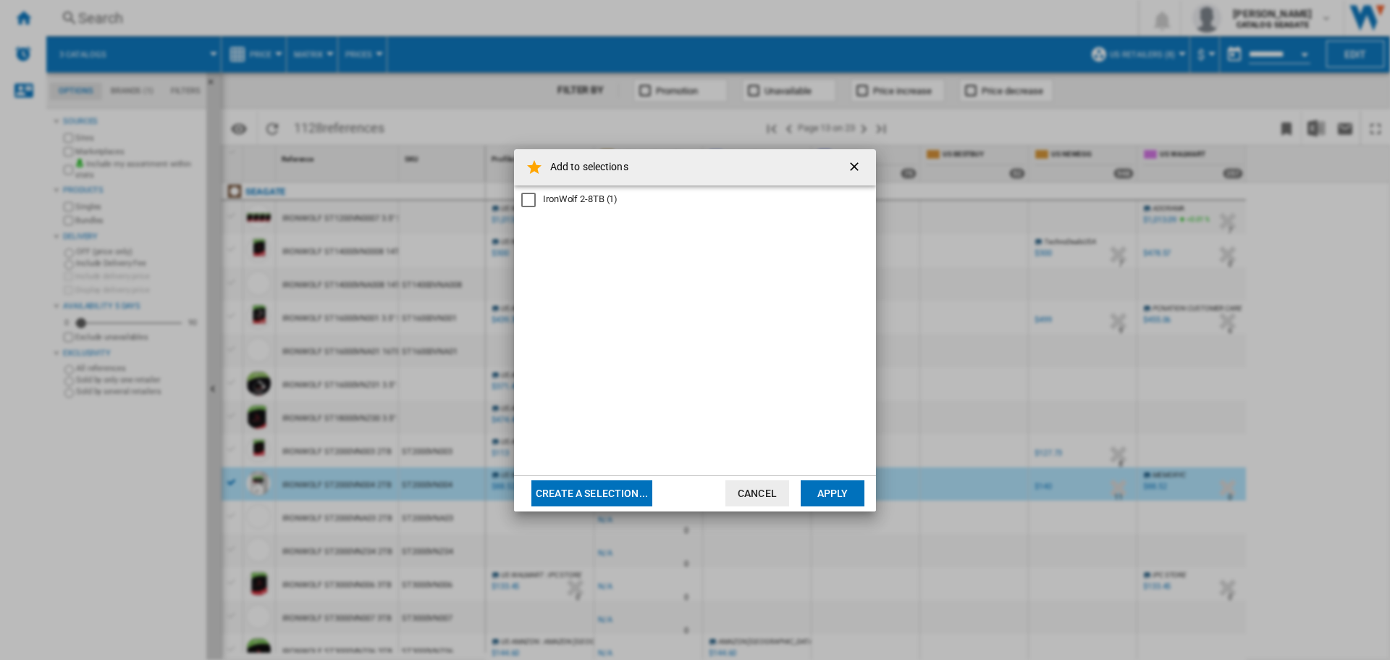
click at [596, 202] on div "IronWolf 2-8TB (1)" at bounding box center [580, 199] width 75 height 13
click at [851, 500] on button "Apply" at bounding box center [833, 493] width 64 height 26
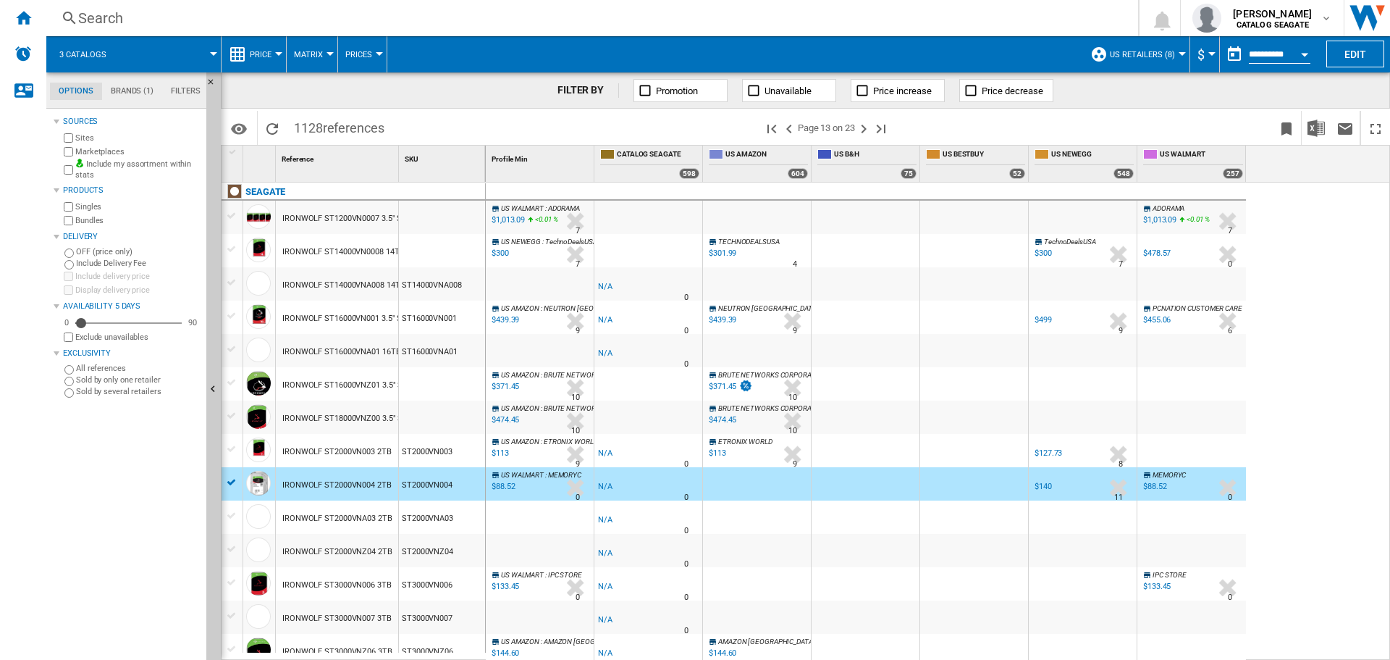
click at [229, 480] on div at bounding box center [231, 482] width 15 height 13
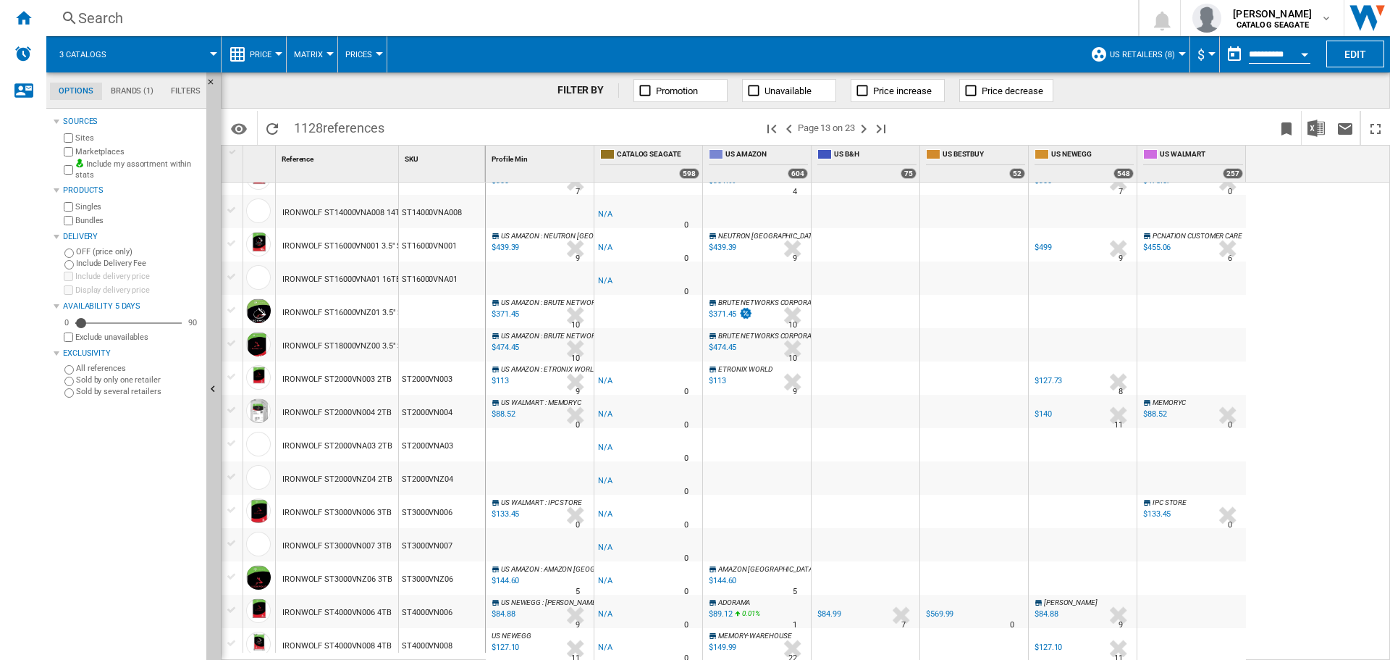
scroll to position [145, 0]
